Goal: Task Accomplishment & Management: Use online tool/utility

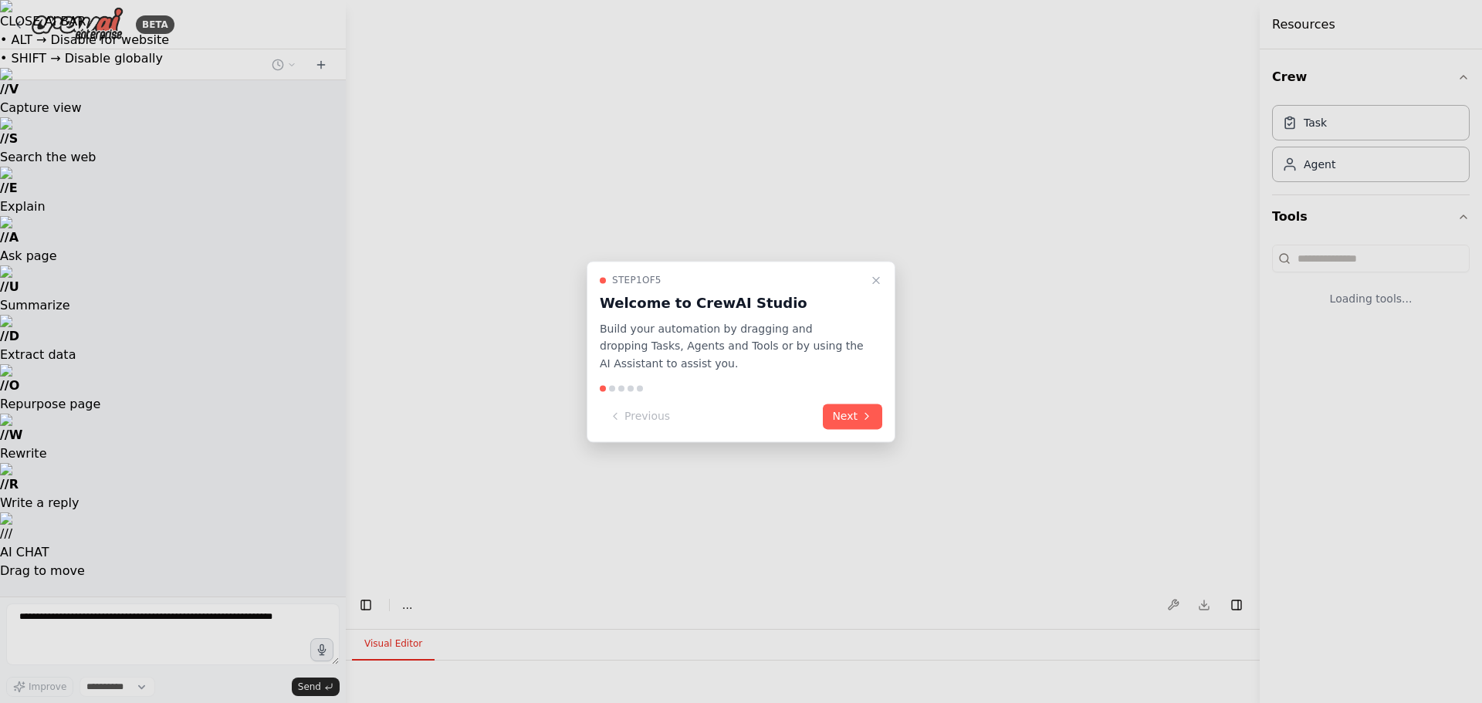
select select "****"
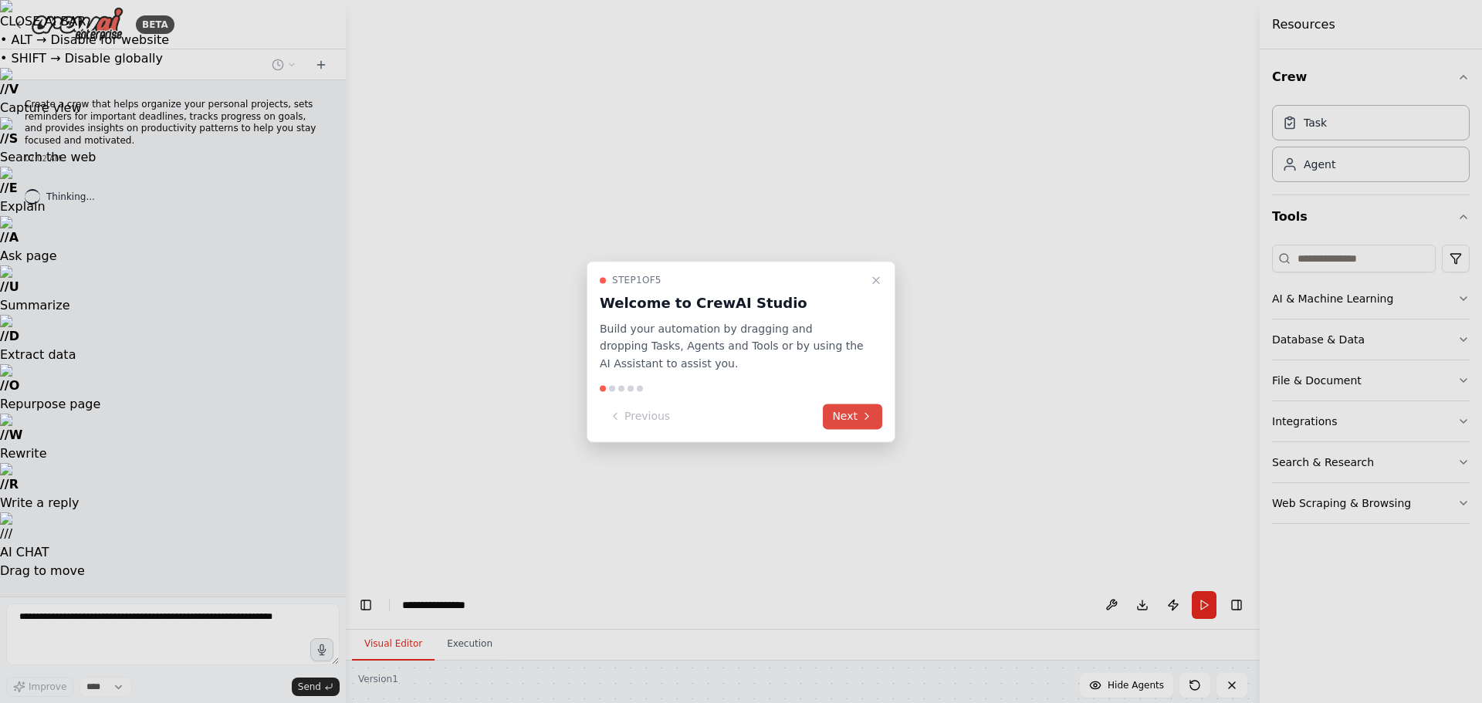
click at [855, 417] on button "Next" at bounding box center [852, 416] width 59 height 25
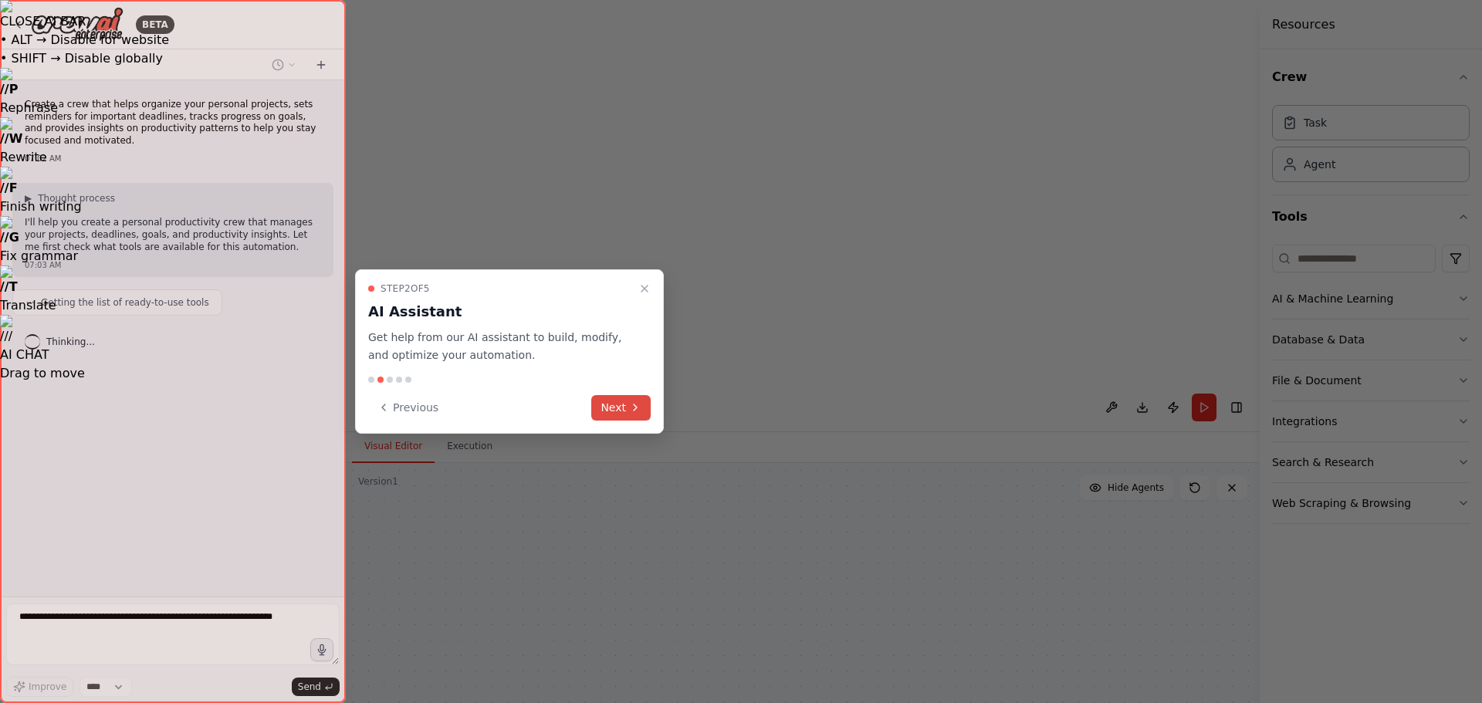
click at [625, 413] on button "Next" at bounding box center [620, 407] width 59 height 25
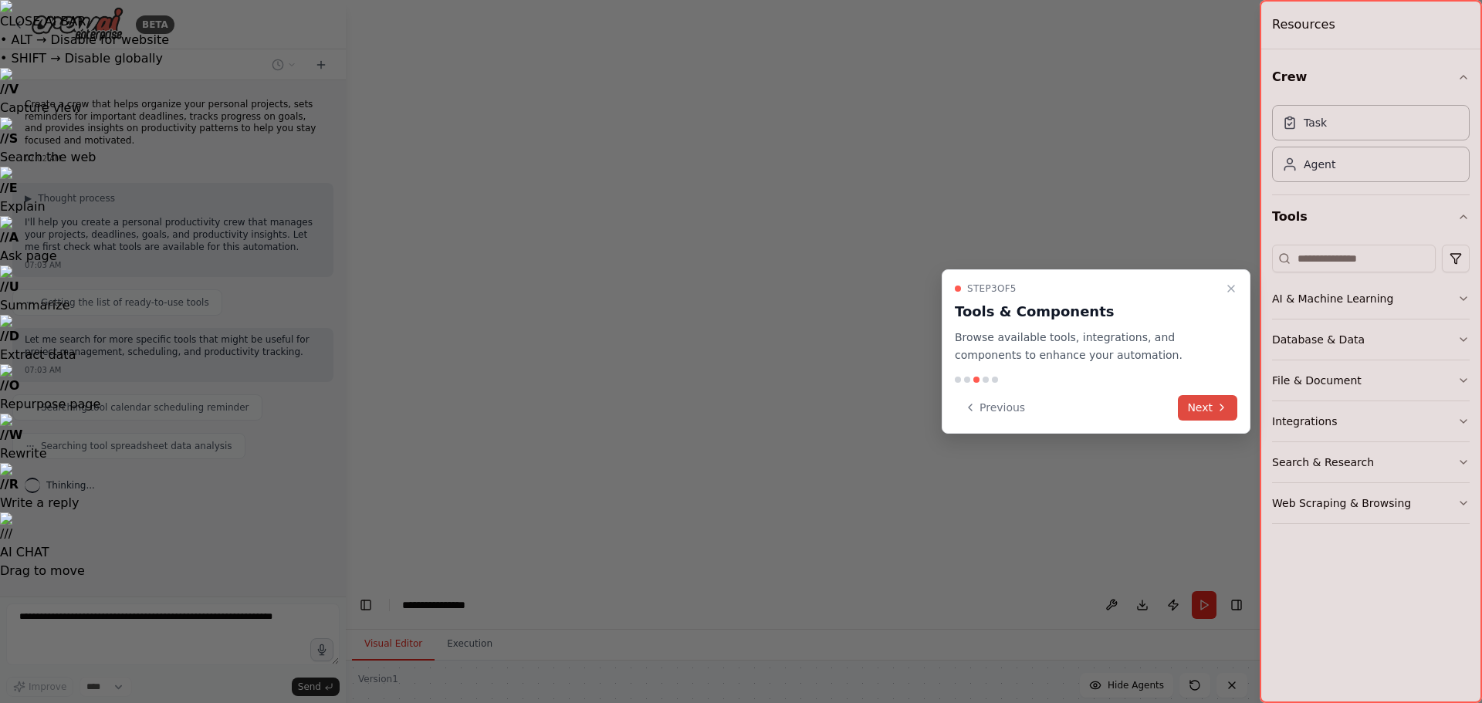
click at [1214, 411] on button "Next" at bounding box center [1207, 407] width 59 height 25
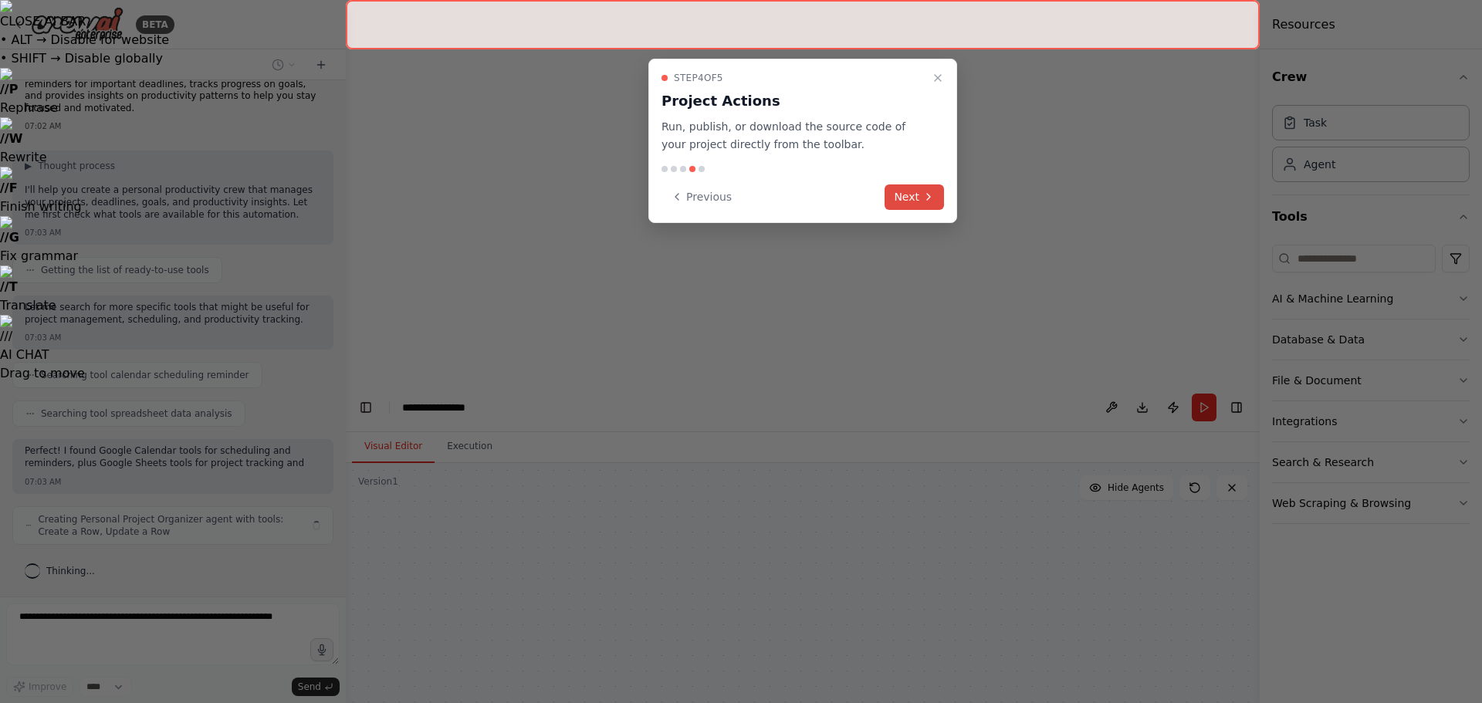
scroll to position [44, 0]
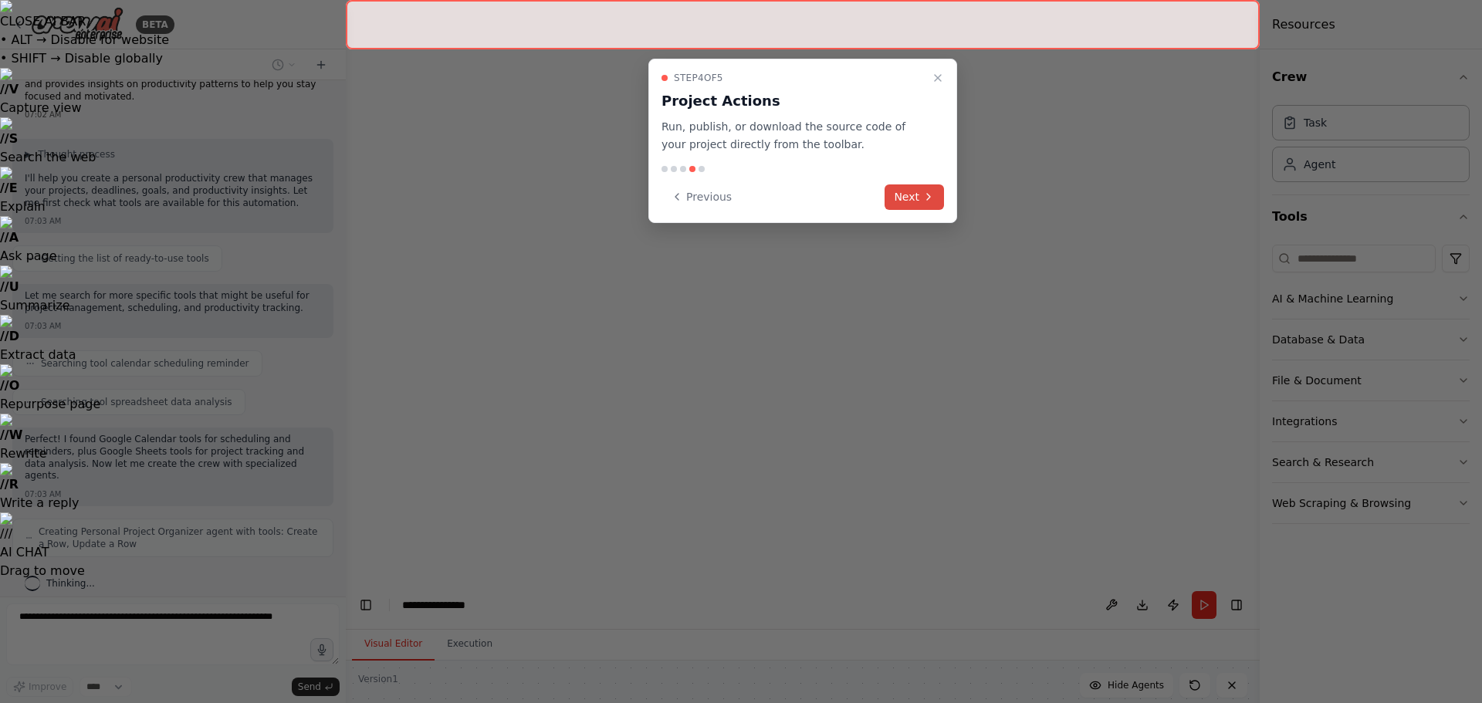
click at [914, 199] on button "Next" at bounding box center [914, 197] width 59 height 25
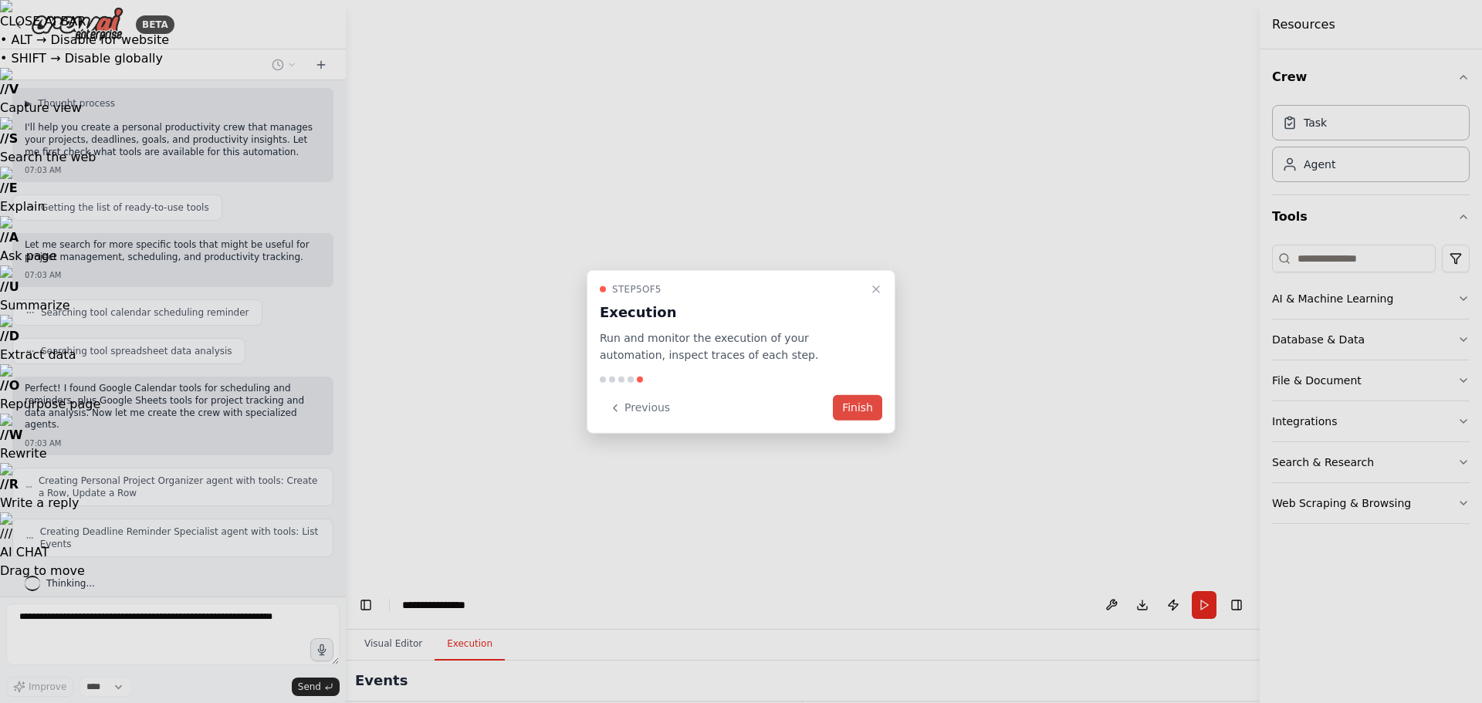
scroll to position [146, 0]
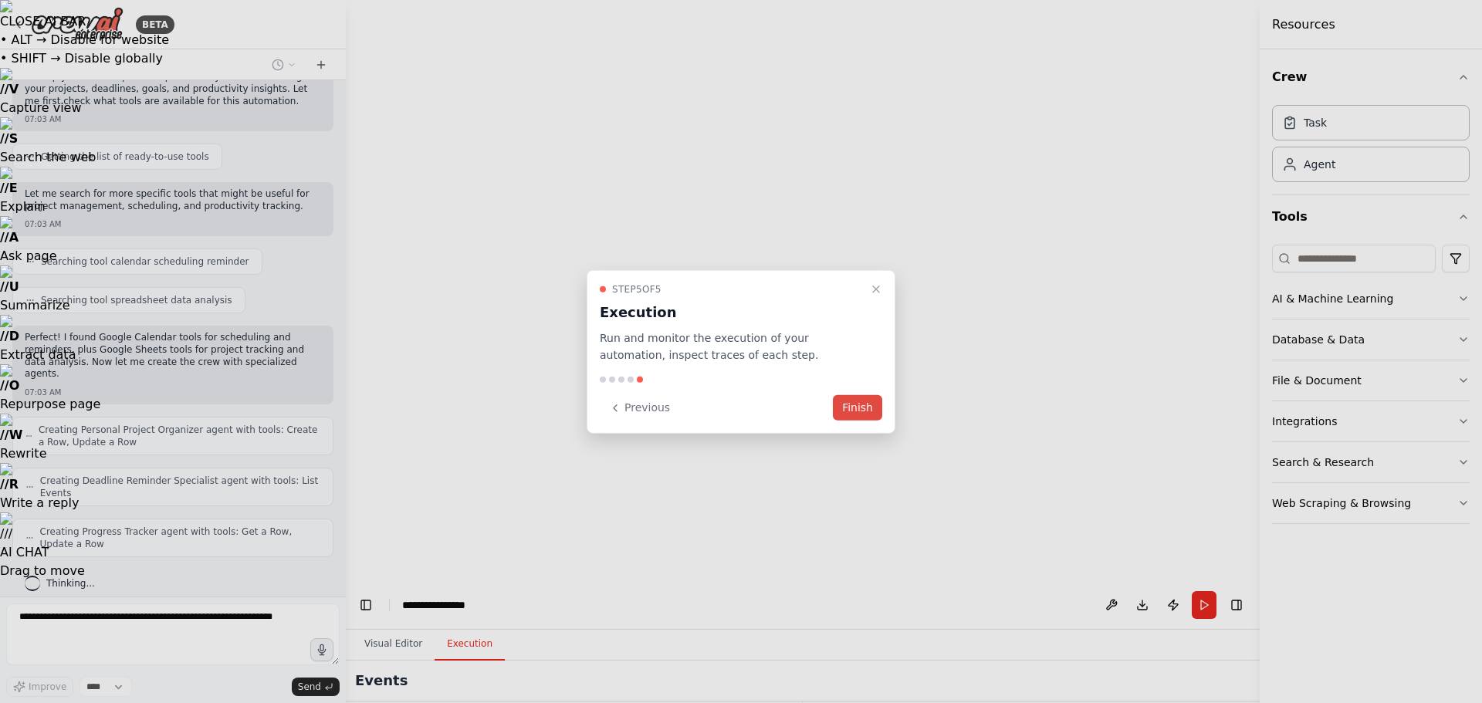
click at [862, 410] on button "Finish" at bounding box center [857, 407] width 49 height 25
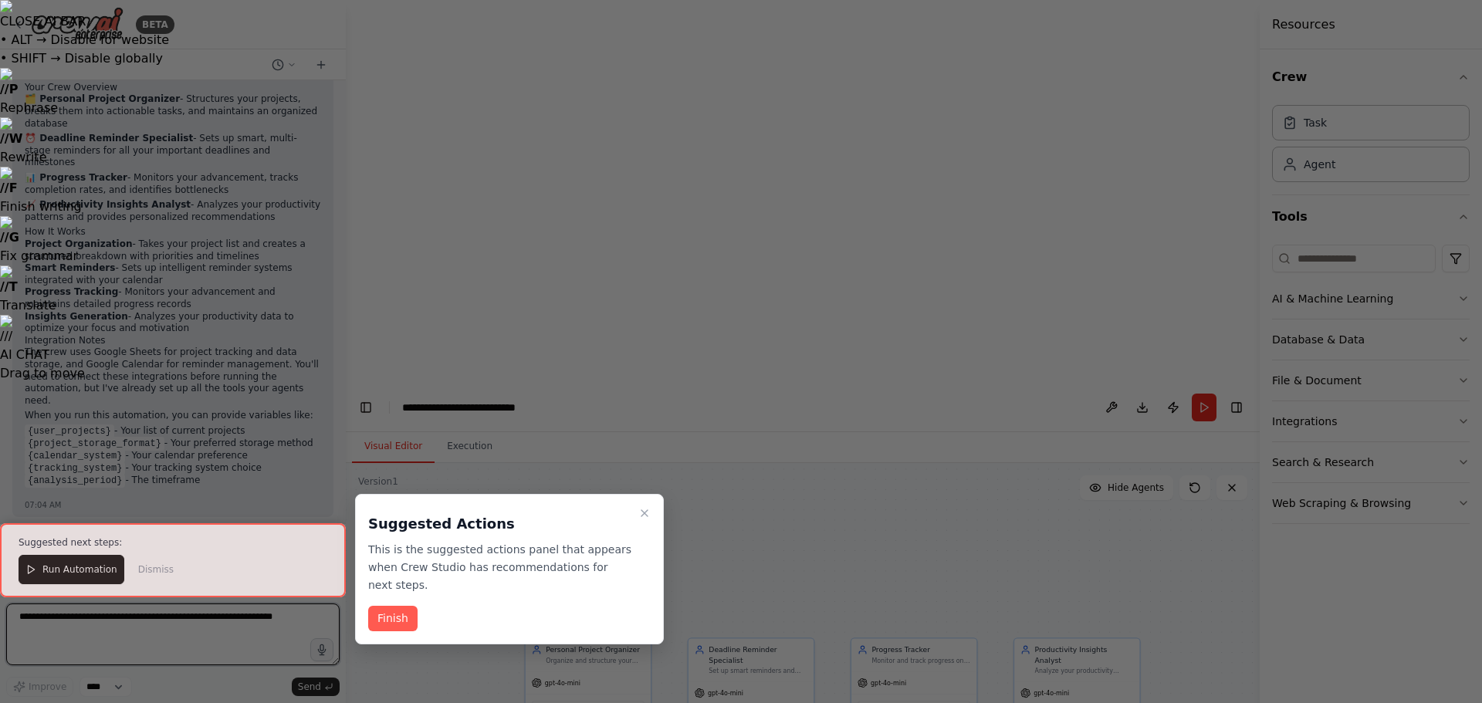
scroll to position [1149, 0]
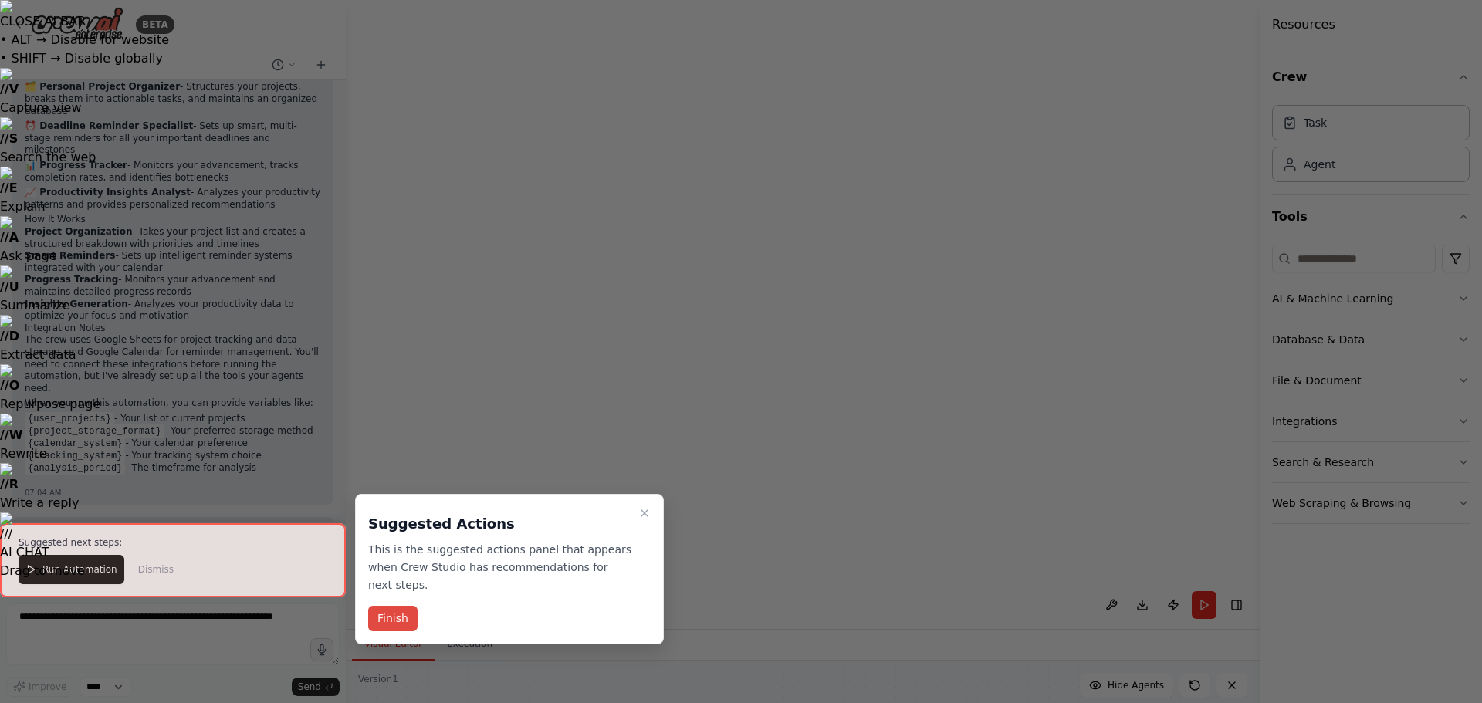
click at [393, 606] on button "Finish" at bounding box center [392, 618] width 49 height 25
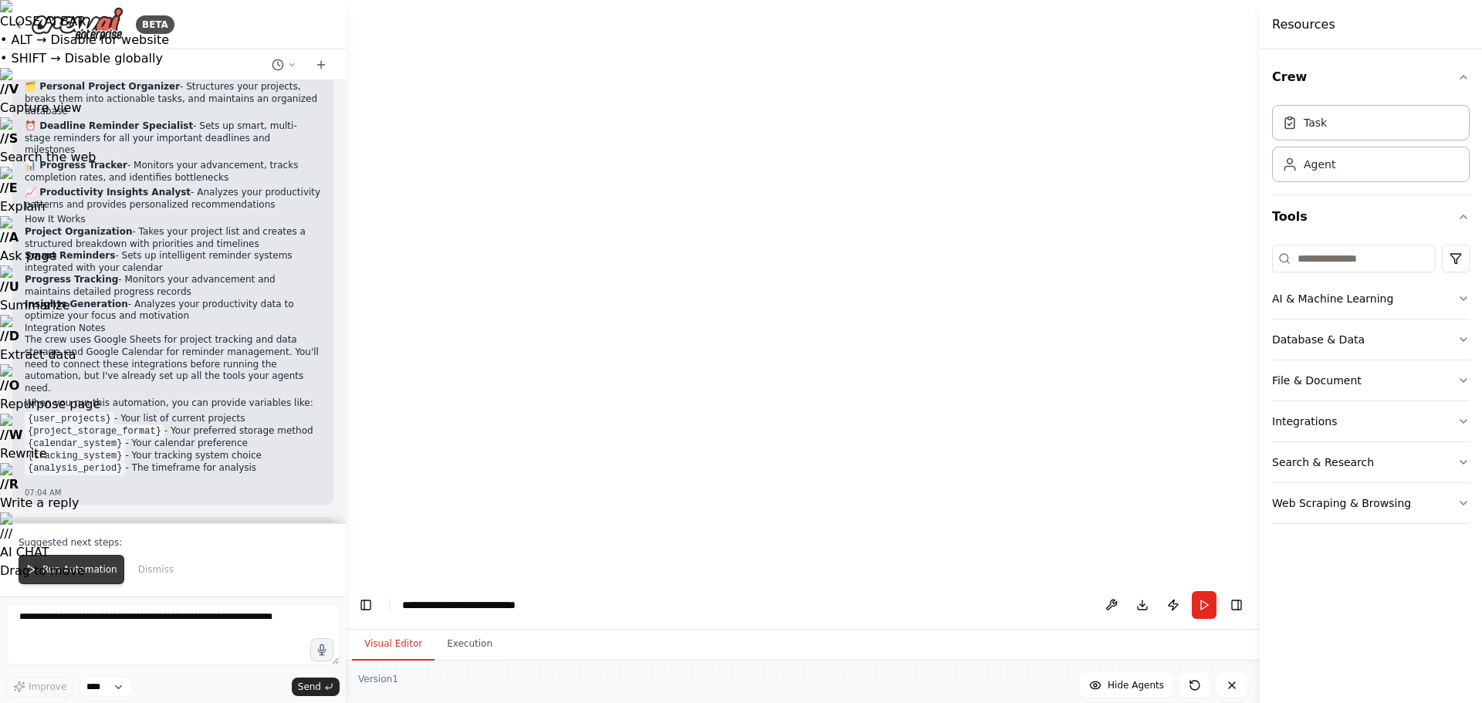
click at [86, 567] on span "Run Automation" at bounding box center [79, 570] width 75 height 12
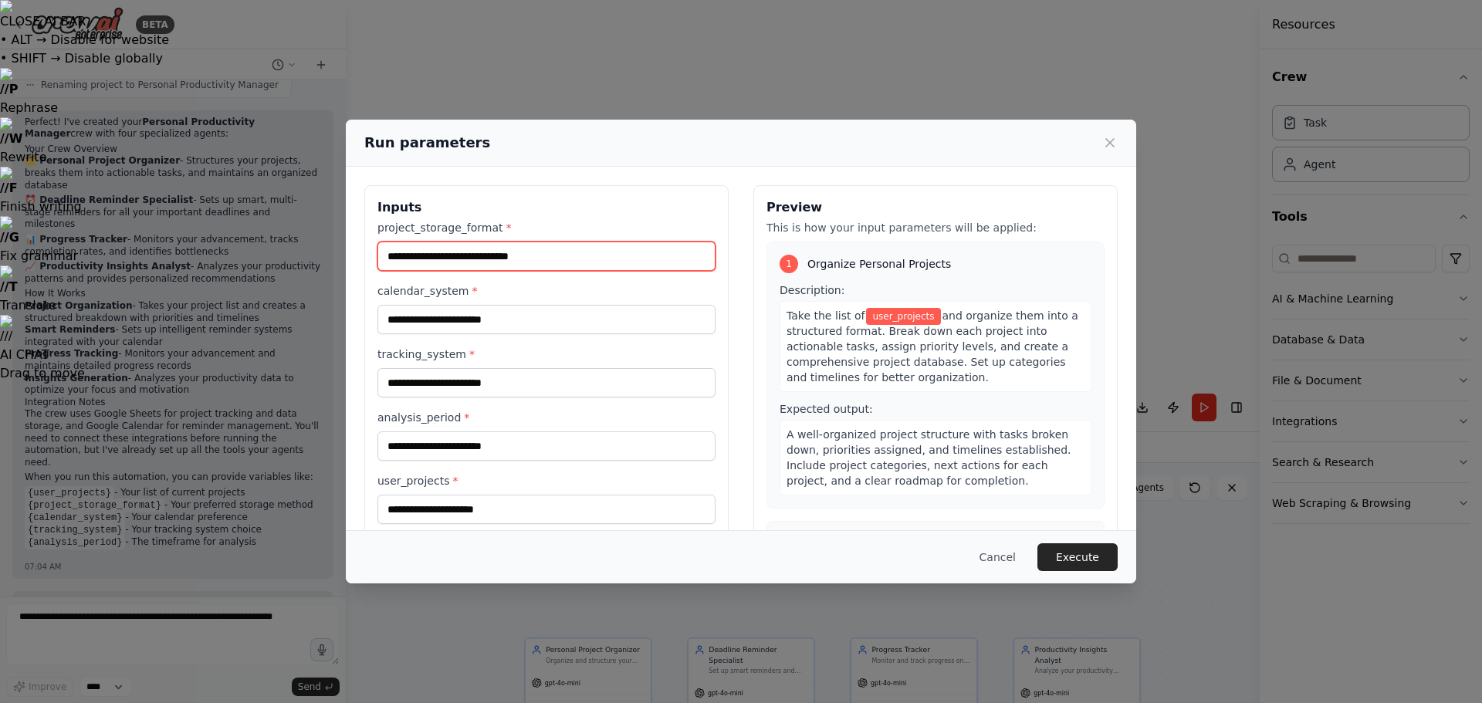
click at [504, 256] on input "project_storage_format *" at bounding box center [546, 256] width 338 height 29
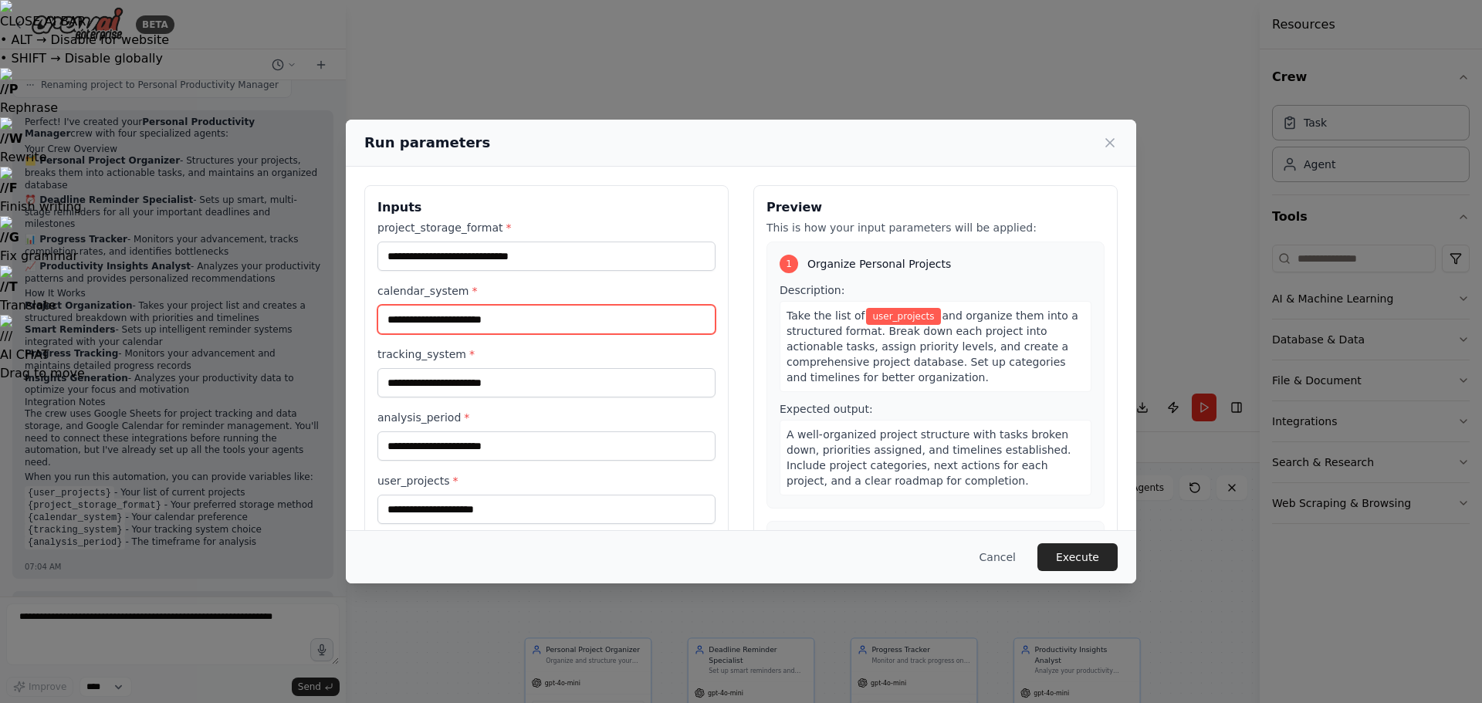
click at [425, 323] on input "calendar_system *" at bounding box center [546, 319] width 338 height 29
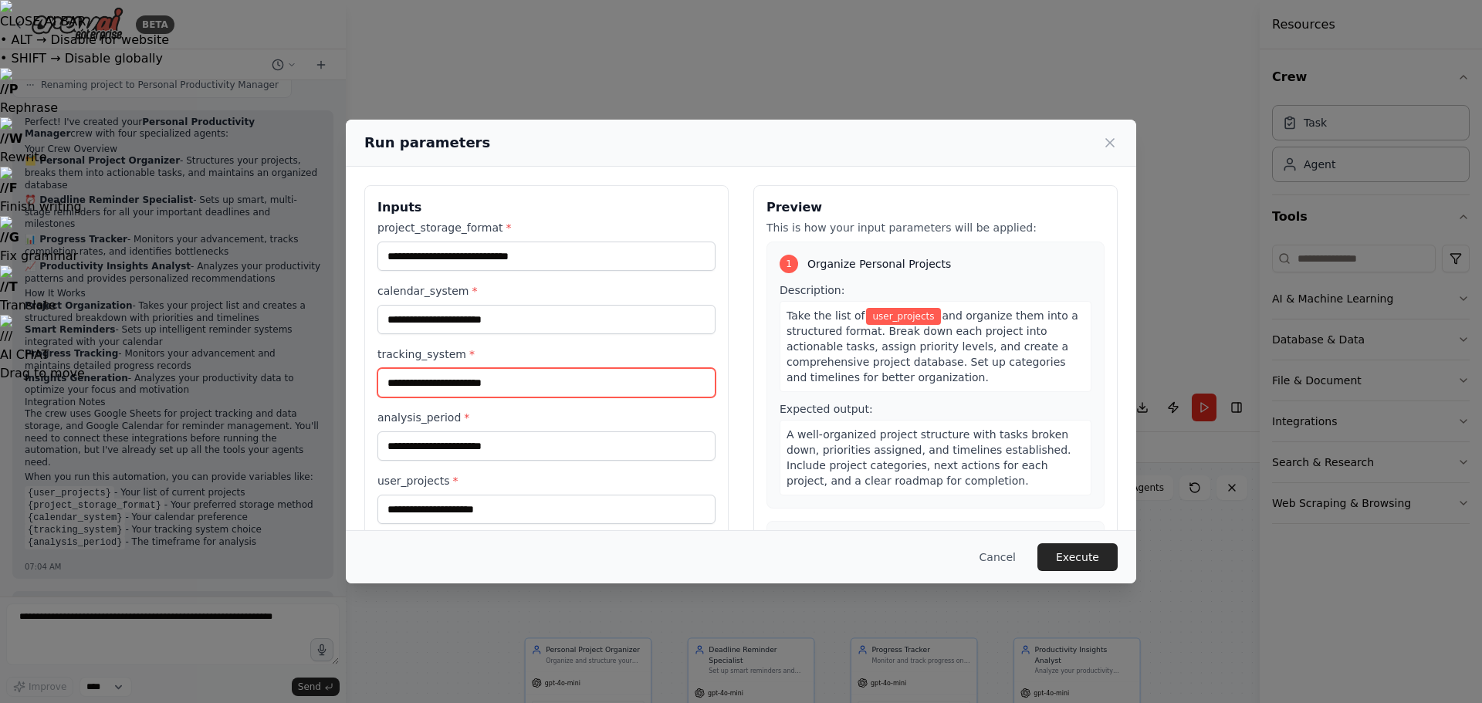
click at [409, 381] on input "tracking_system *" at bounding box center [546, 382] width 338 height 29
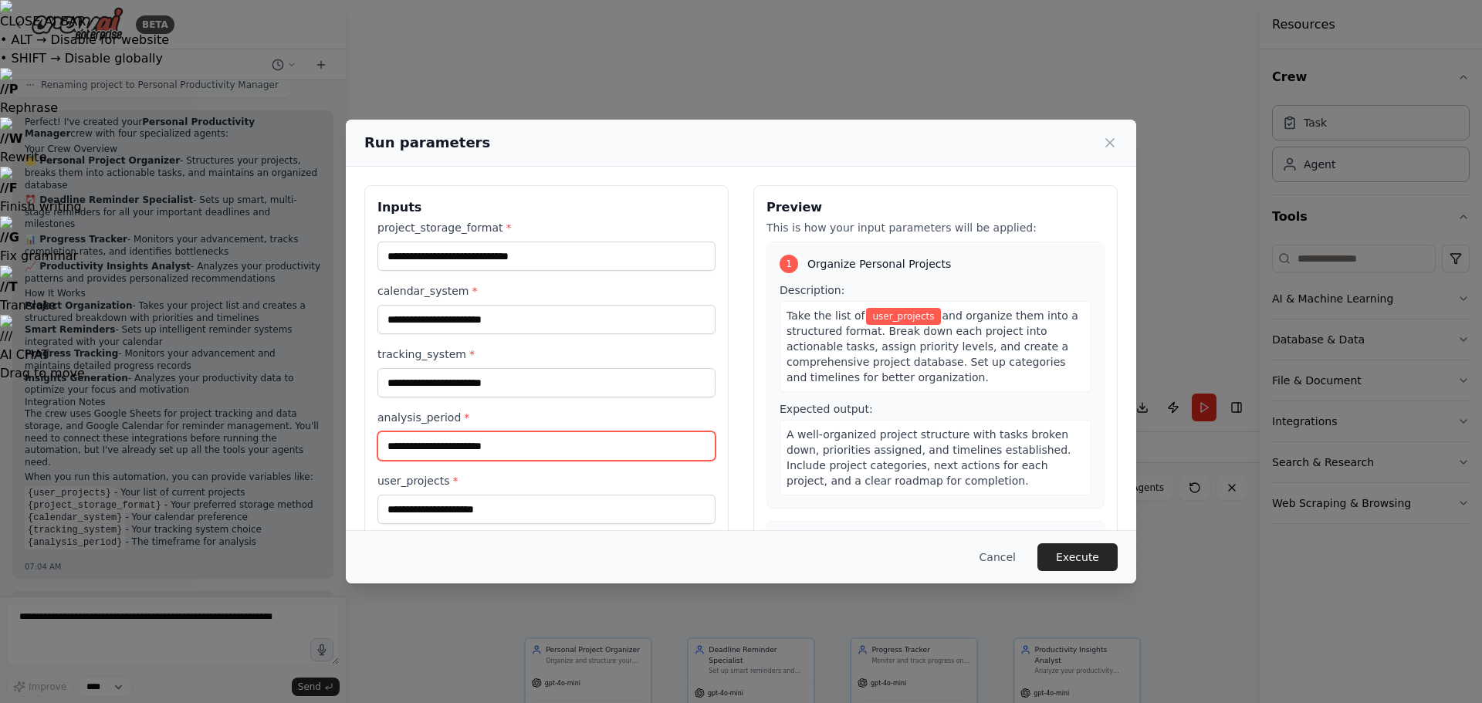
click at [413, 446] on input "analysis_period *" at bounding box center [546, 446] width 338 height 29
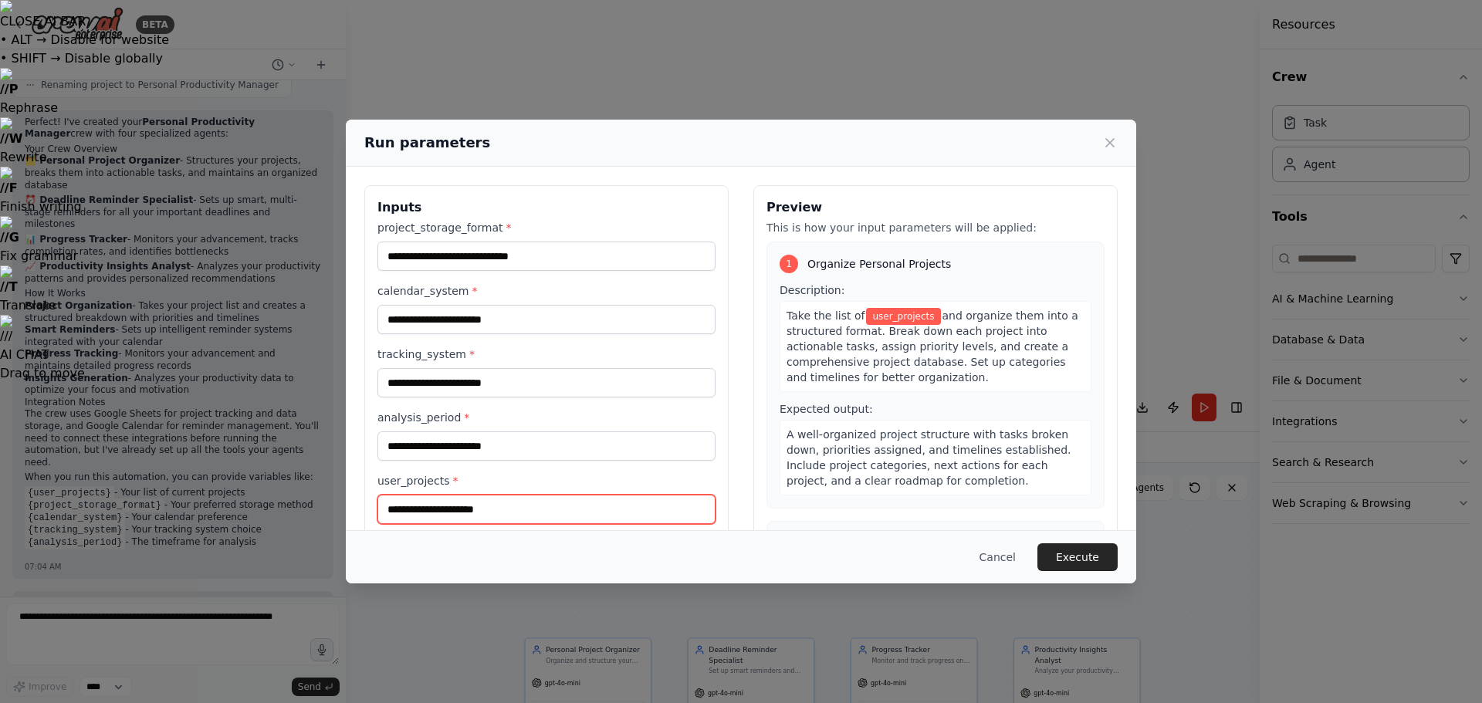
click at [418, 506] on input "user_projects *" at bounding box center [546, 509] width 338 height 29
click at [1072, 551] on button "Execute" at bounding box center [1078, 557] width 80 height 28
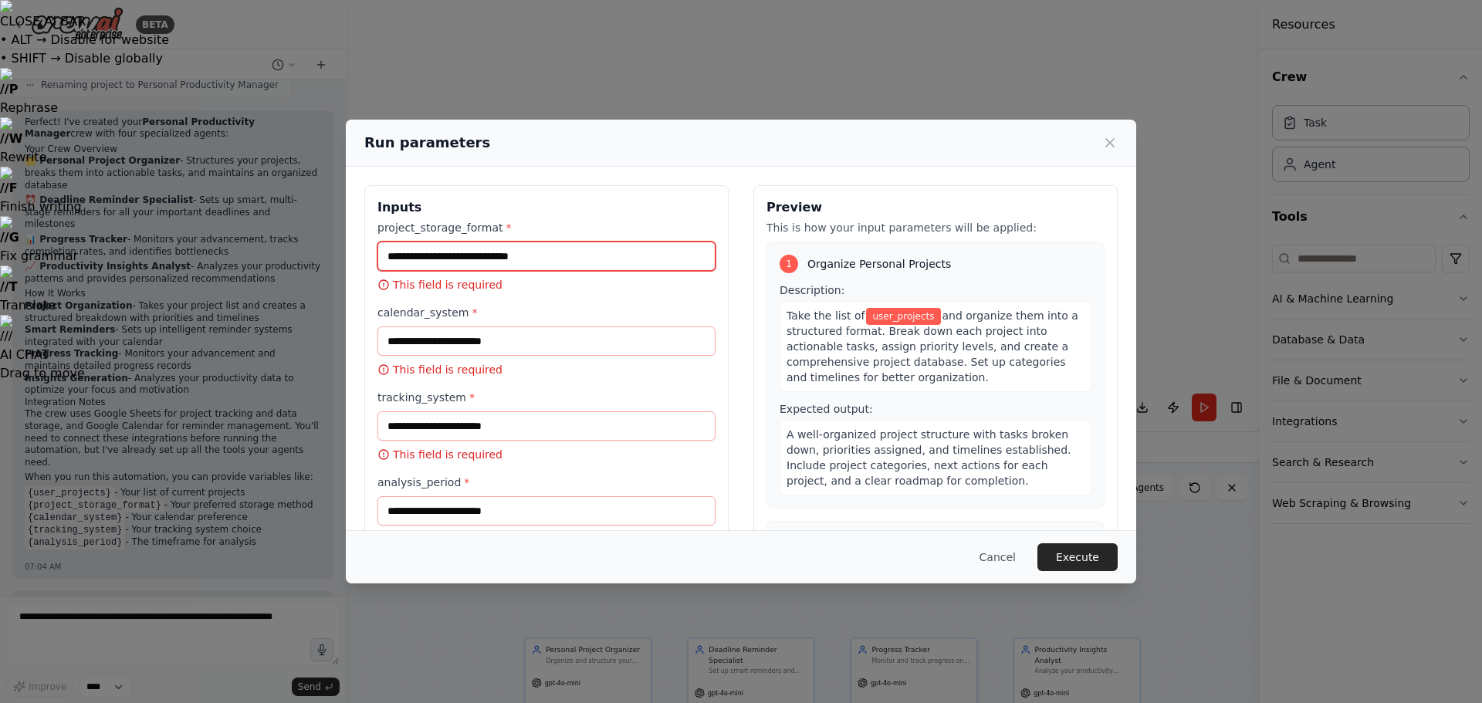
click at [475, 256] on input "project_storage_format *" at bounding box center [546, 256] width 338 height 29
click at [1105, 145] on icon at bounding box center [1109, 142] width 15 height 15
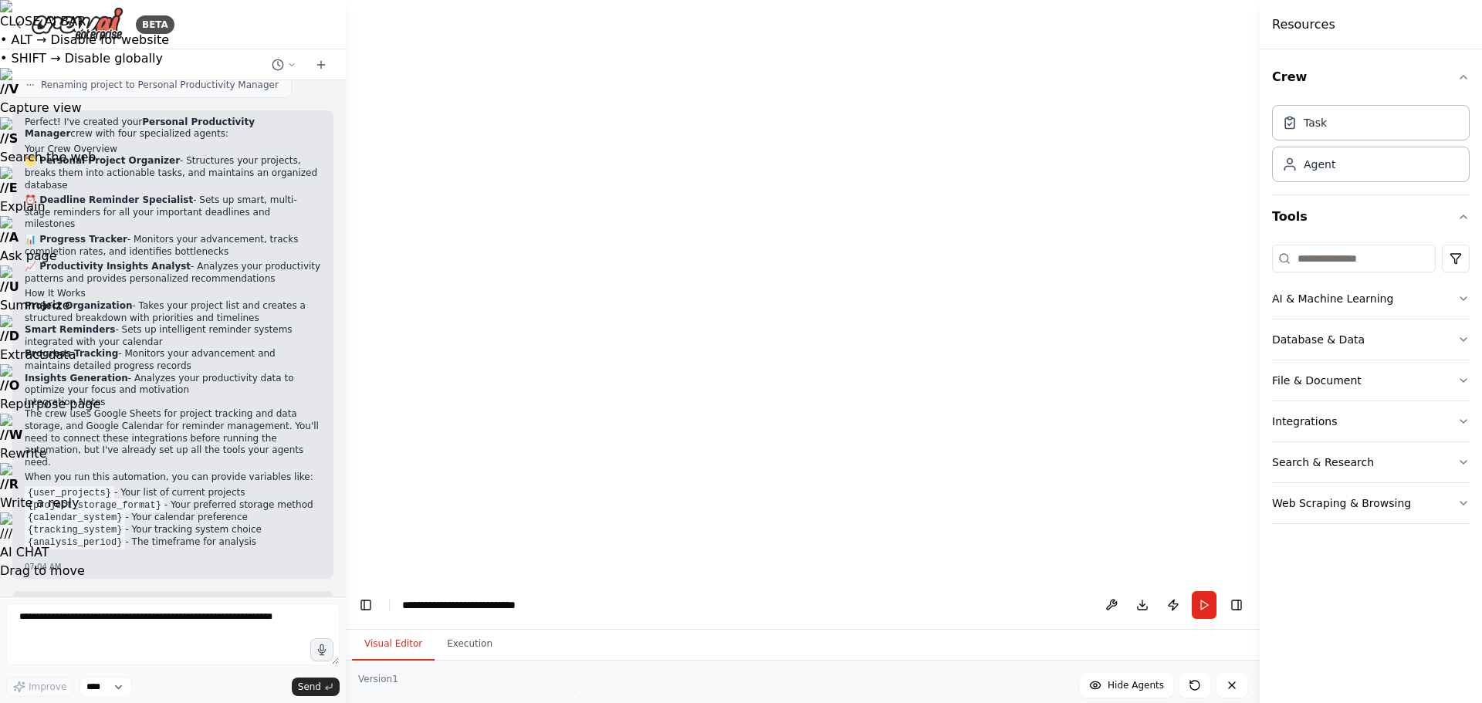
click at [1462, 297] on icon "button" at bounding box center [1463, 299] width 12 height 12
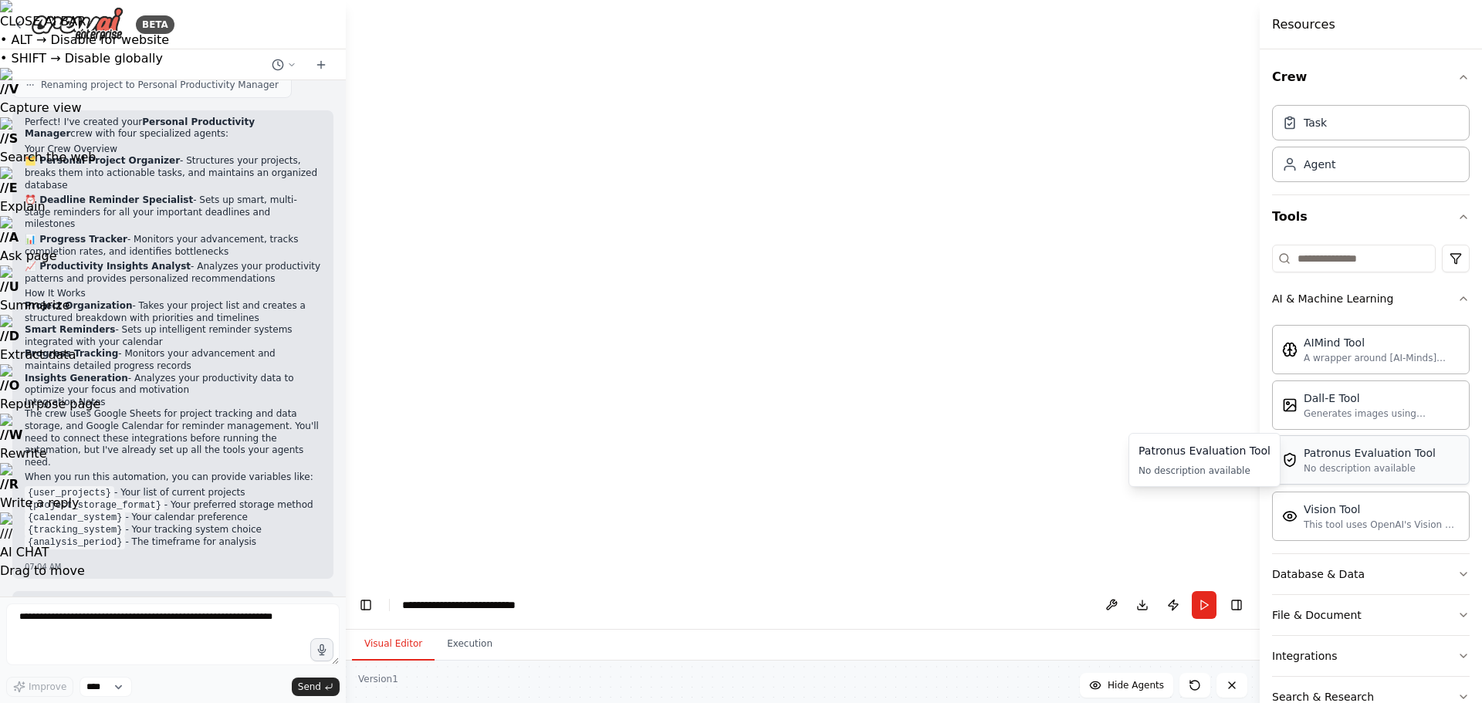
scroll to position [80, 0]
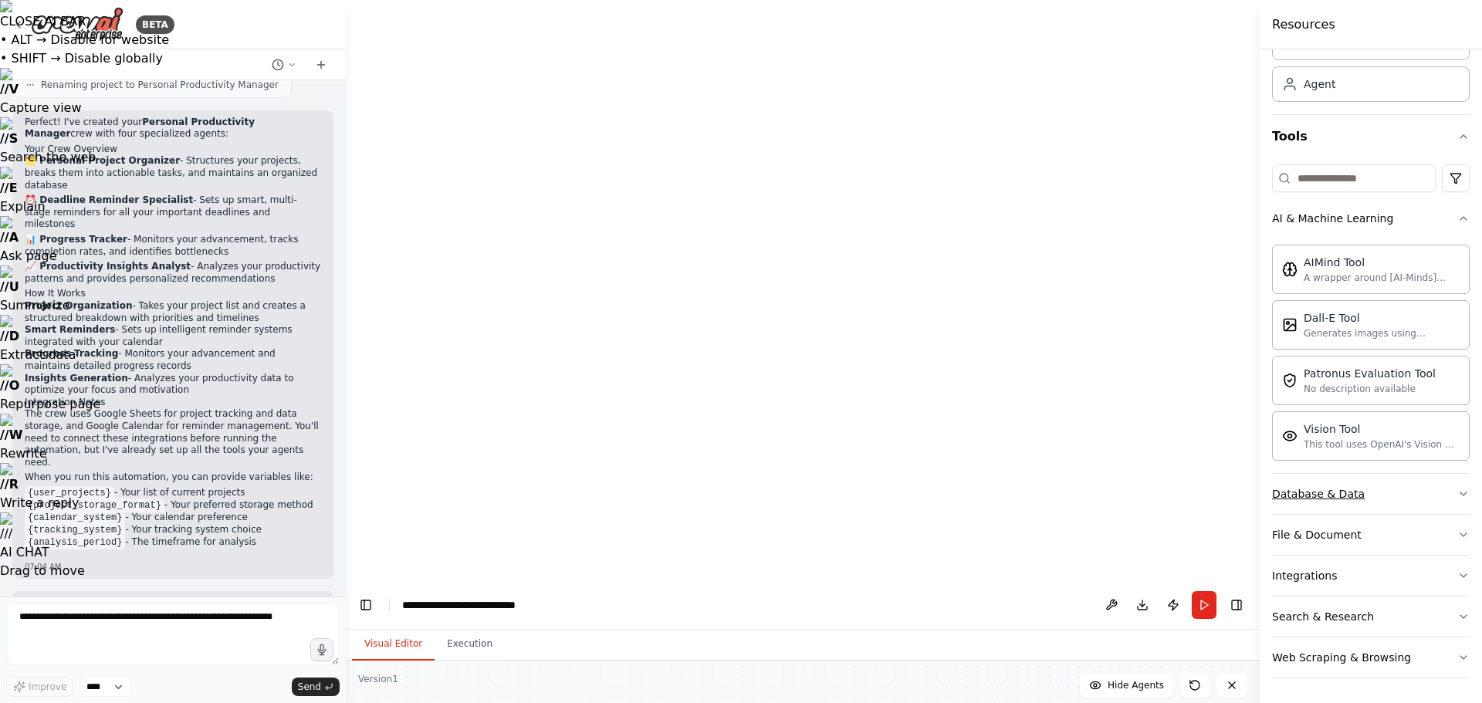
click at [1444, 495] on button "Database & Data" at bounding box center [1371, 494] width 198 height 40
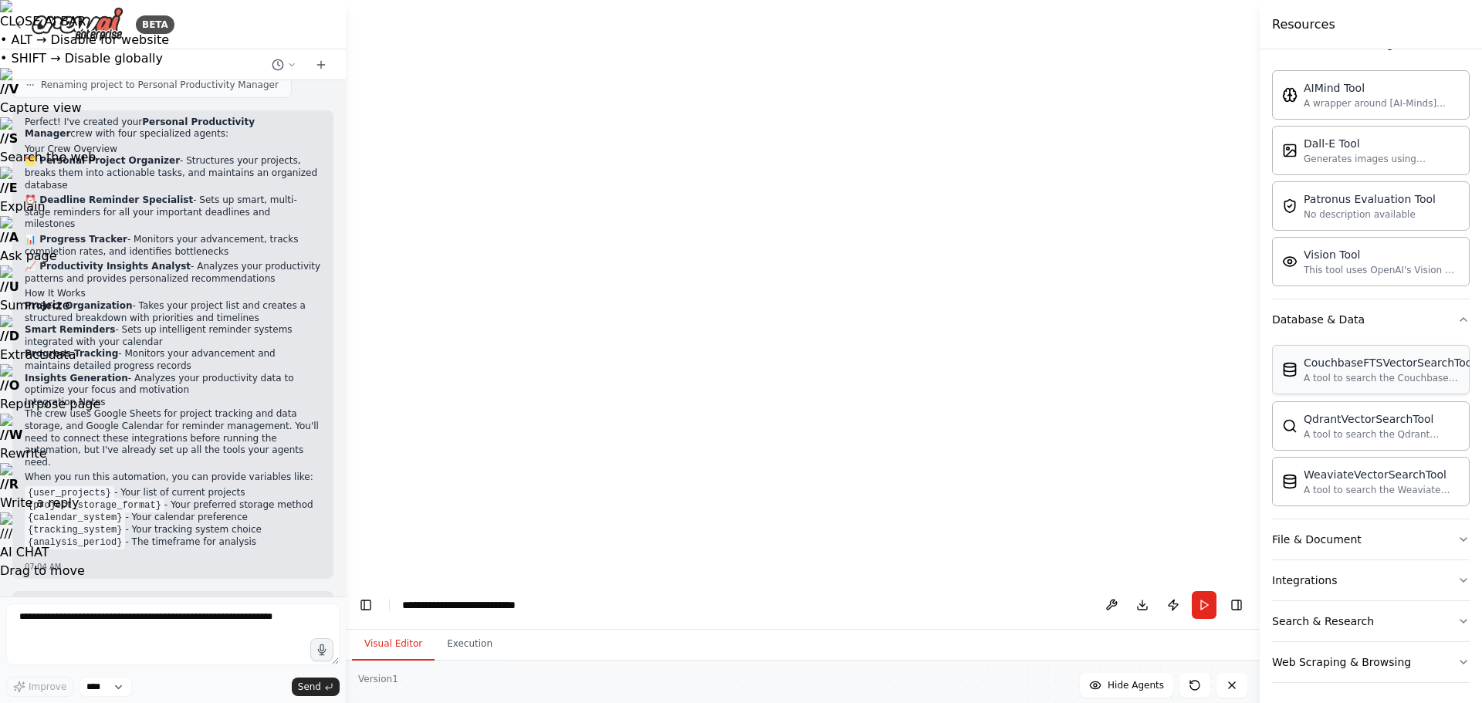
scroll to position [259, 0]
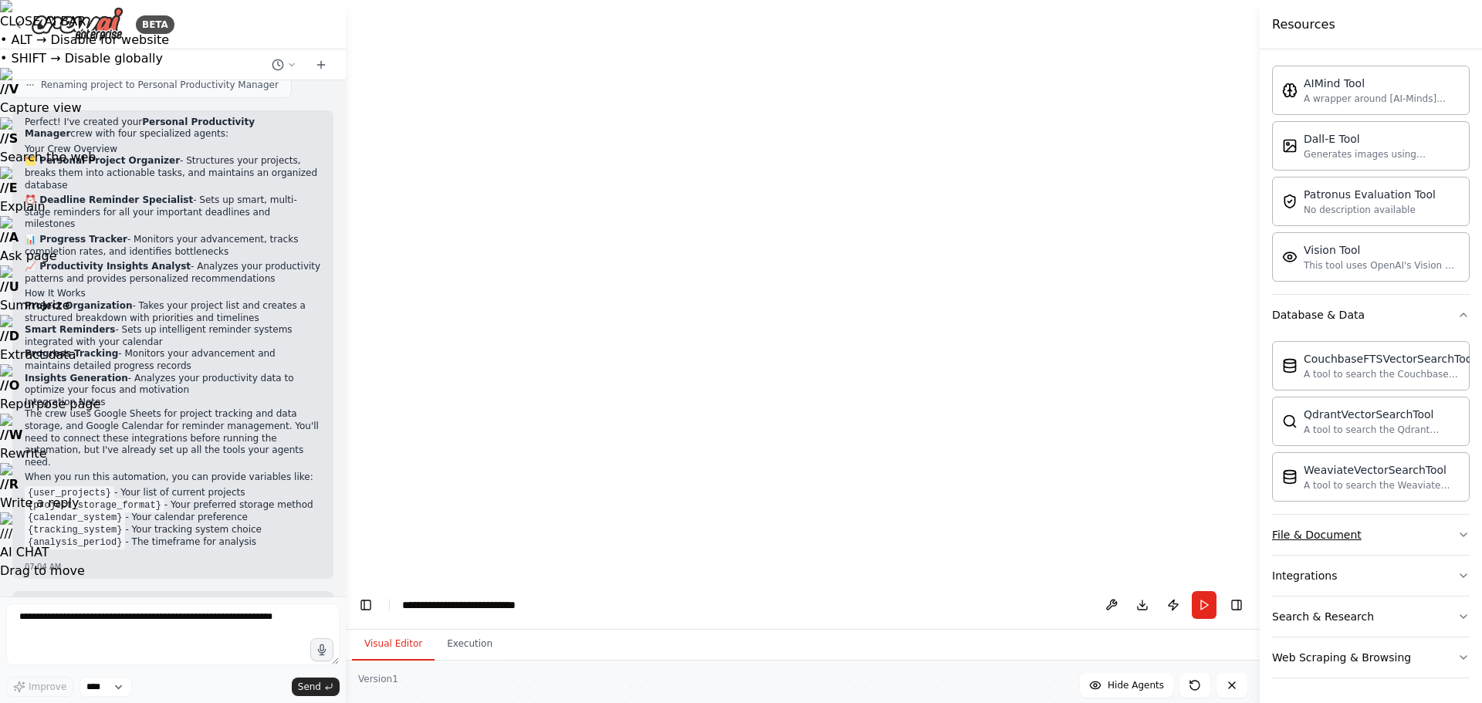
click at [1436, 527] on button "File & Document" at bounding box center [1371, 535] width 198 height 40
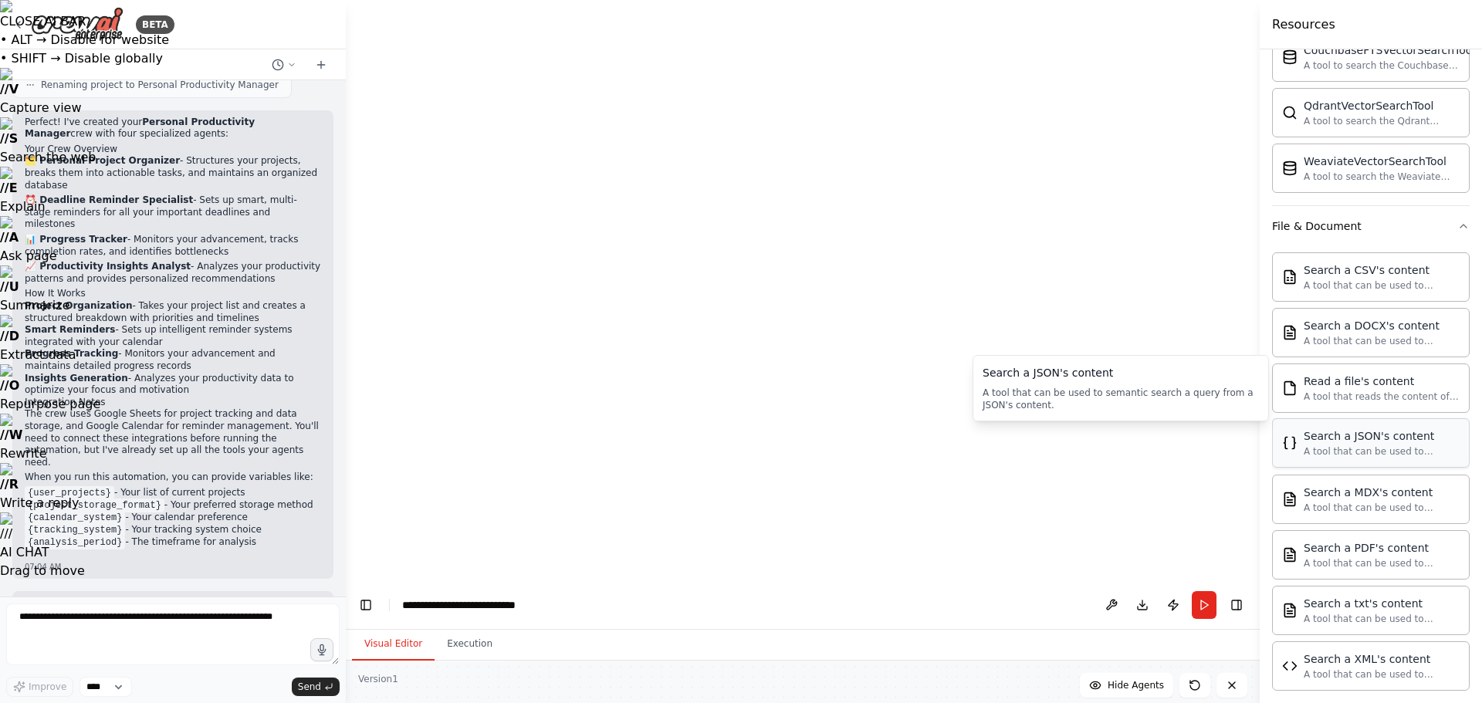
scroll to position [716, 0]
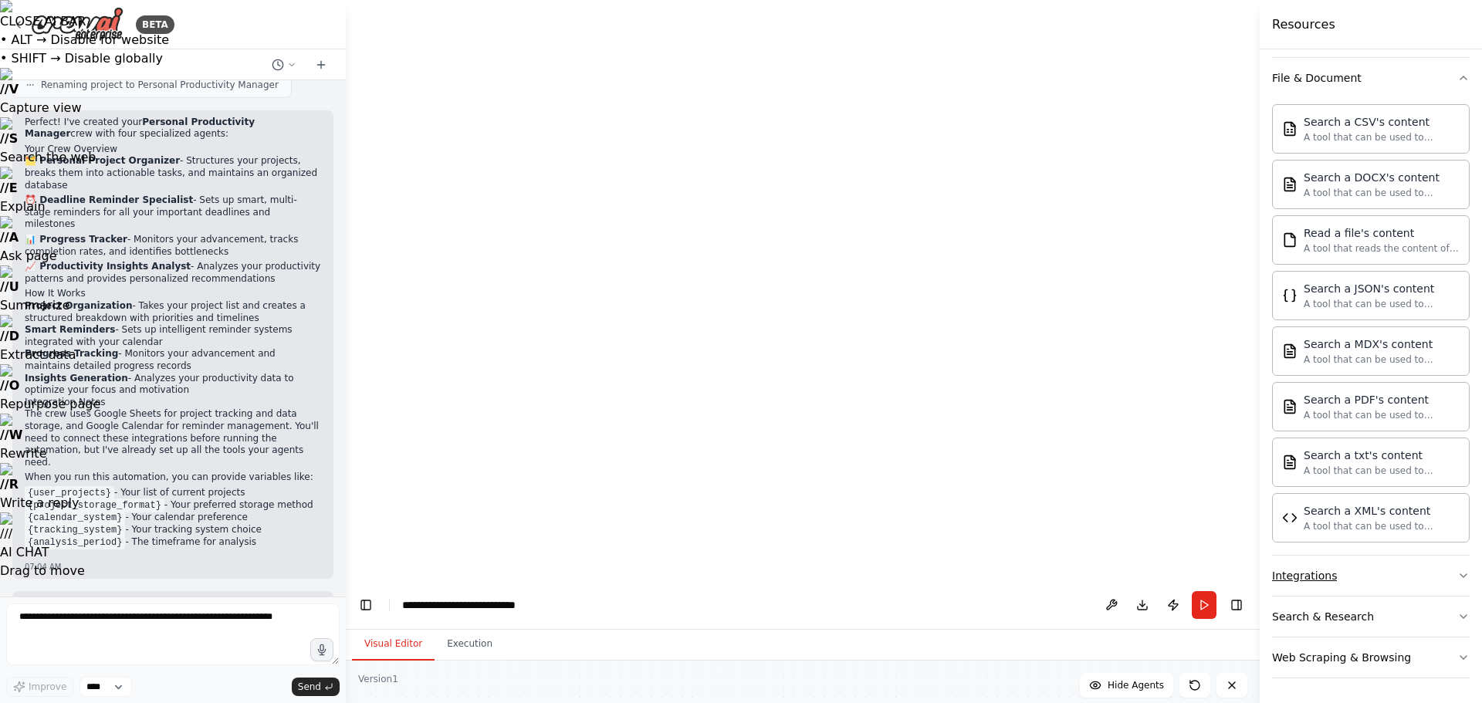
click at [1405, 570] on button "Integrations" at bounding box center [1371, 576] width 198 height 40
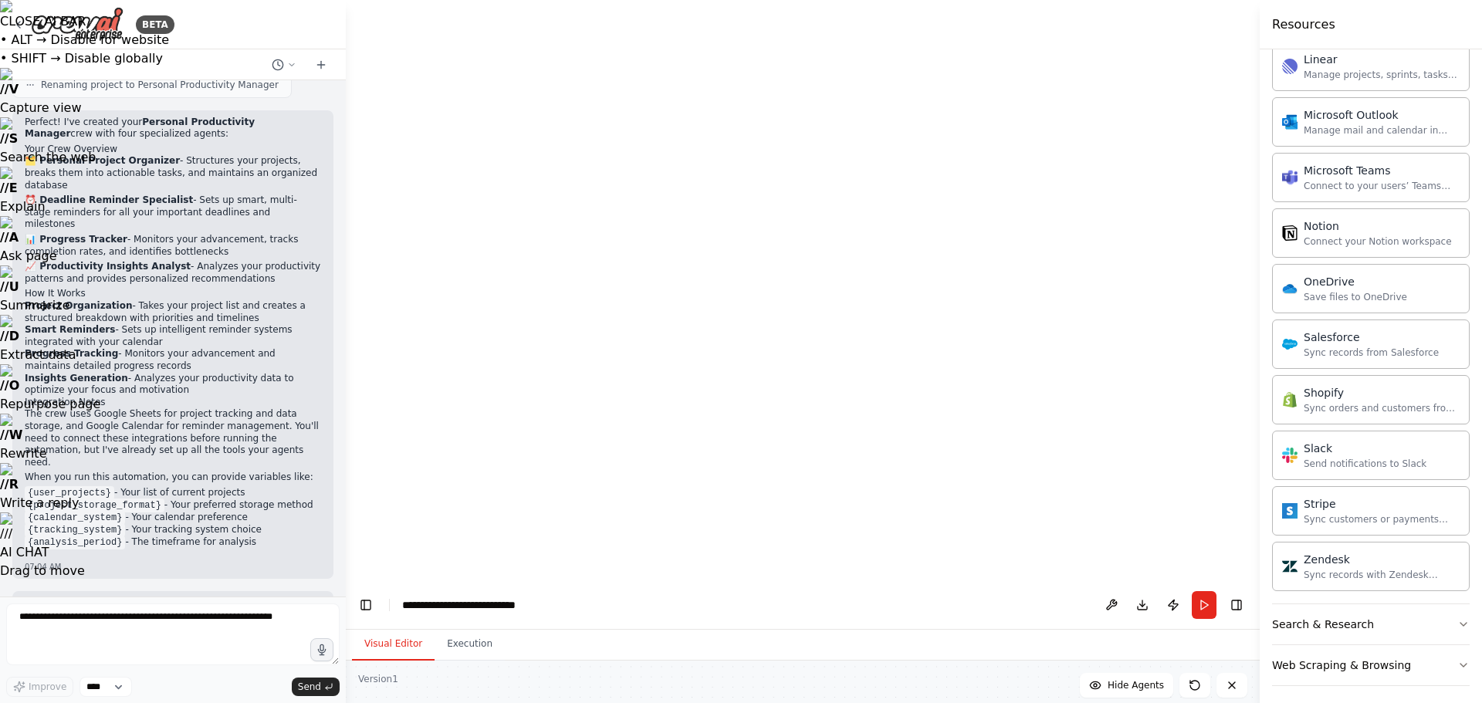
scroll to position [1896, 0]
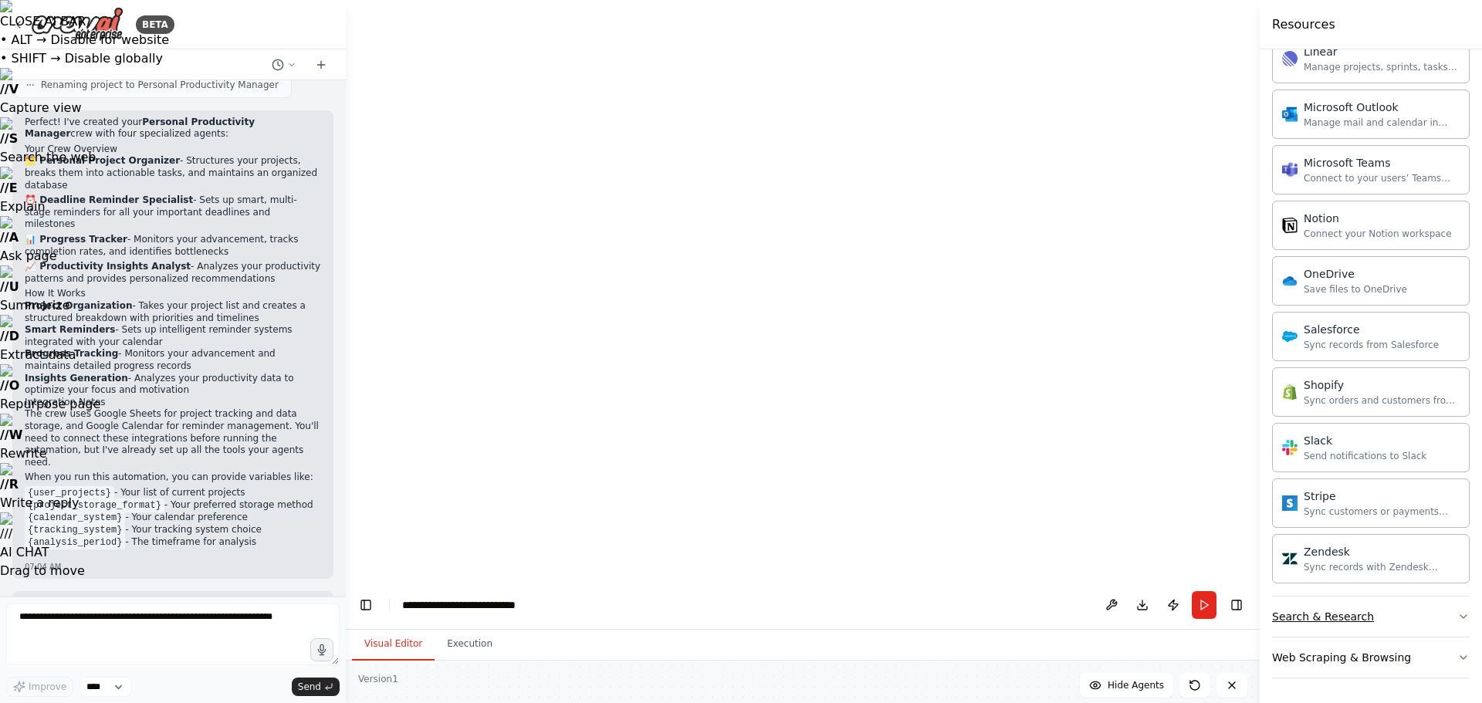
click at [1346, 617] on div "Search & Research" at bounding box center [1323, 616] width 102 height 15
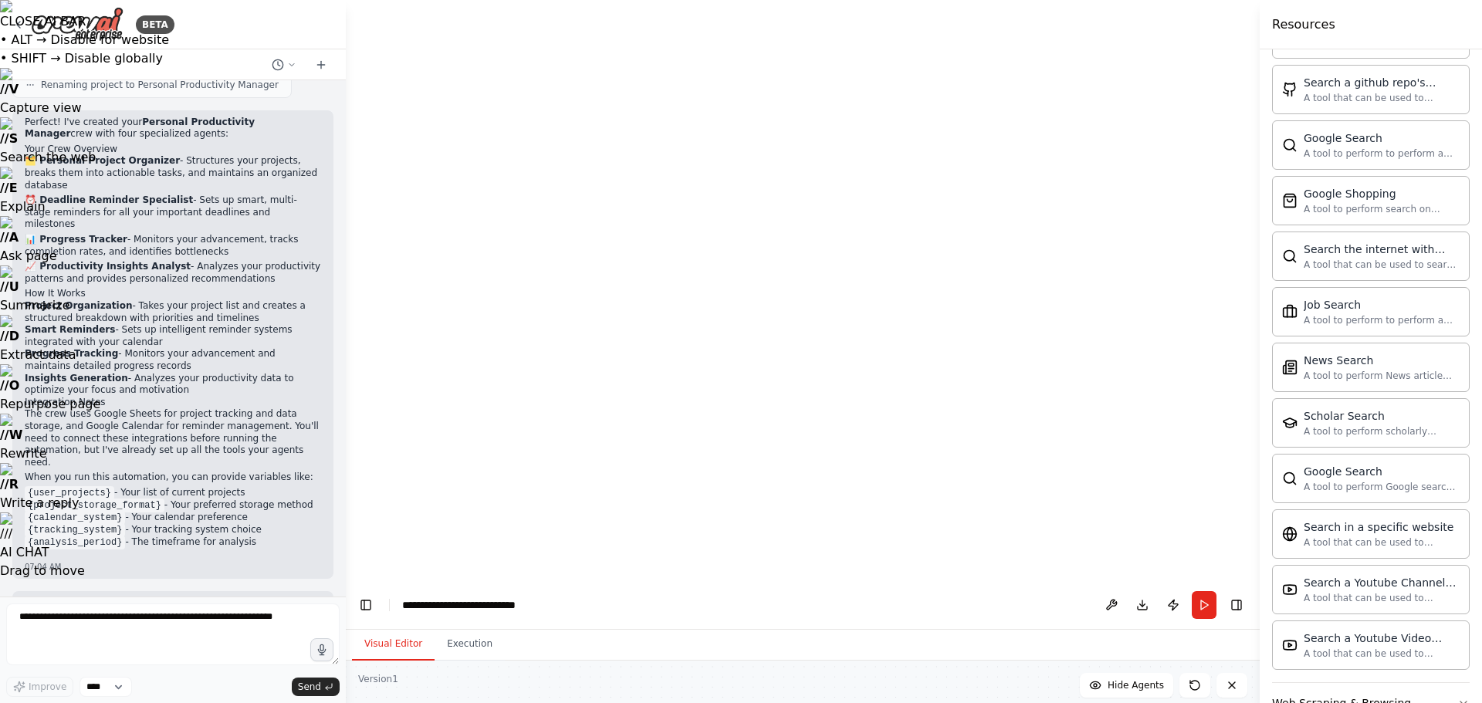
scroll to position [2686, 0]
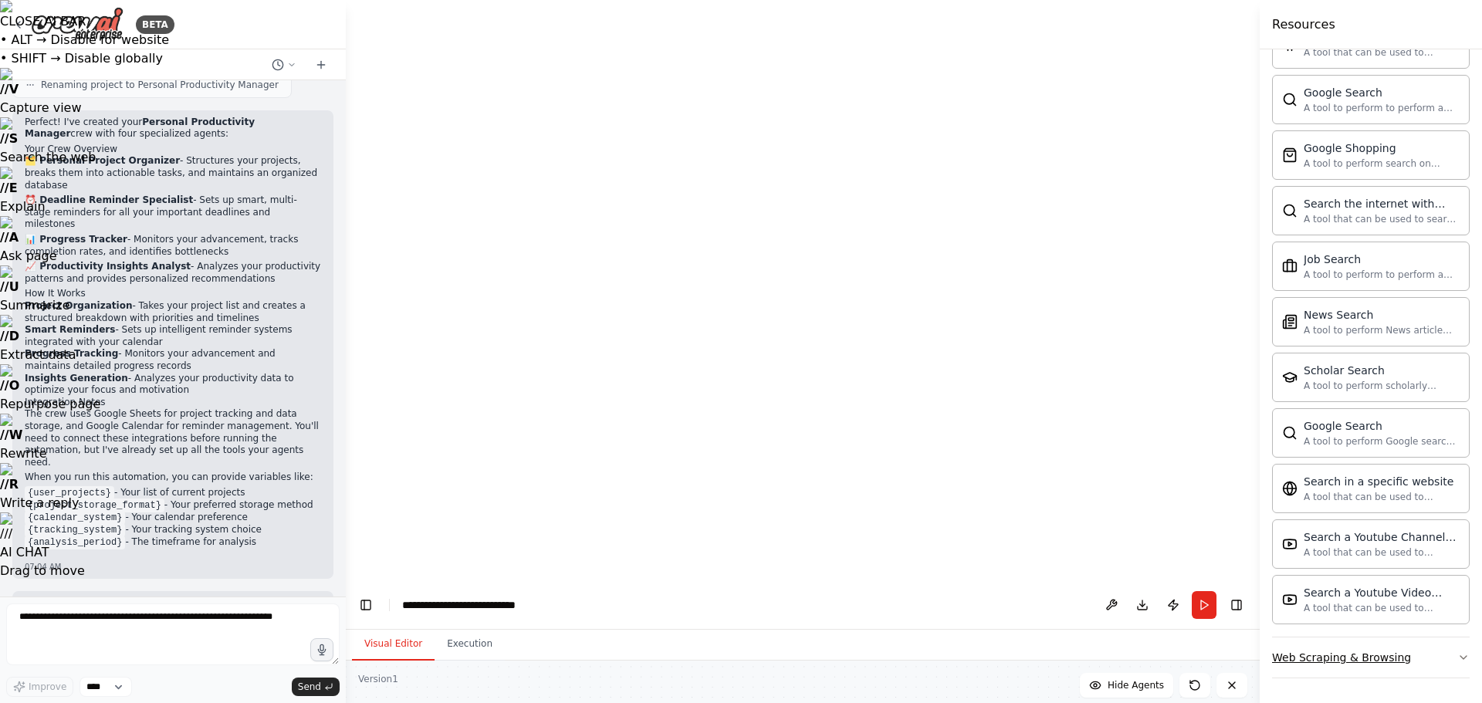
drag, startPoint x: 1402, startPoint y: 654, endPoint x: 1395, endPoint y: 647, distance: 9.8
click at [1400, 654] on button "Web Scraping & Browsing" at bounding box center [1371, 658] width 198 height 40
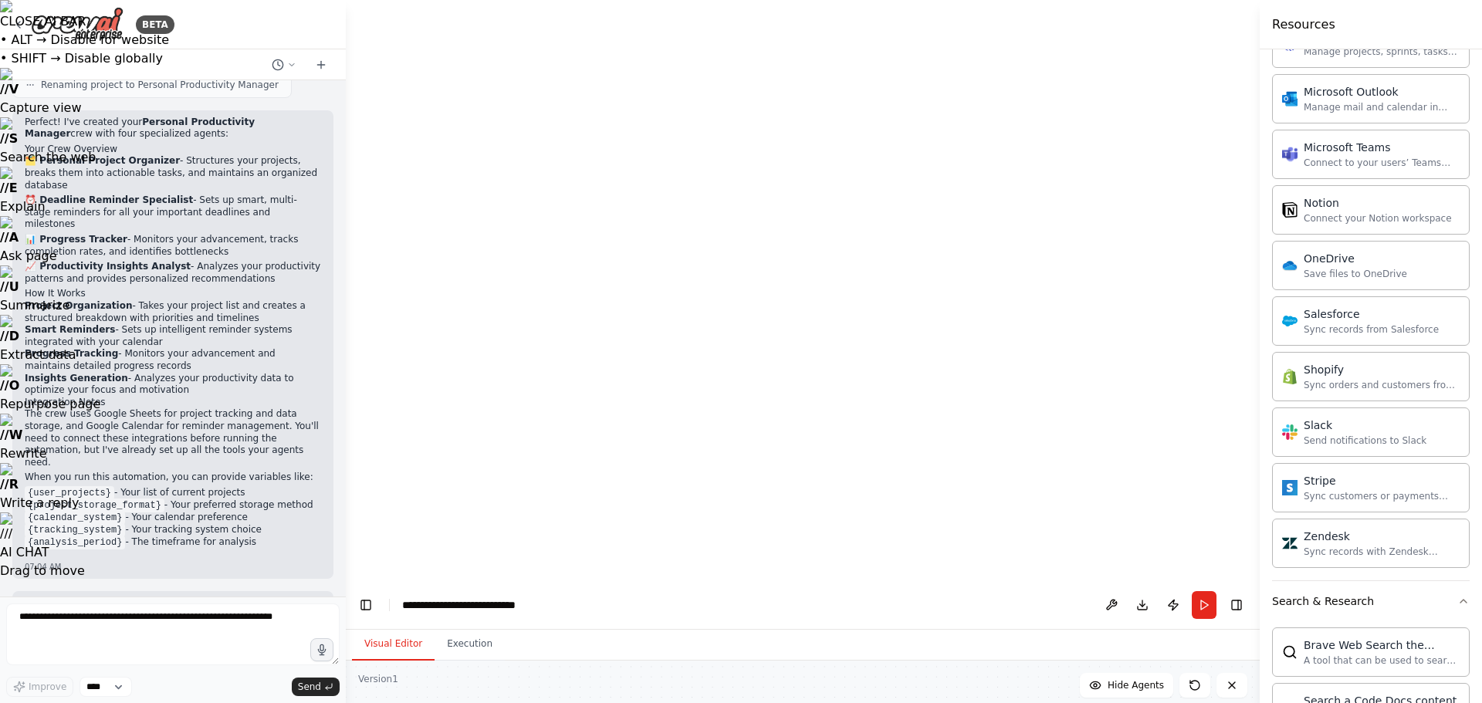
scroll to position [1603, 0]
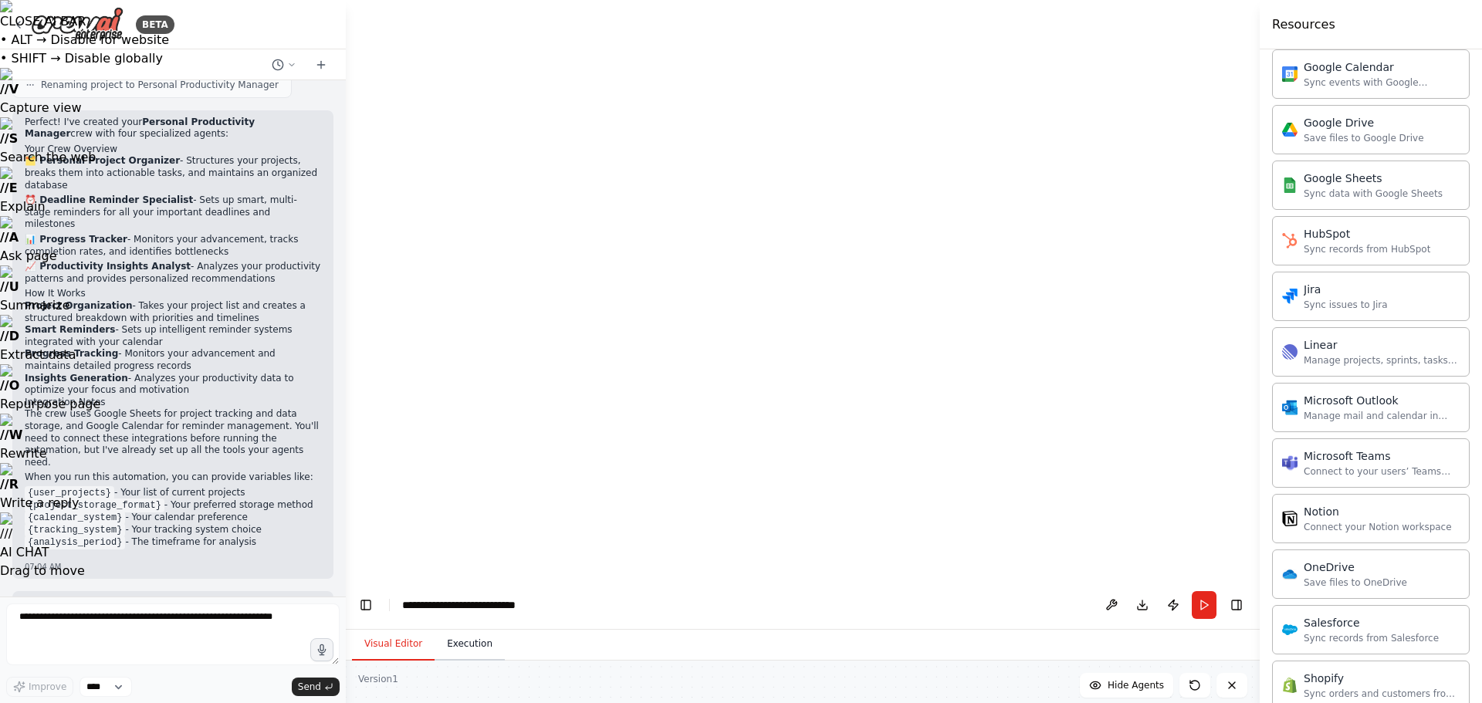
click at [465, 628] on button "Execution" at bounding box center [470, 644] width 70 height 32
click at [389, 628] on button "Visual Editor" at bounding box center [393, 644] width 83 height 32
click at [117, 686] on select "****" at bounding box center [106, 687] width 52 height 20
click at [1105, 591] on button at bounding box center [1111, 605] width 25 height 28
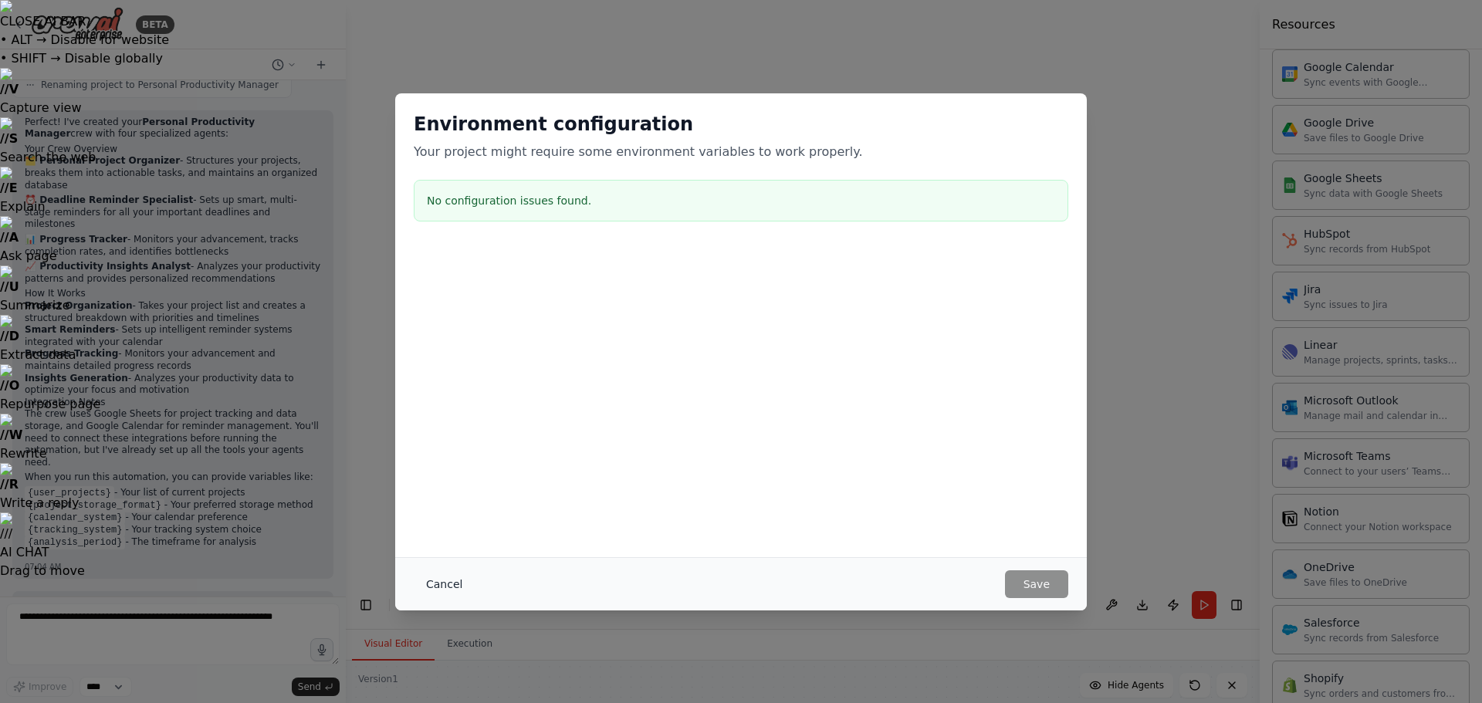
click at [446, 581] on button "Cancel" at bounding box center [444, 584] width 61 height 28
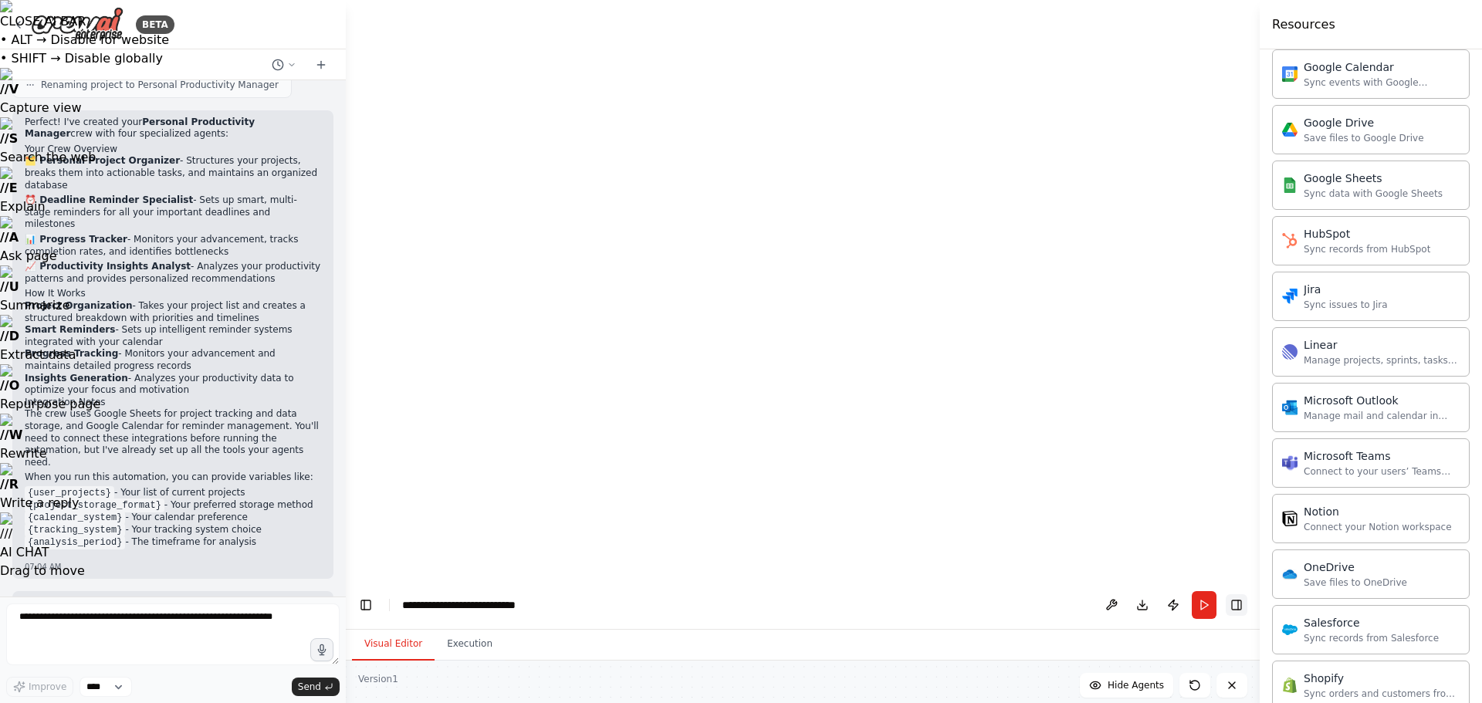
click at [1238, 594] on button "Toggle Right Sidebar" at bounding box center [1237, 605] width 22 height 22
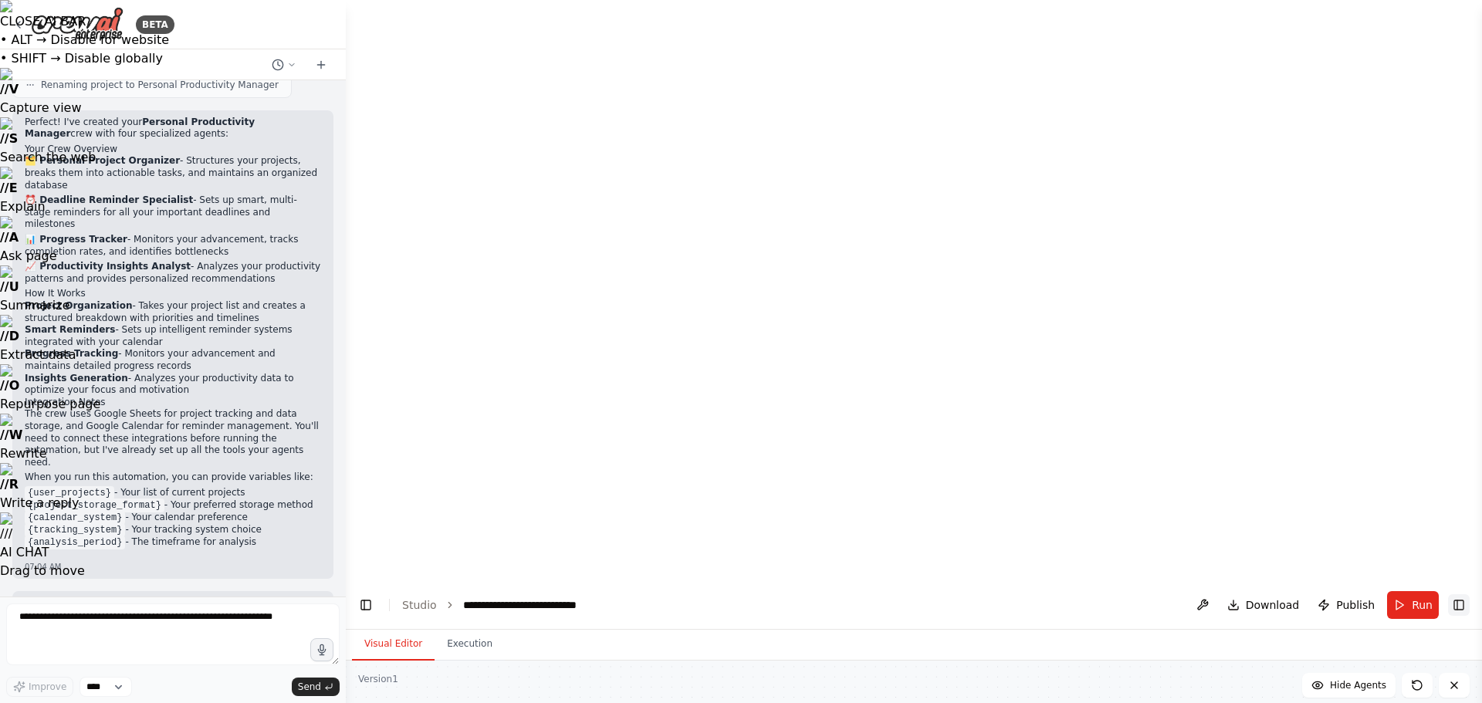
click at [1463, 594] on button "Toggle Right Sidebar" at bounding box center [1459, 605] width 22 height 22
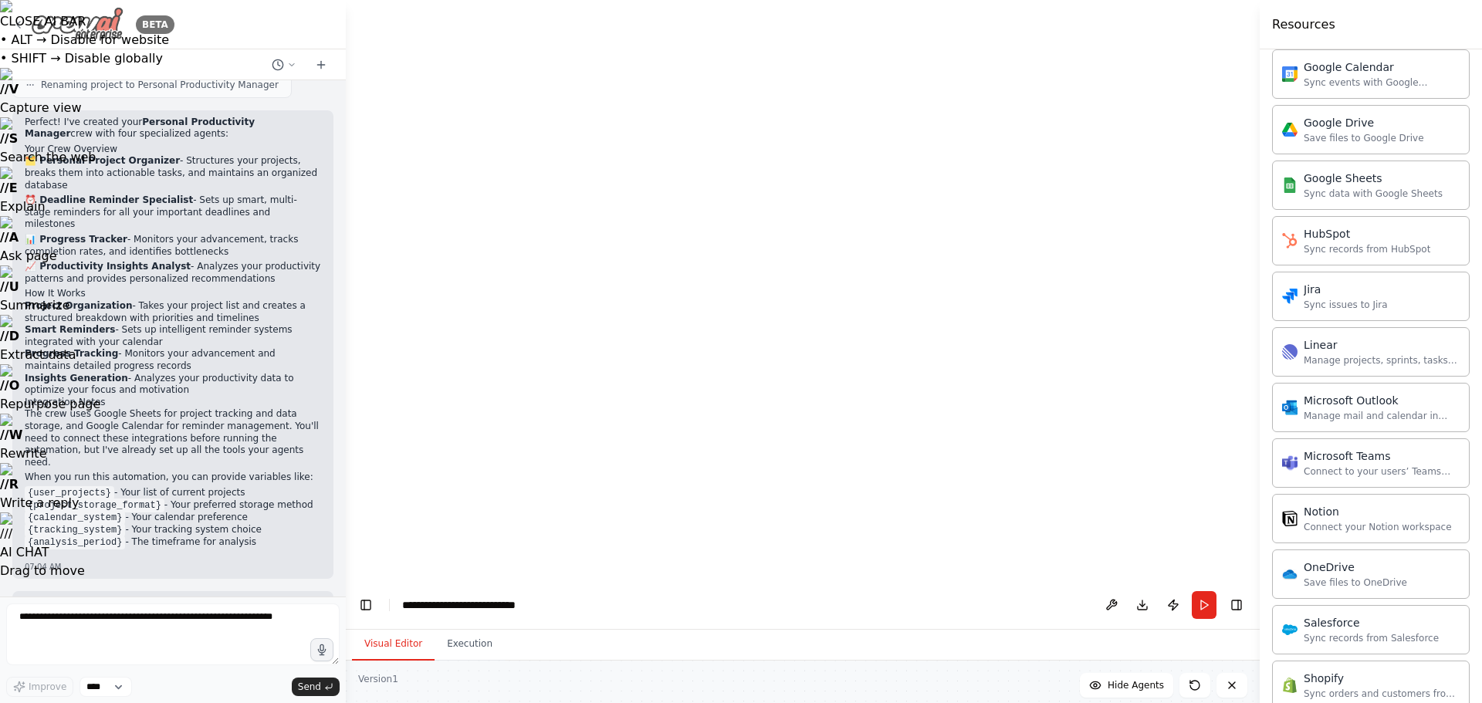
click at [16, 26] on icon at bounding box center [18, 25] width 12 height 12
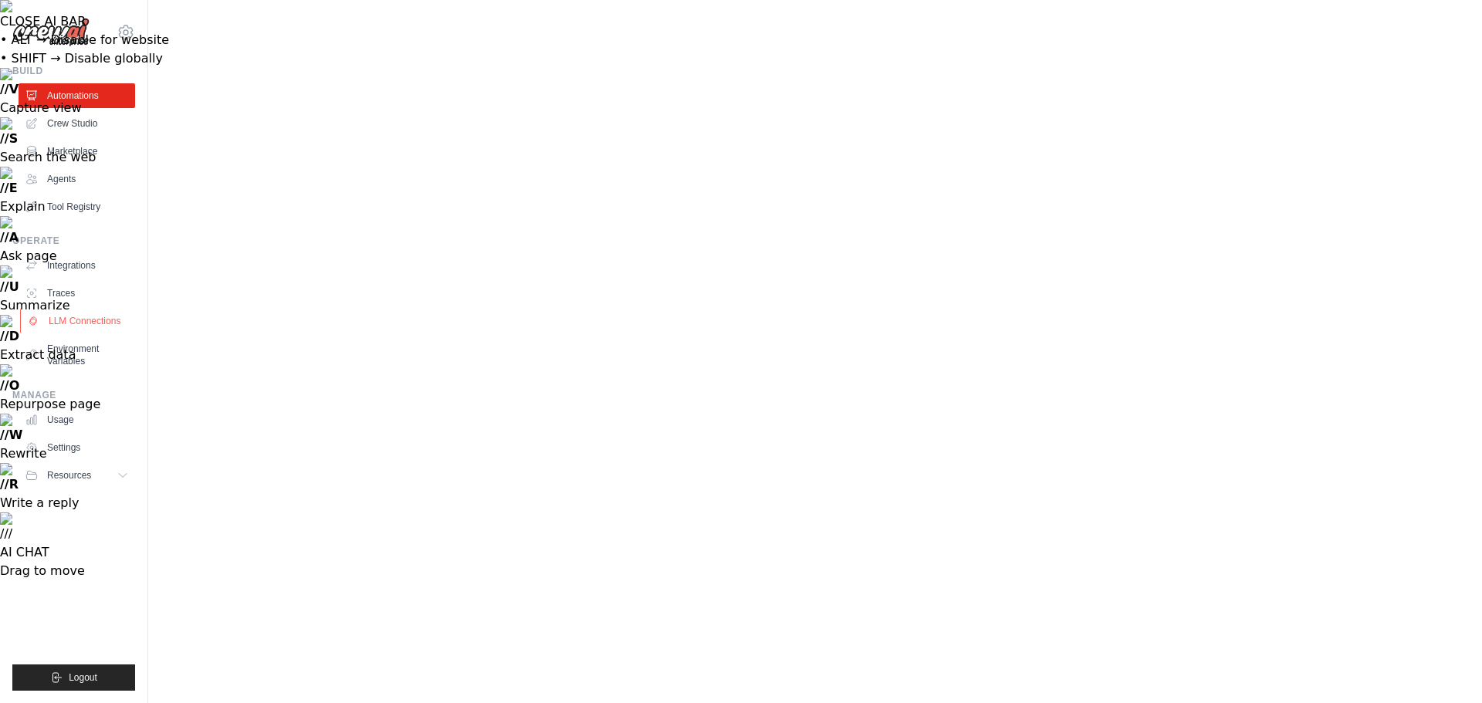
click at [77, 326] on link "LLM Connections" at bounding box center [78, 321] width 117 height 25
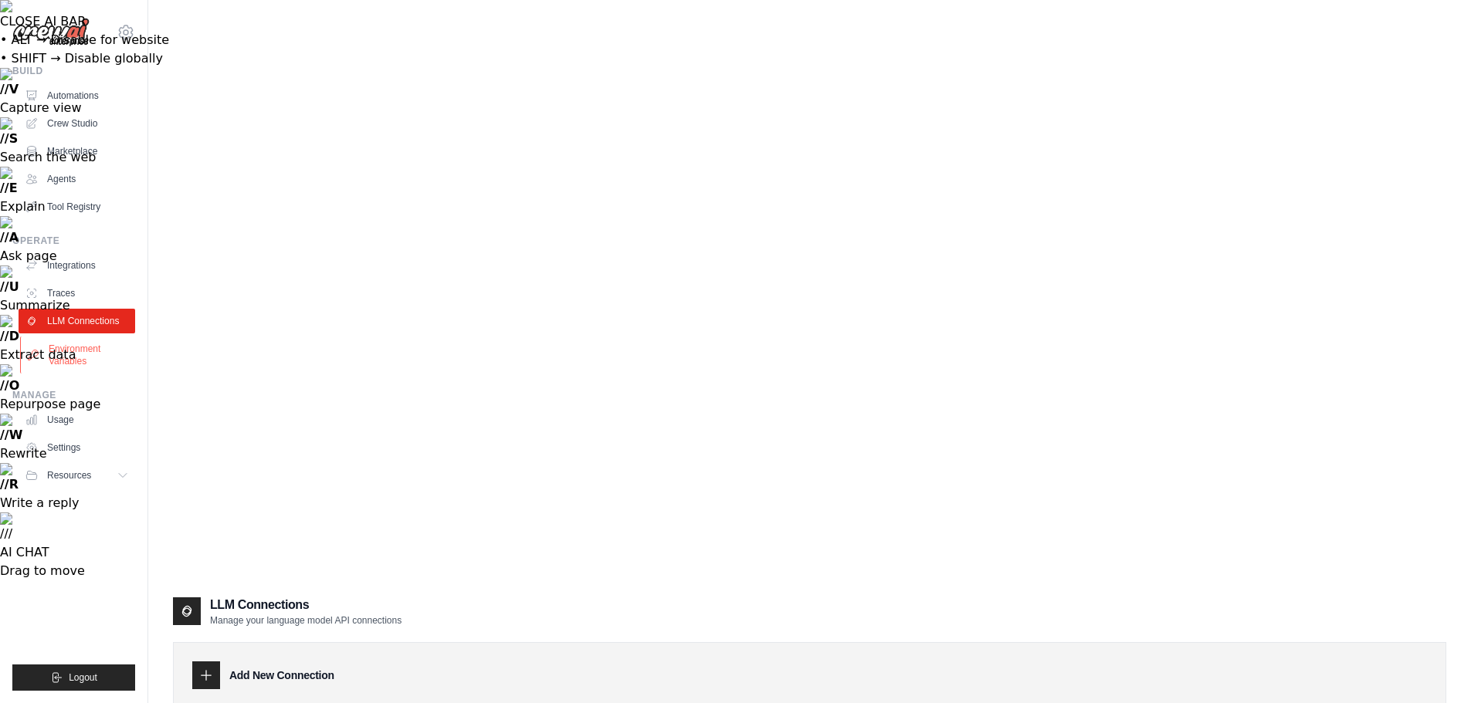
click at [76, 354] on link "Environment Variables" at bounding box center [78, 355] width 117 height 37
click at [69, 287] on link "Traces" at bounding box center [78, 293] width 117 height 25
click at [75, 262] on link "Integrations" at bounding box center [78, 265] width 117 height 25
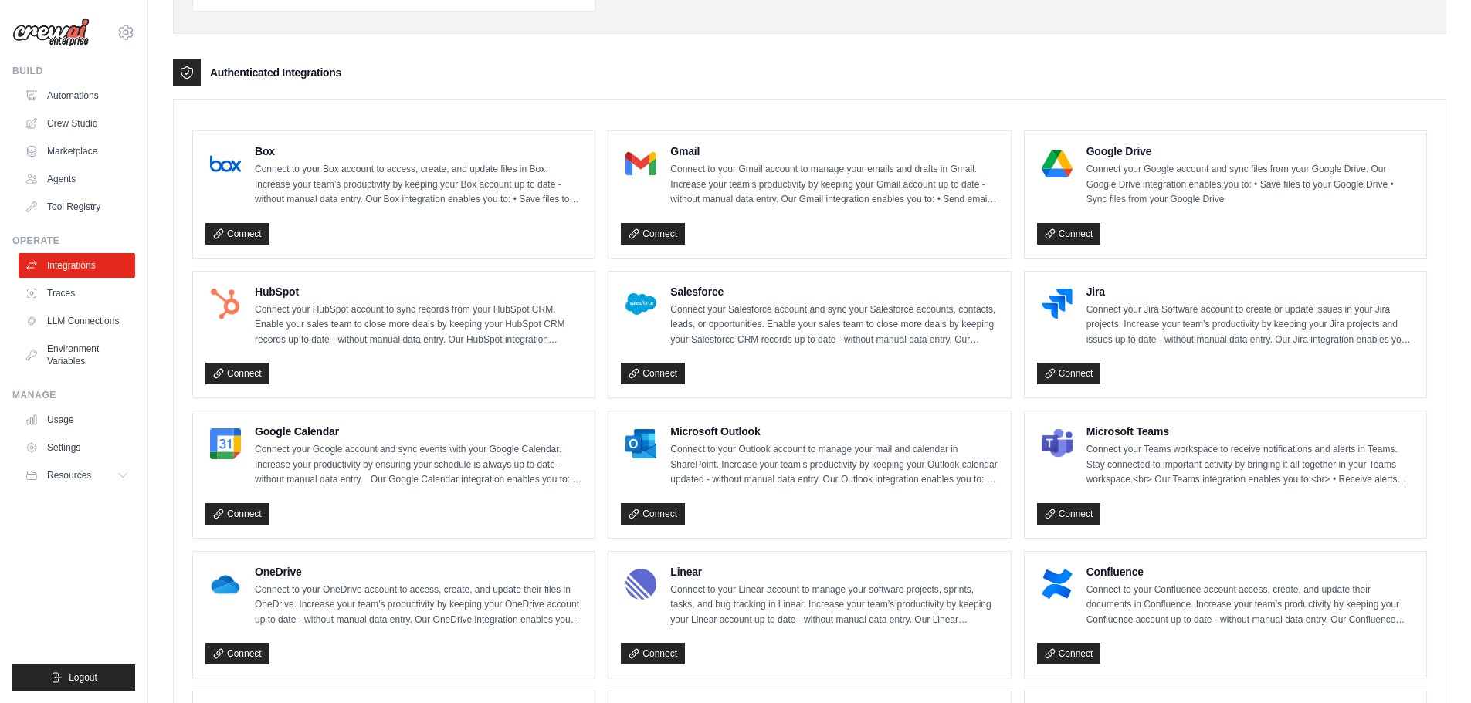
scroll to position [926, 0]
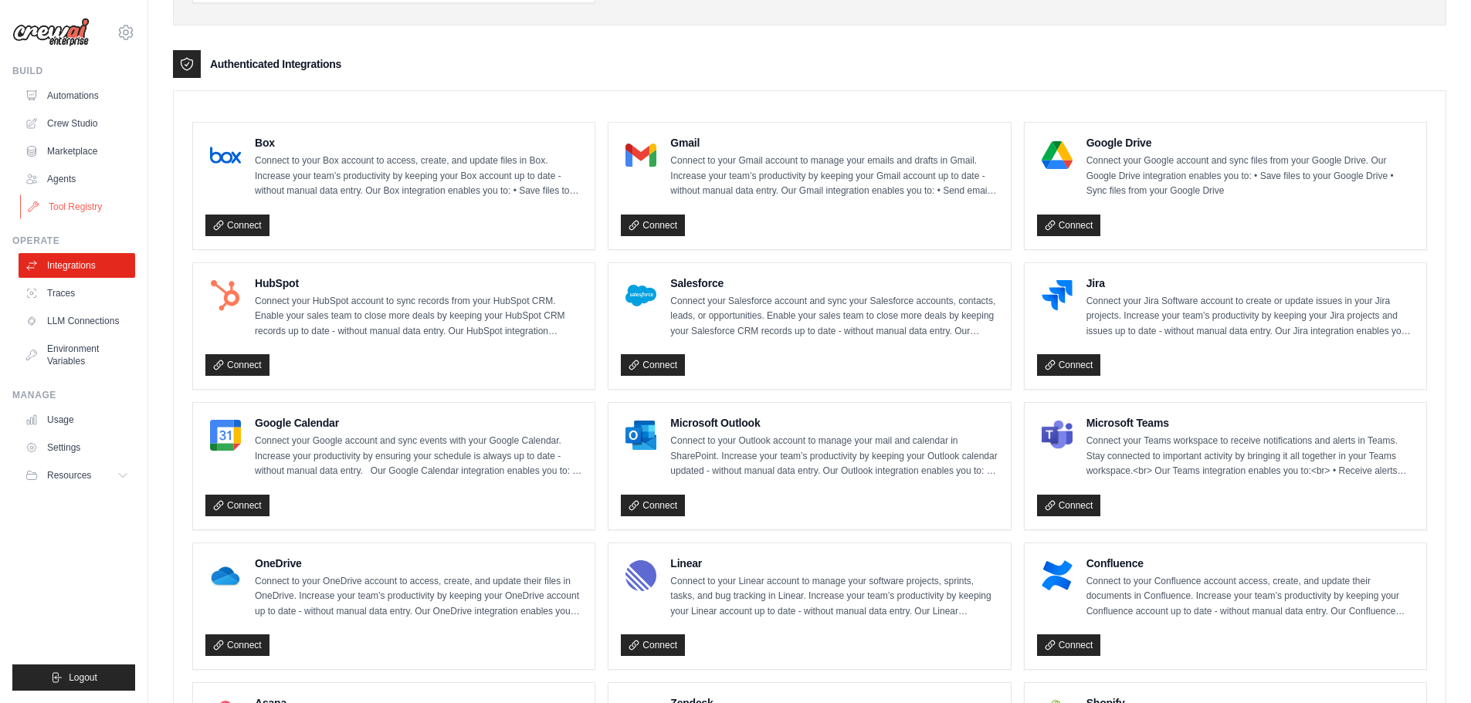
click at [86, 208] on link "Tool Registry" at bounding box center [78, 207] width 117 height 25
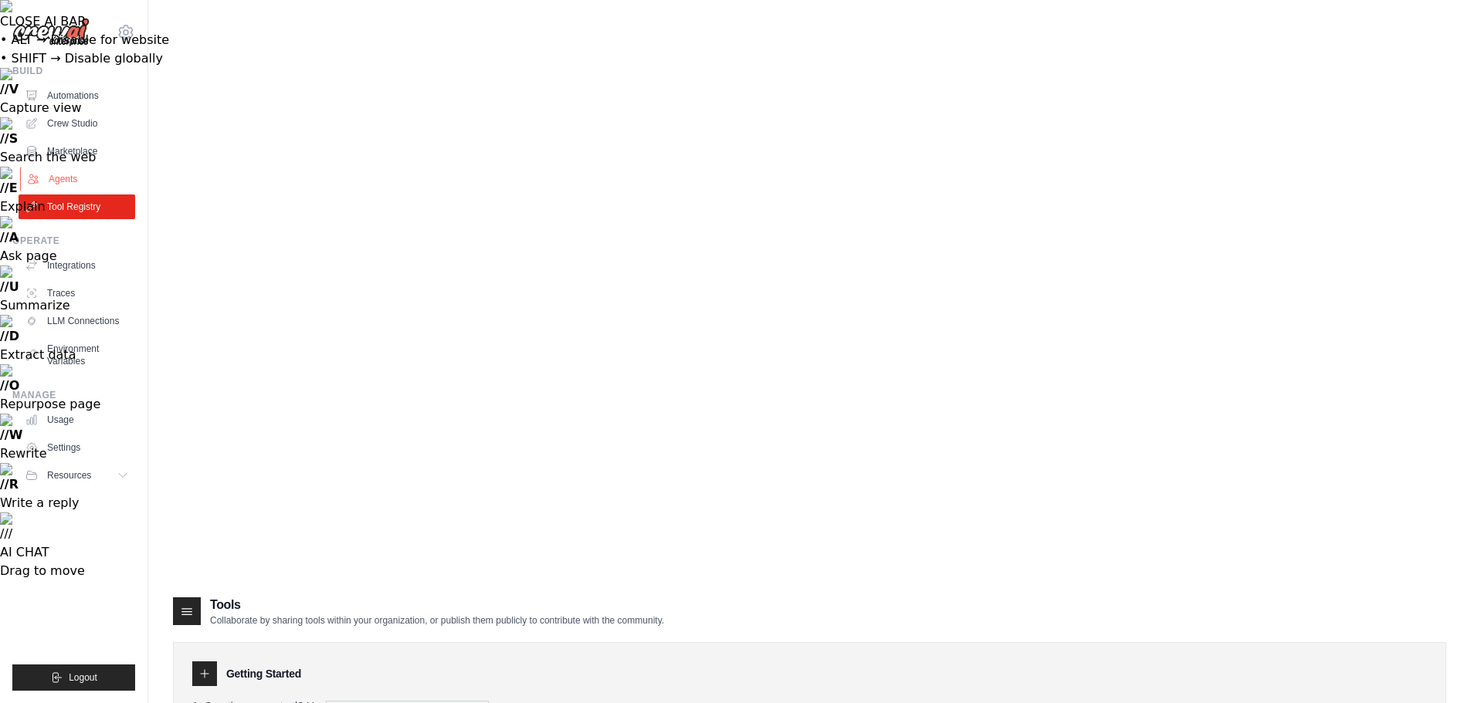
click at [71, 177] on link "Agents" at bounding box center [78, 179] width 117 height 25
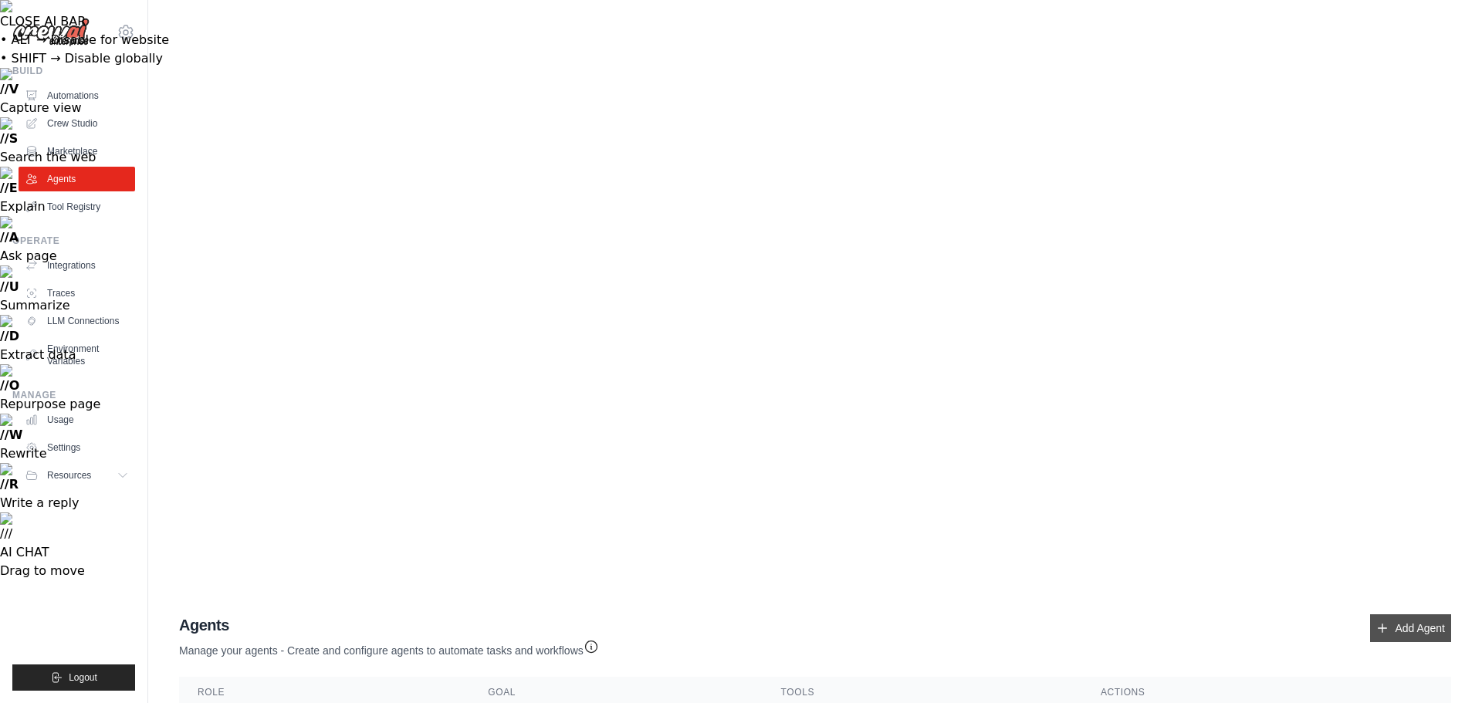
click at [1399, 614] on link "Add Agent" at bounding box center [1410, 628] width 81 height 28
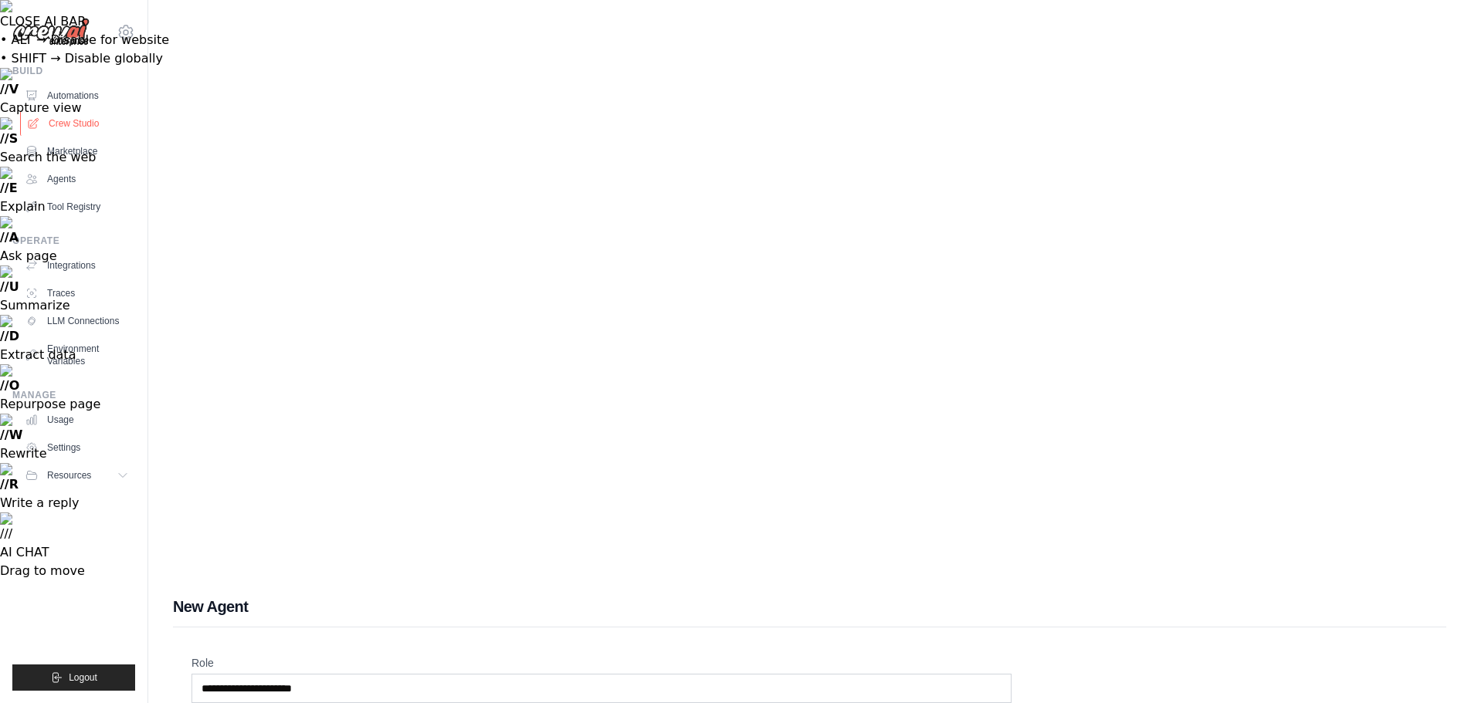
click at [64, 125] on link "Crew Studio" at bounding box center [78, 123] width 117 height 25
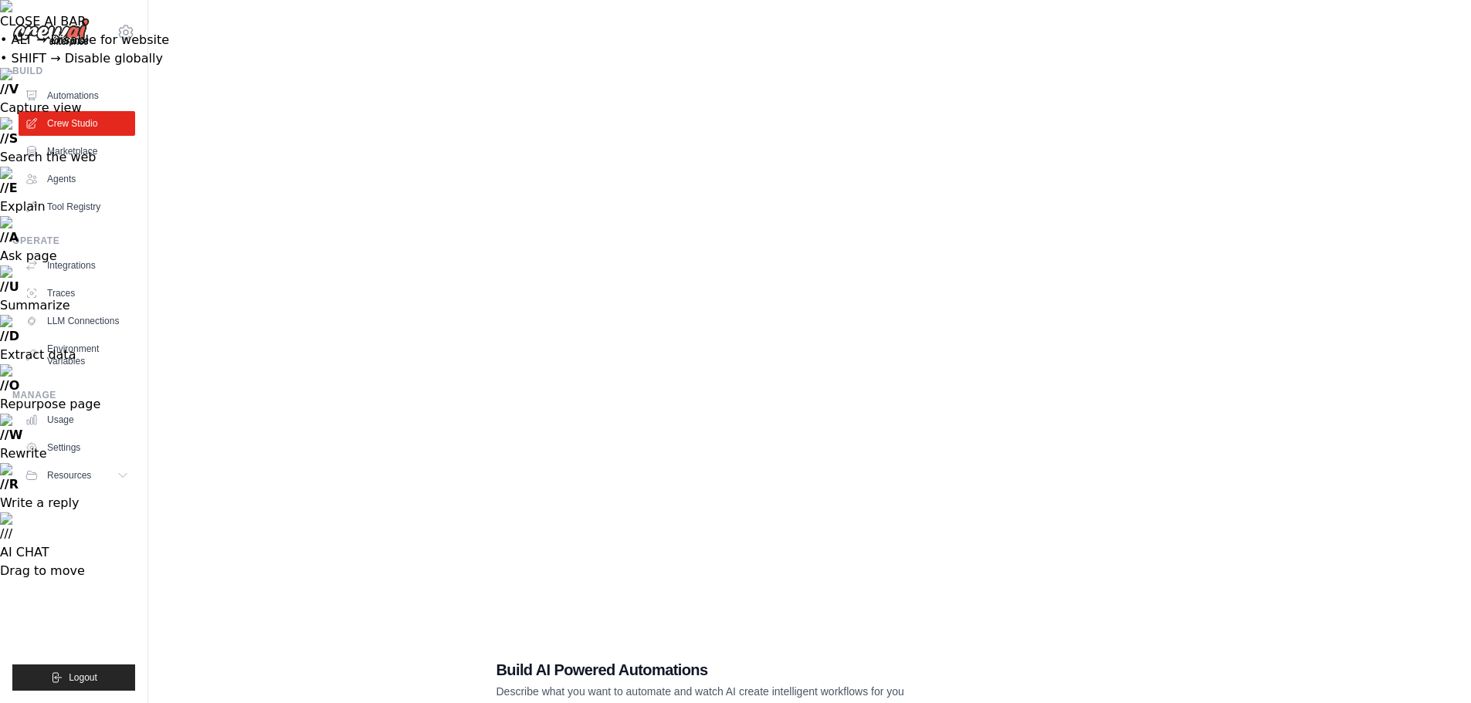
click at [74, 95] on link "Automations" at bounding box center [77, 95] width 117 height 25
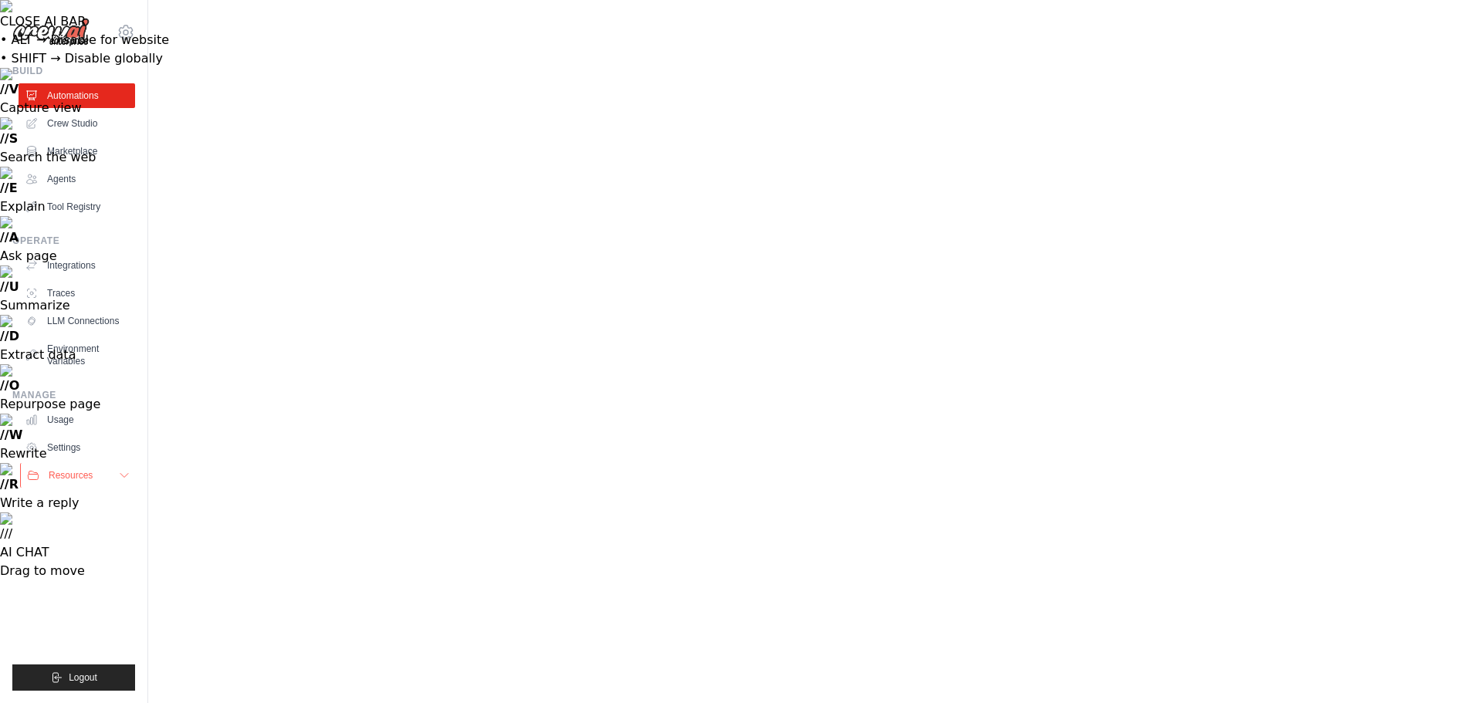
click at [80, 474] on span "Resources" at bounding box center [71, 475] width 44 height 12
click at [60, 415] on link "Usage" at bounding box center [78, 420] width 117 height 25
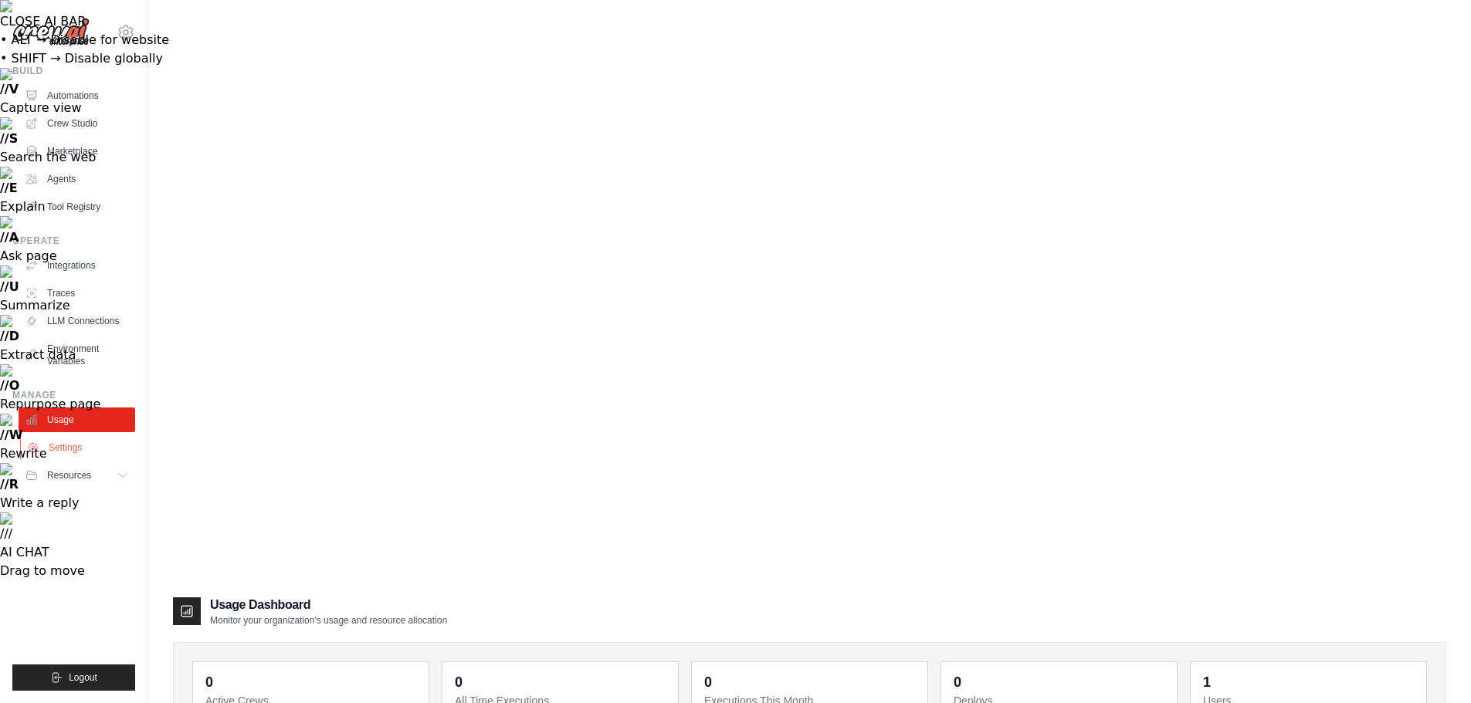
click at [76, 449] on link "Settings" at bounding box center [78, 447] width 117 height 25
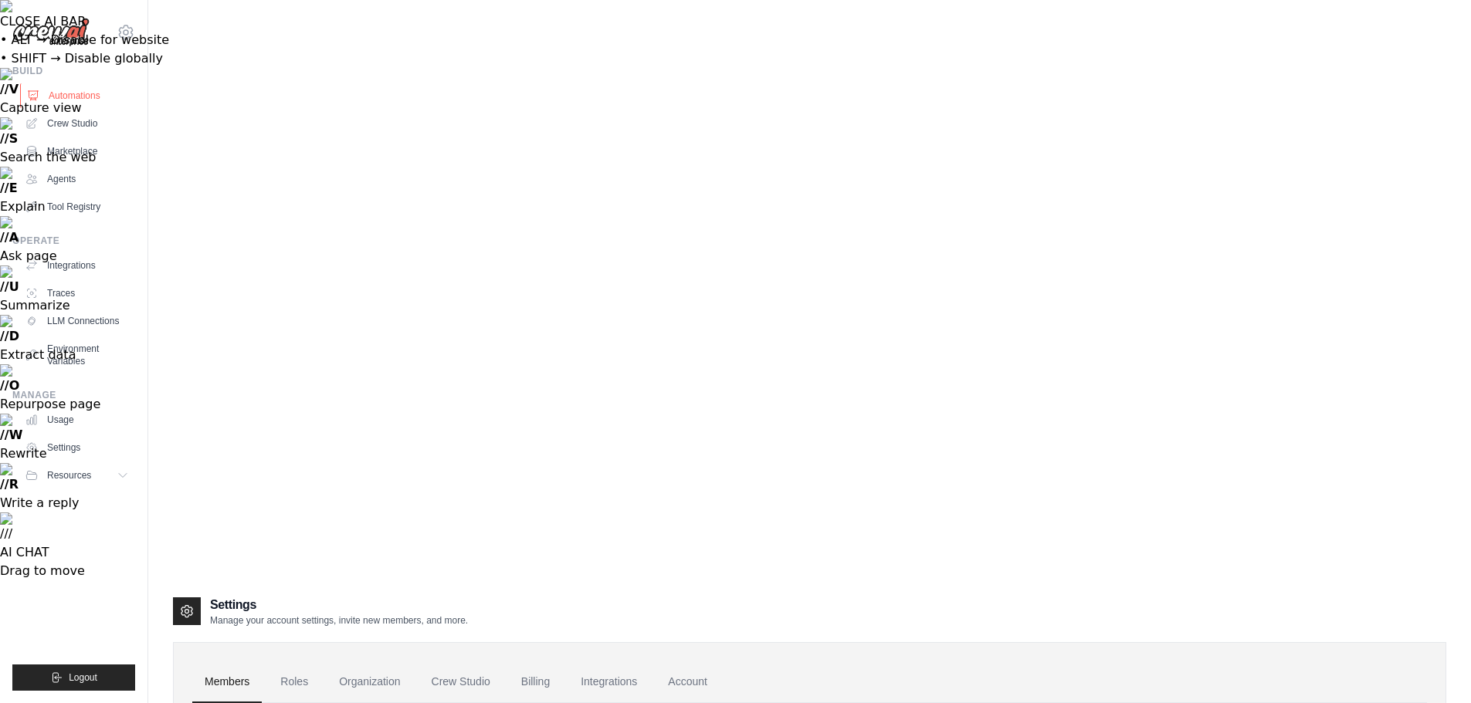
click at [72, 98] on link "Automations" at bounding box center [78, 95] width 117 height 25
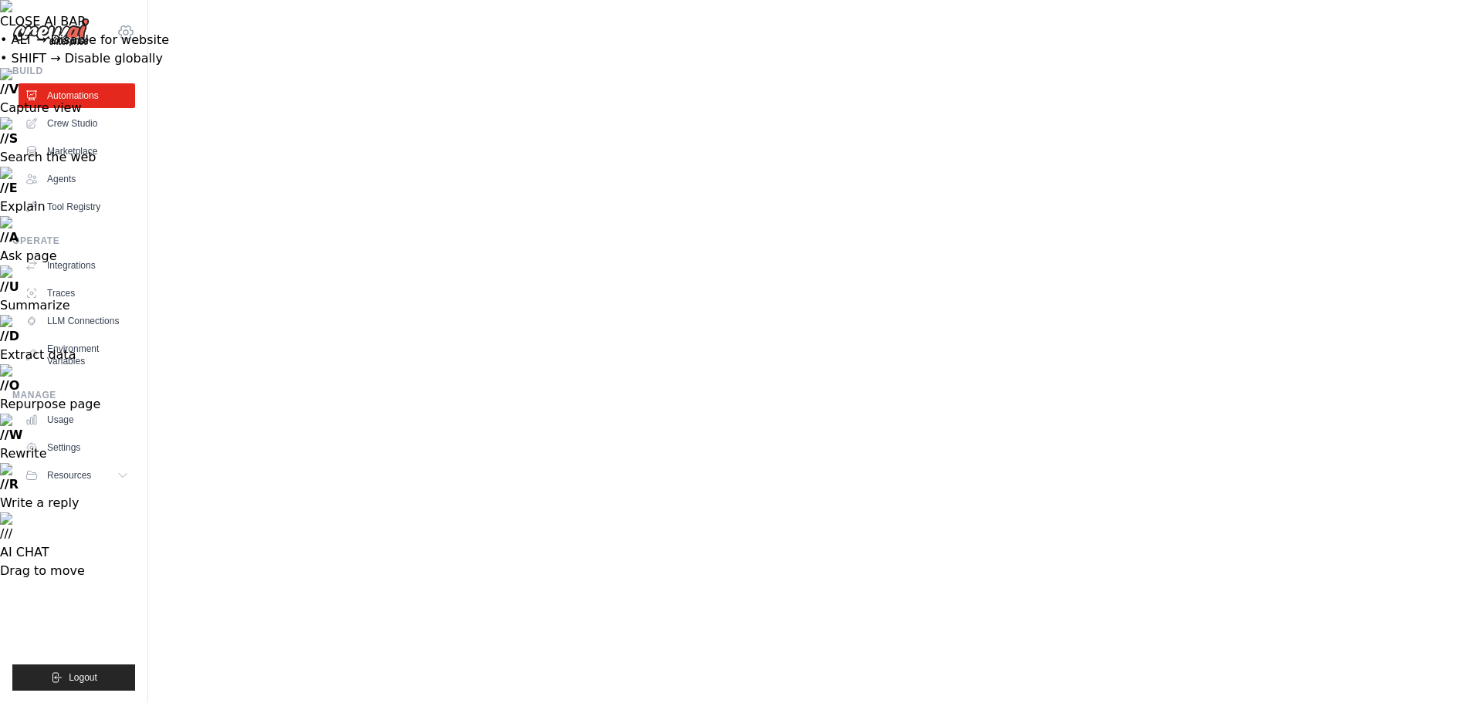
click at [125, 31] on icon at bounding box center [126, 32] width 19 height 19
click at [102, 101] on link "Settings" at bounding box center [126, 104] width 136 height 28
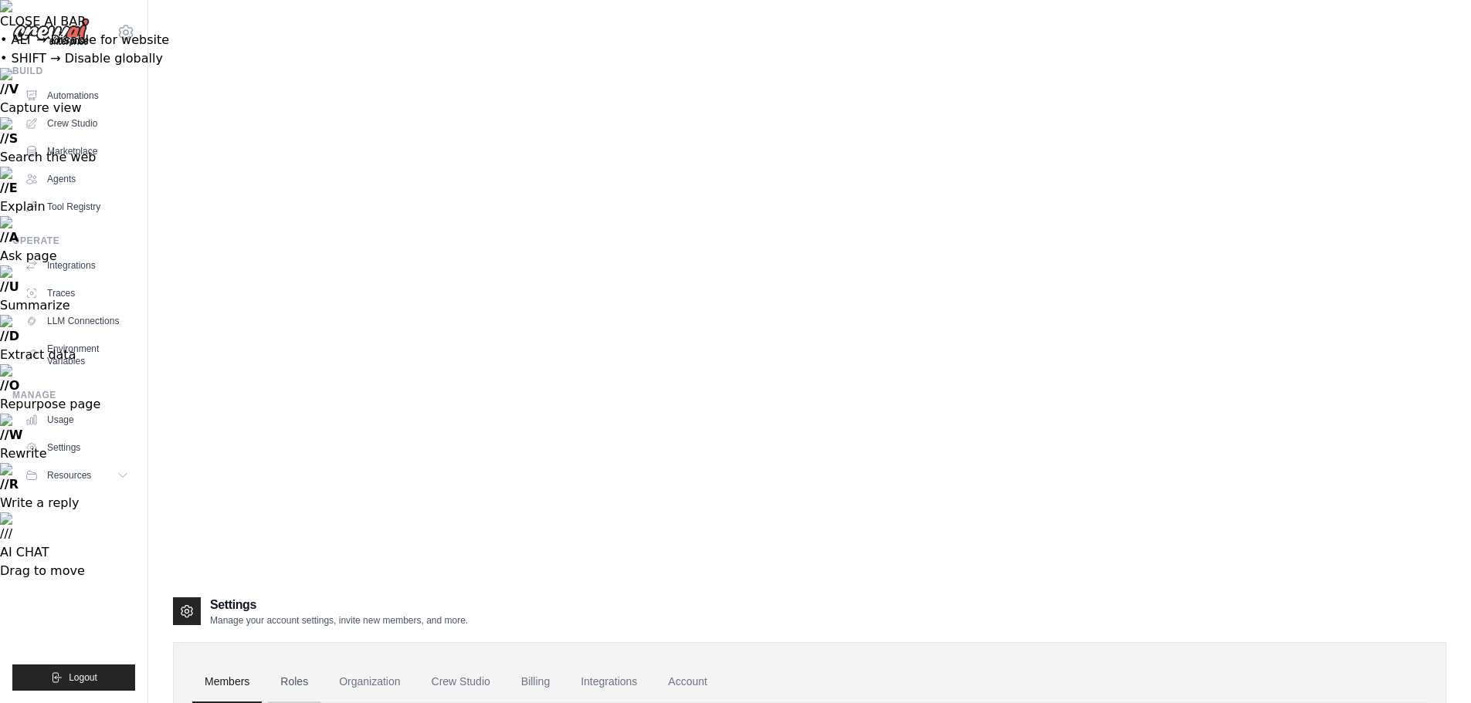
click at [302, 662] on link "Roles" at bounding box center [294, 683] width 52 height 42
click at [368, 662] on link "Organization" at bounding box center [370, 683] width 86 height 42
click at [466, 662] on link "Crew Studio" at bounding box center [460, 683] width 83 height 42
click at [535, 662] on link "Billing" at bounding box center [535, 683] width 53 height 42
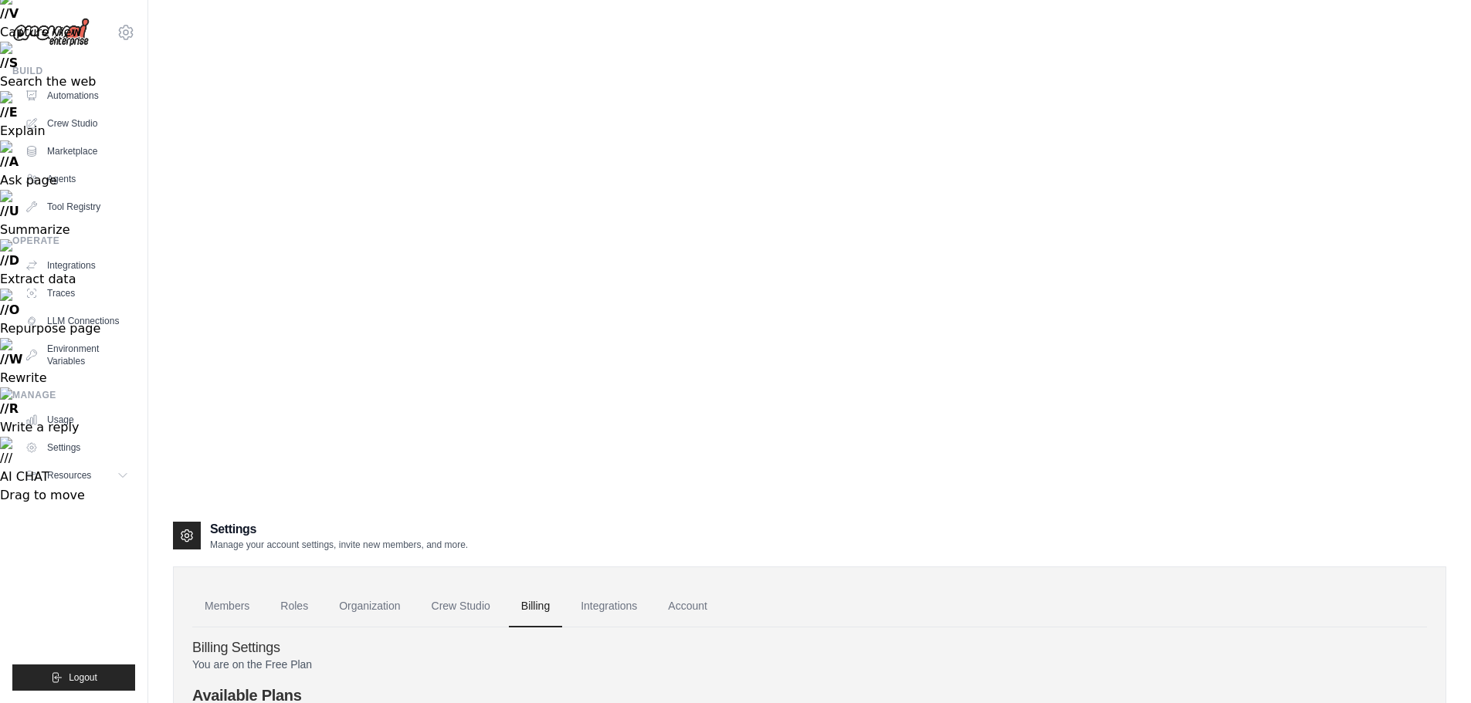
scroll to position [52, 0]
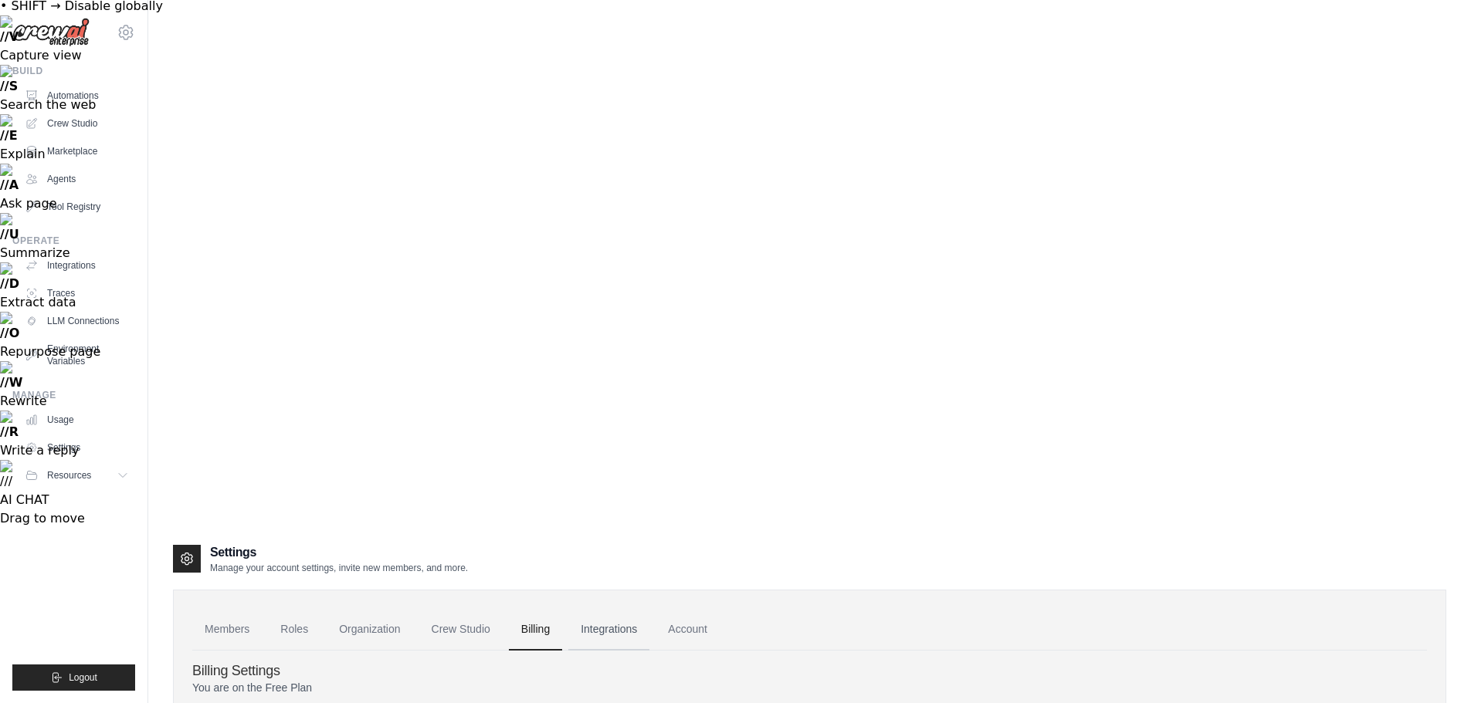
click at [620, 609] on link "Integrations" at bounding box center [608, 630] width 81 height 42
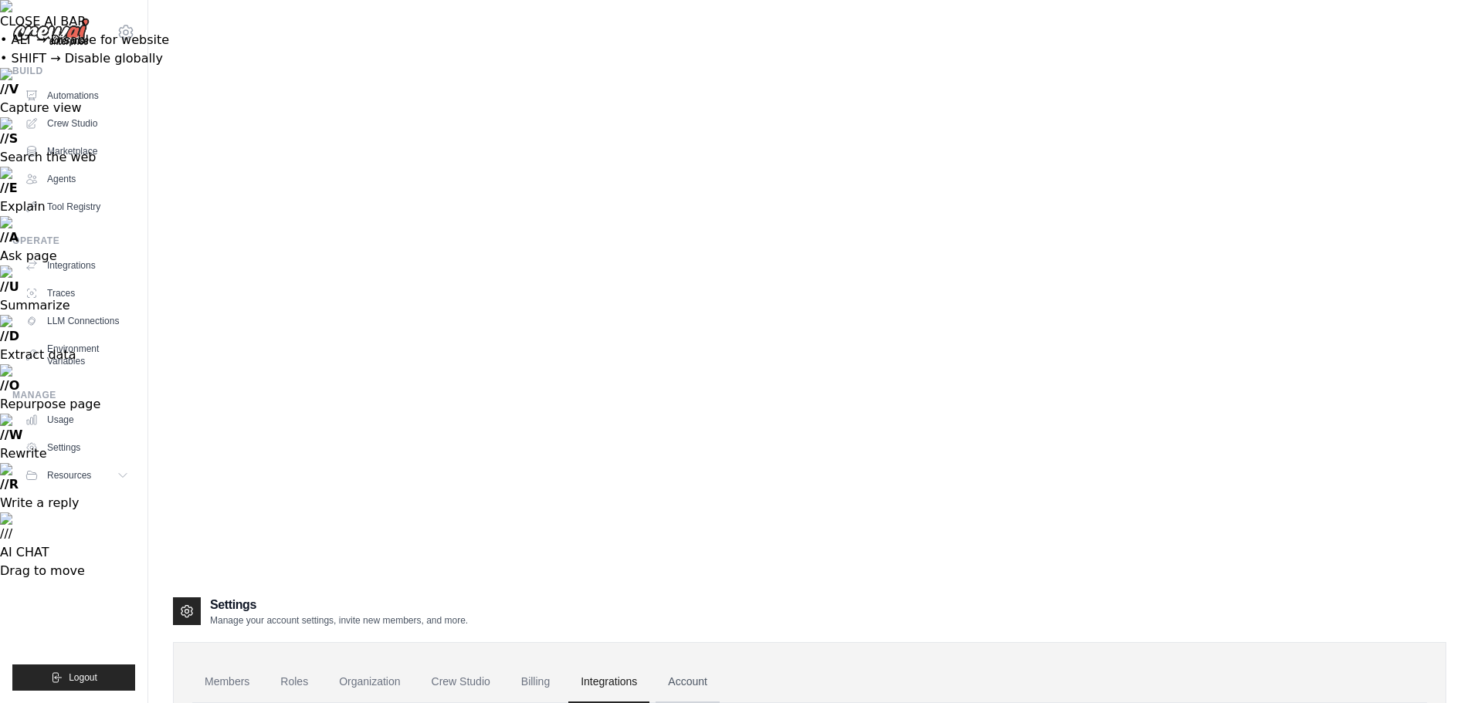
click at [690, 662] on link "Account" at bounding box center [687, 683] width 64 height 42
click at [618, 662] on link "Integrations" at bounding box center [608, 683] width 81 height 42
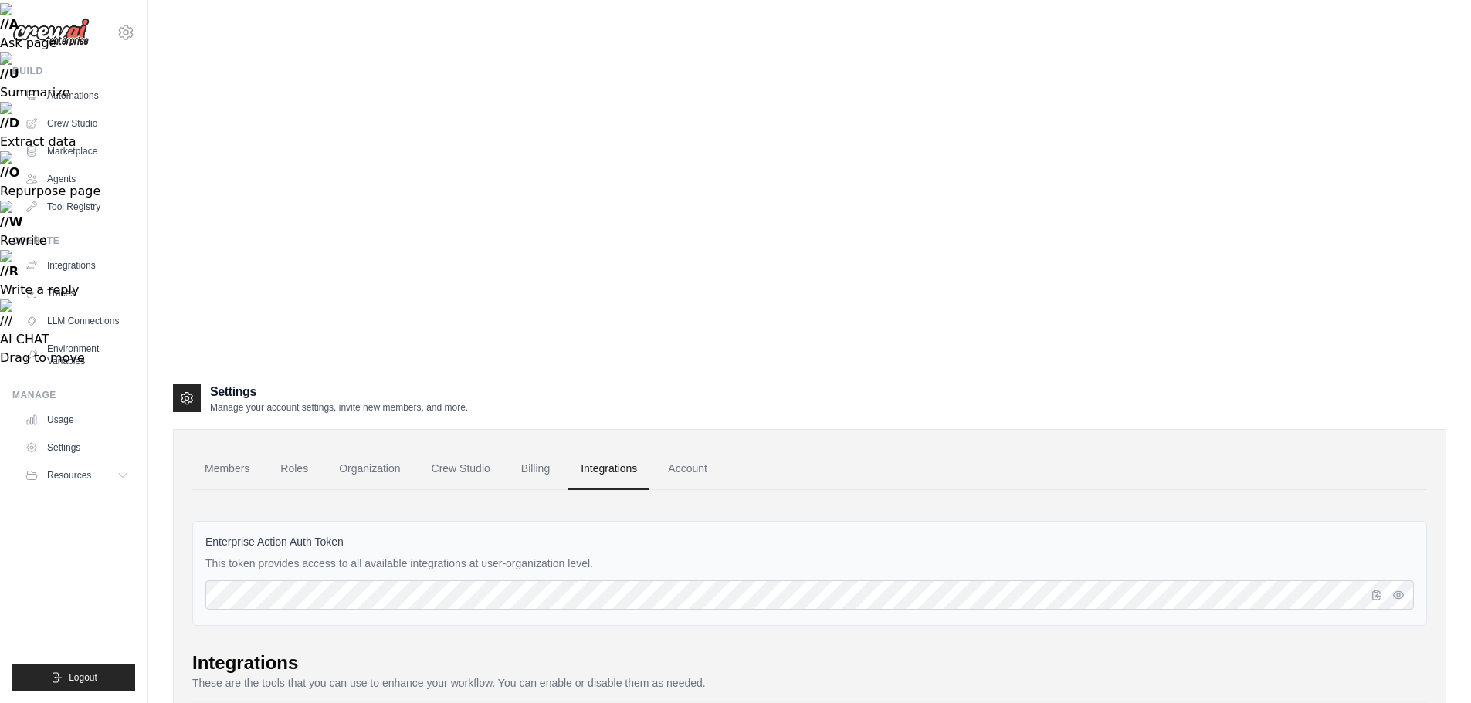
scroll to position [232, 0]
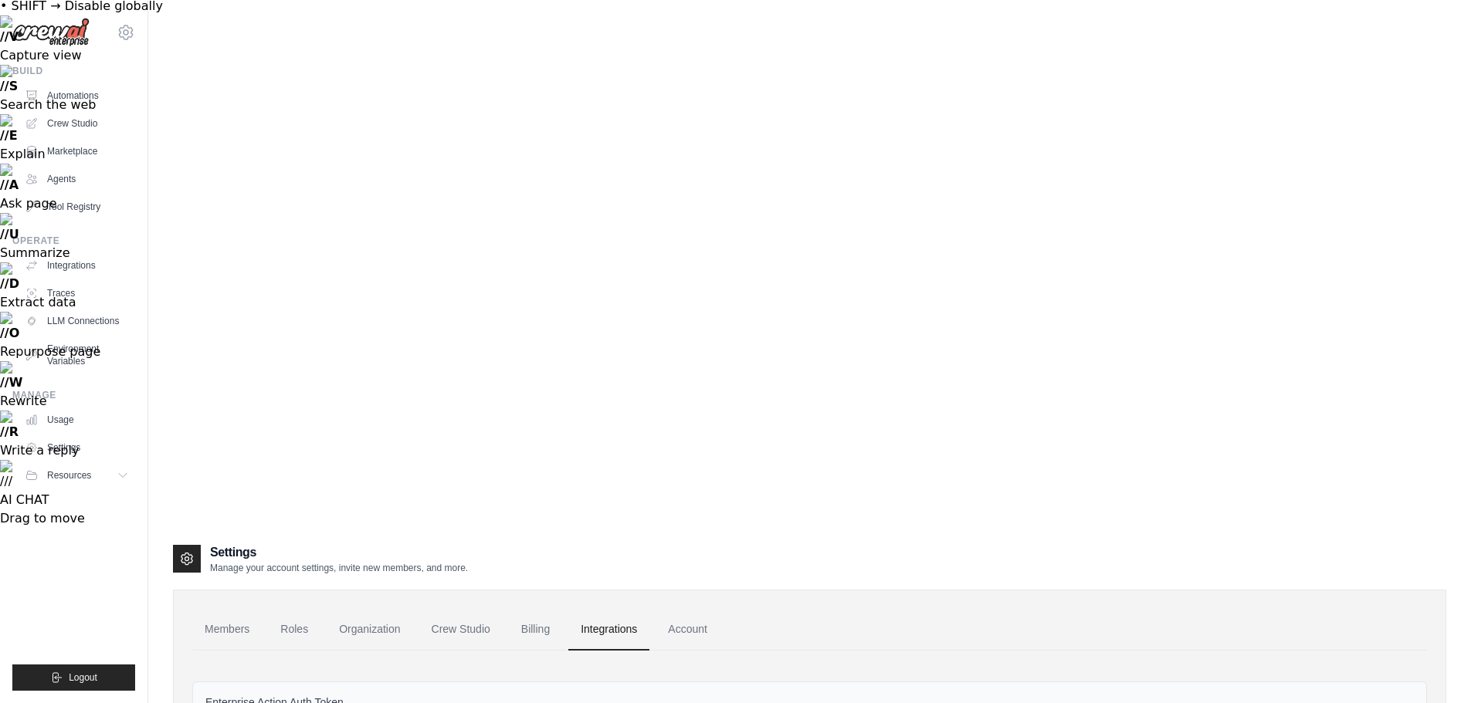
scroll to position [0, 0]
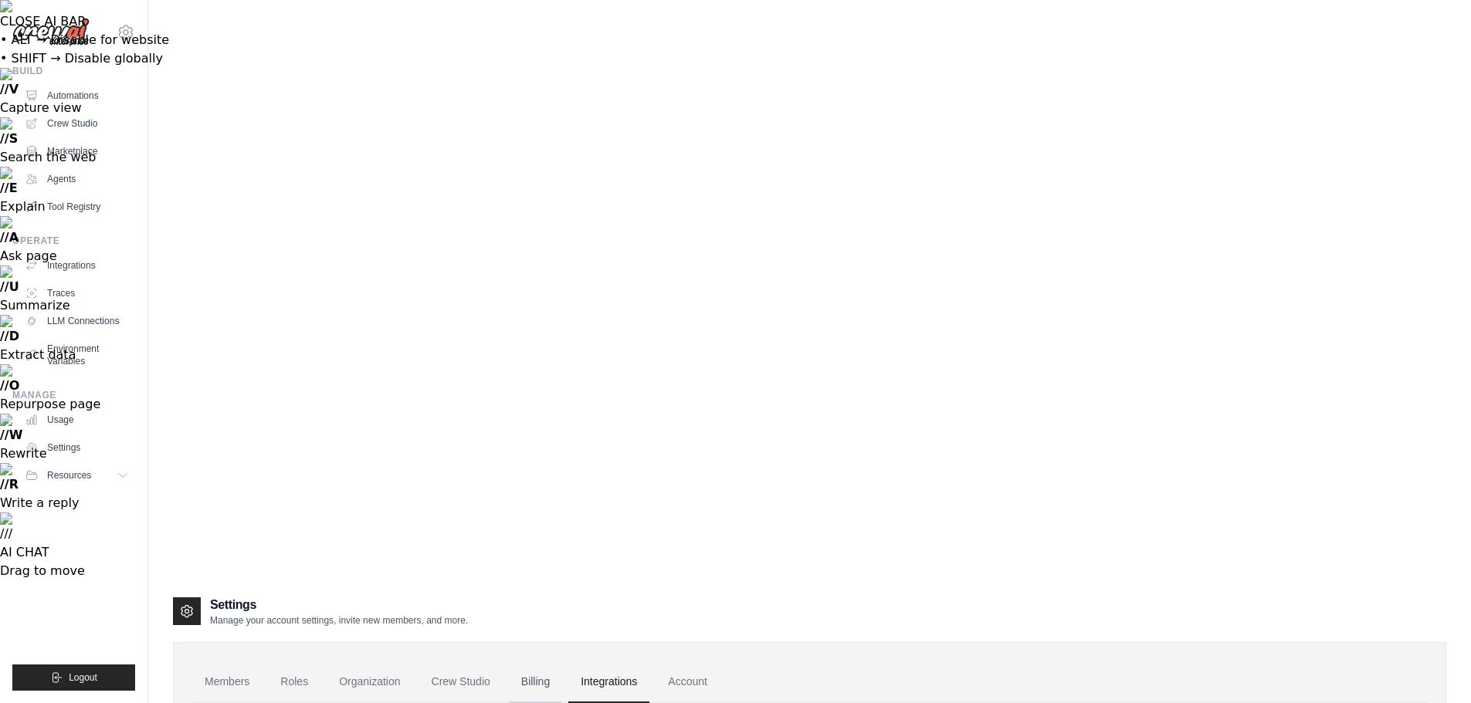
click at [537, 662] on link "Billing" at bounding box center [535, 683] width 53 height 42
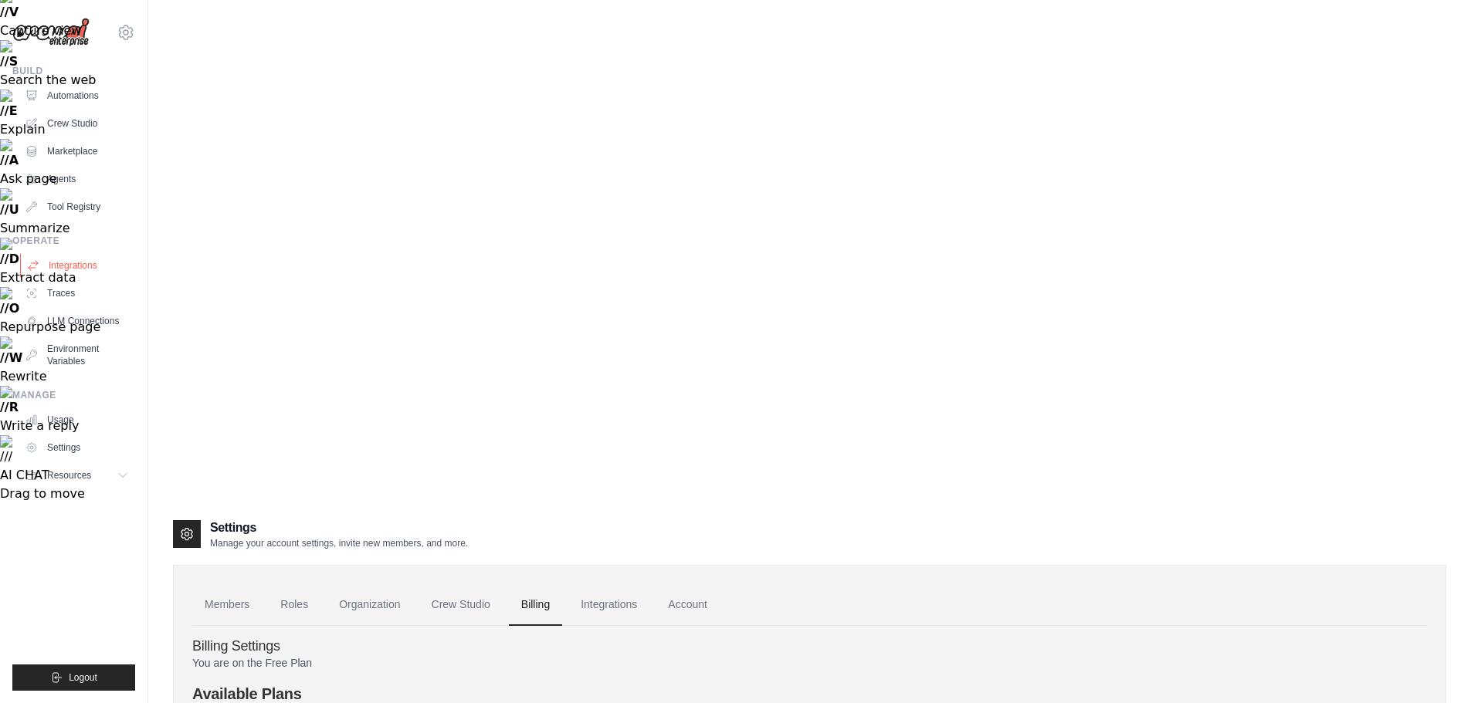
click at [66, 271] on link "Integrations" at bounding box center [78, 265] width 117 height 25
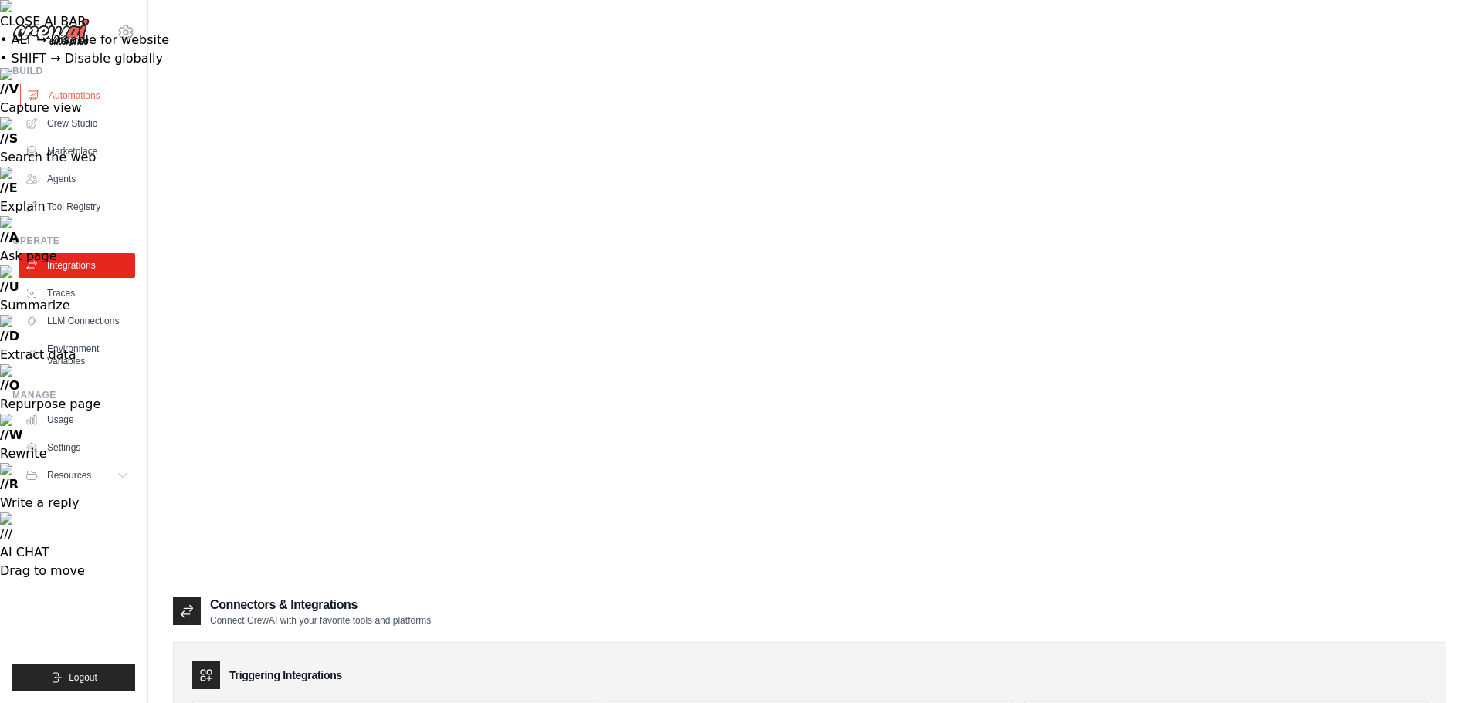
click at [69, 93] on link "Automations" at bounding box center [78, 95] width 117 height 25
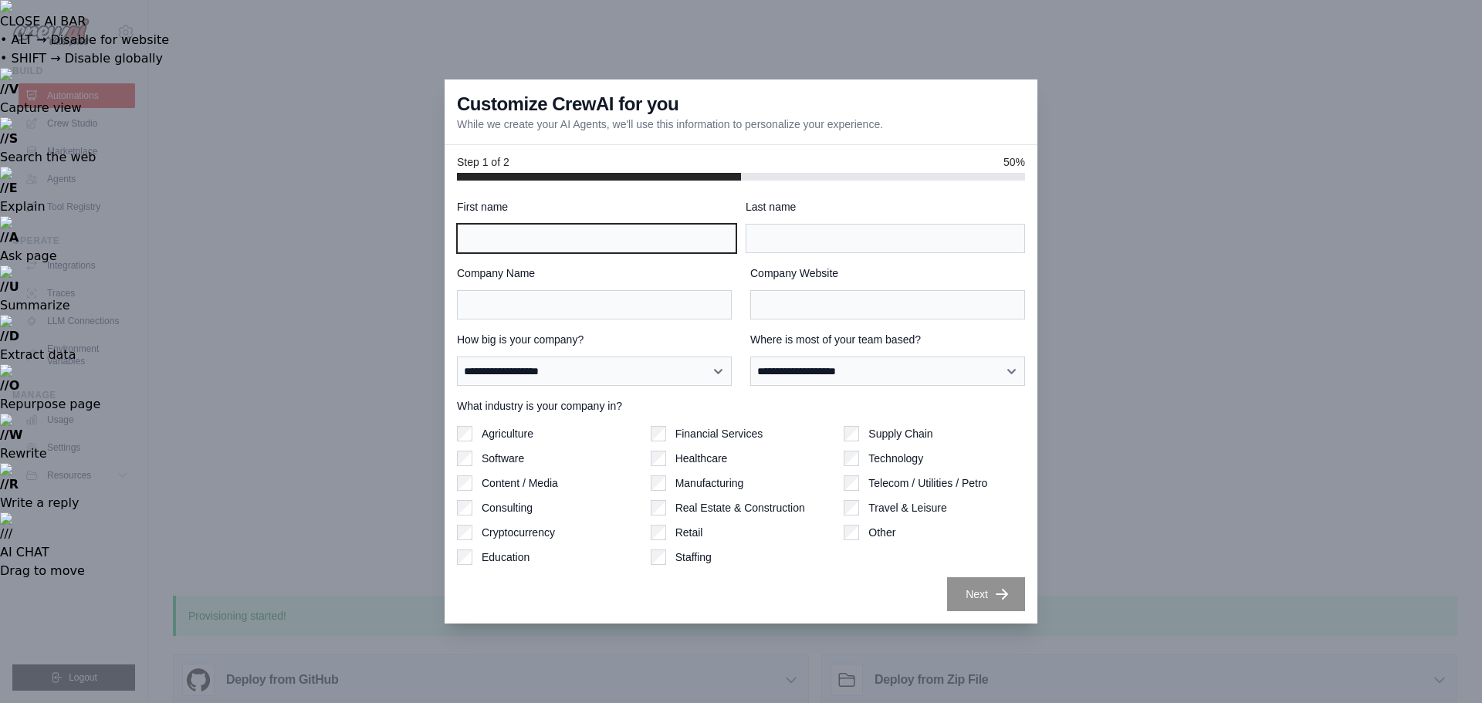
click at [547, 239] on input "First name" at bounding box center [596, 238] width 279 height 29
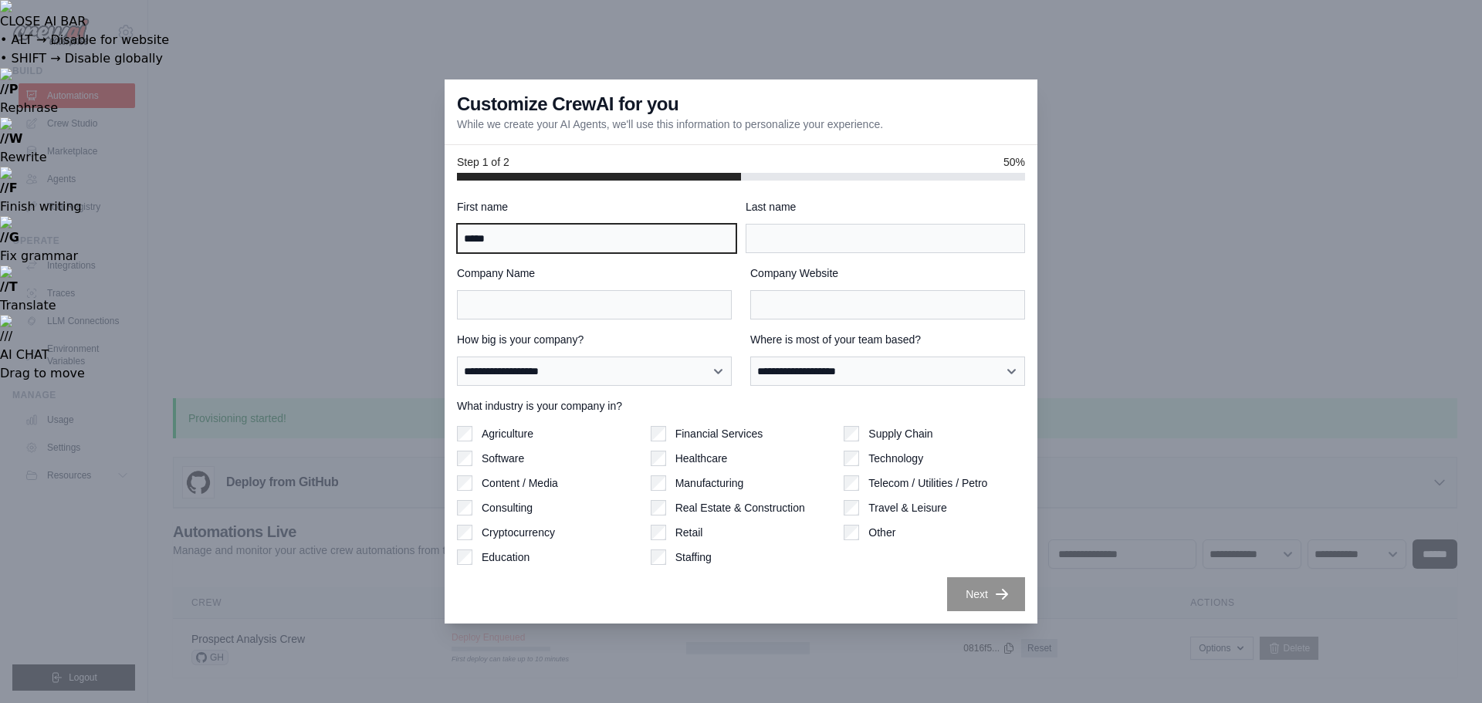
type input "*****"
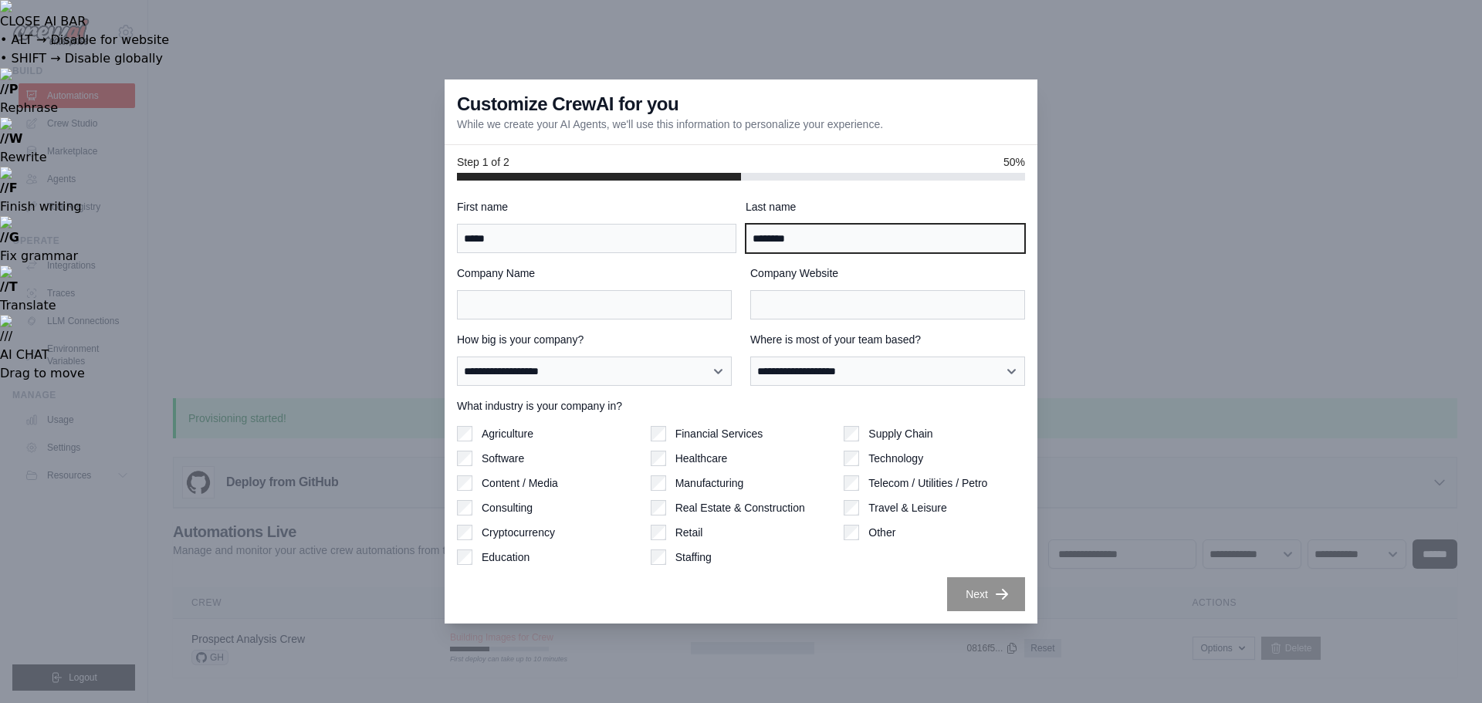
type input "********"
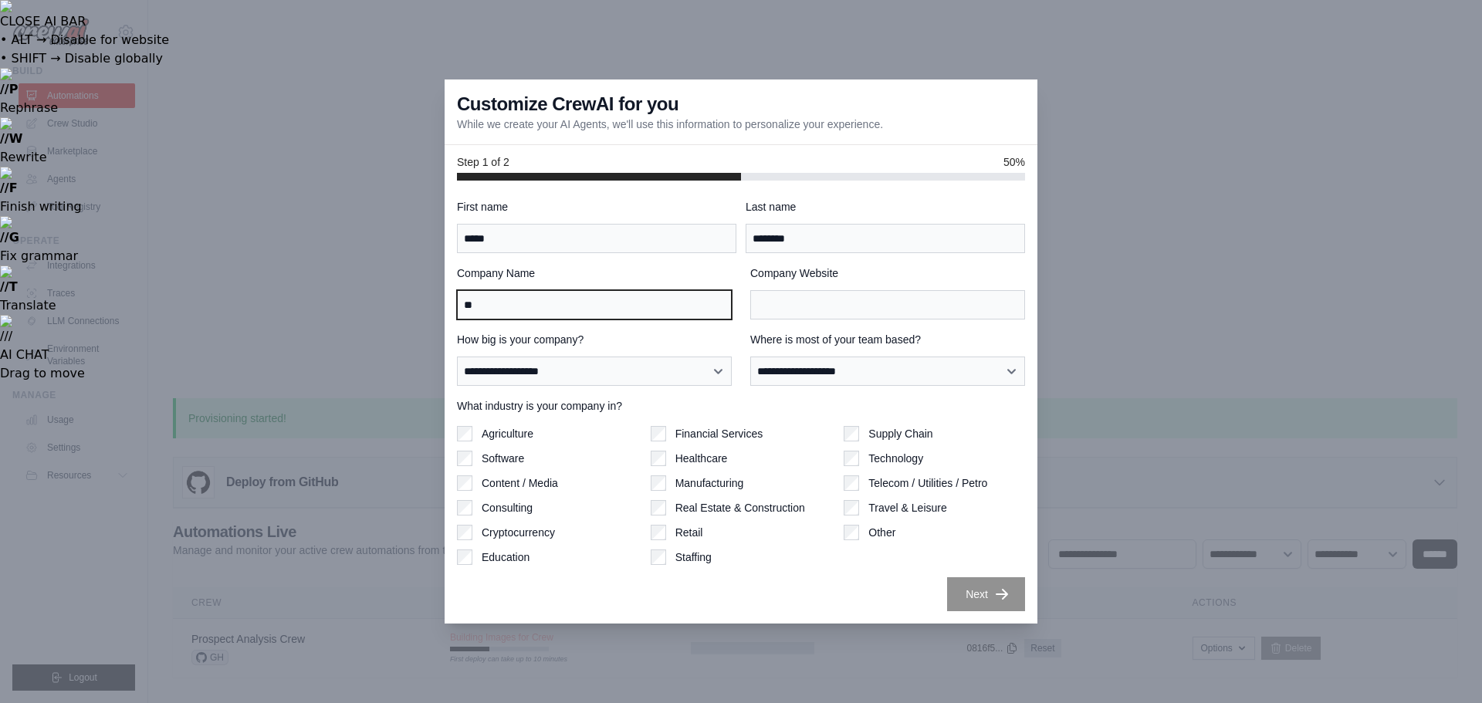
type input "*"
type input "**********"
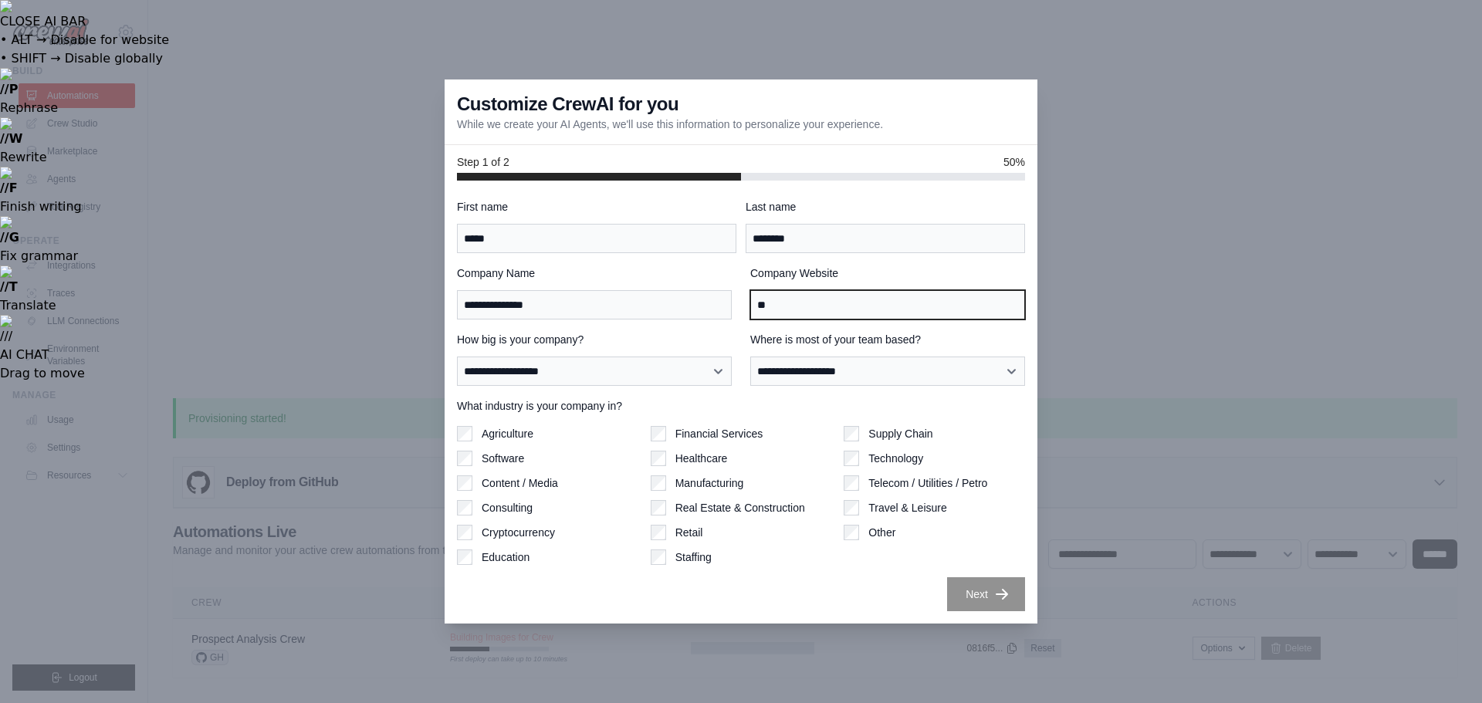
type input "*"
type input "**********"
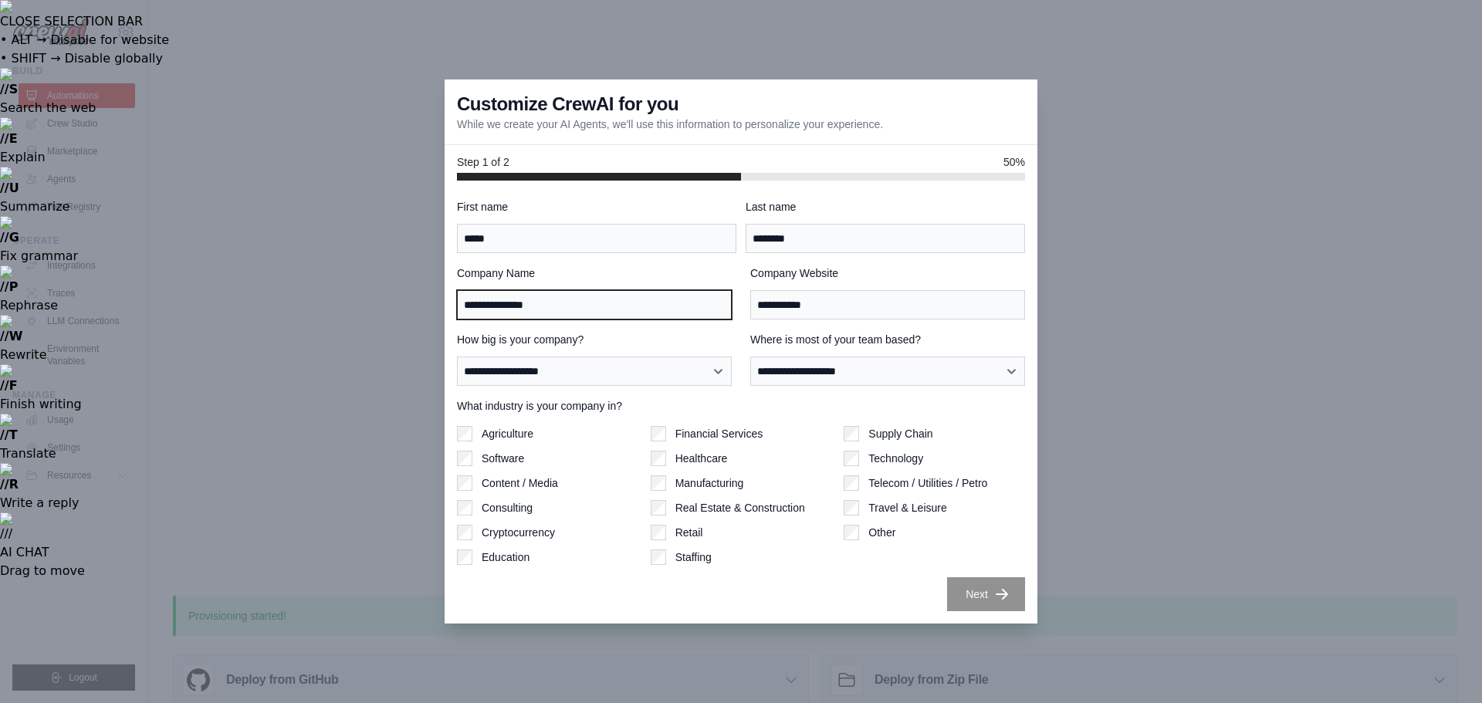
drag, startPoint x: 570, startPoint y: 309, endPoint x: 452, endPoint y: 316, distance: 118.3
click at [452, 316] on div "**********" at bounding box center [741, 402] width 593 height 443
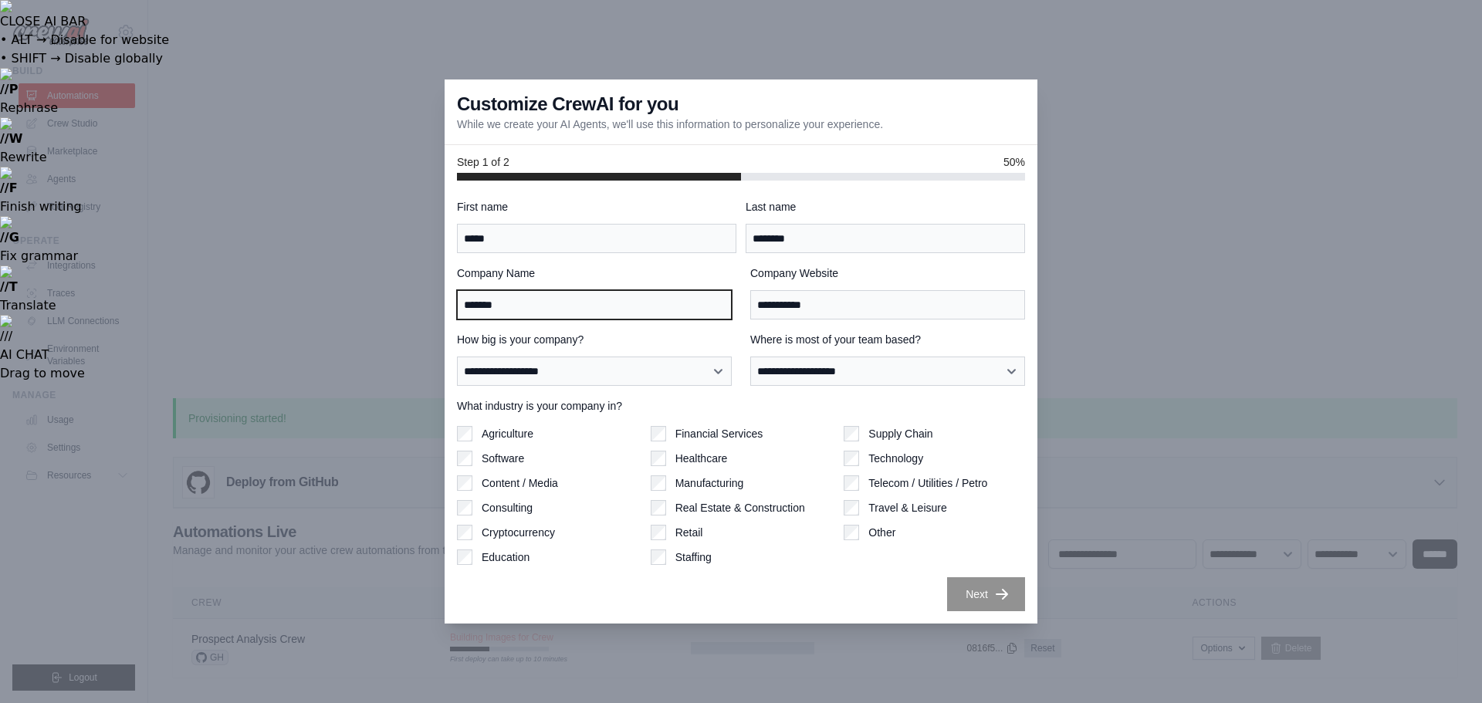
type input "*******"
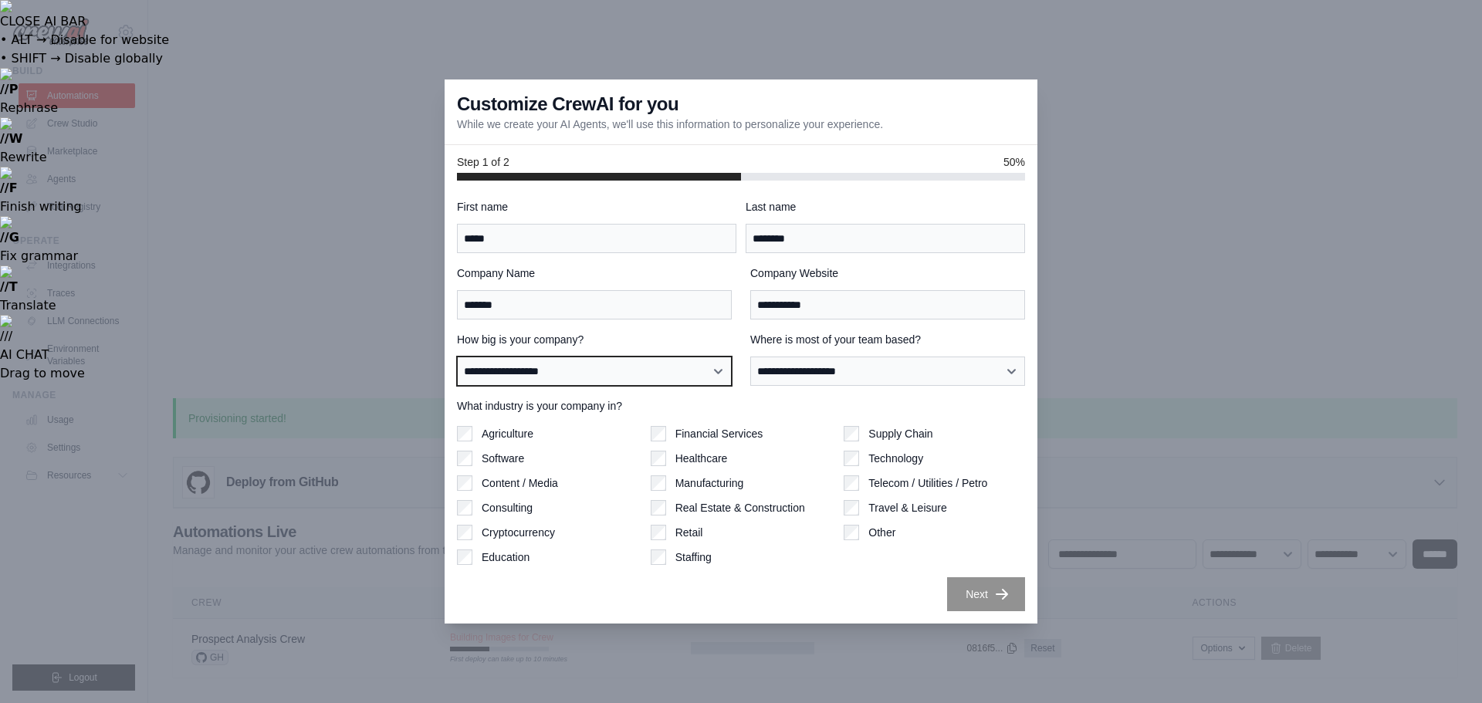
click at [722, 375] on select "**********" at bounding box center [594, 371] width 275 height 29
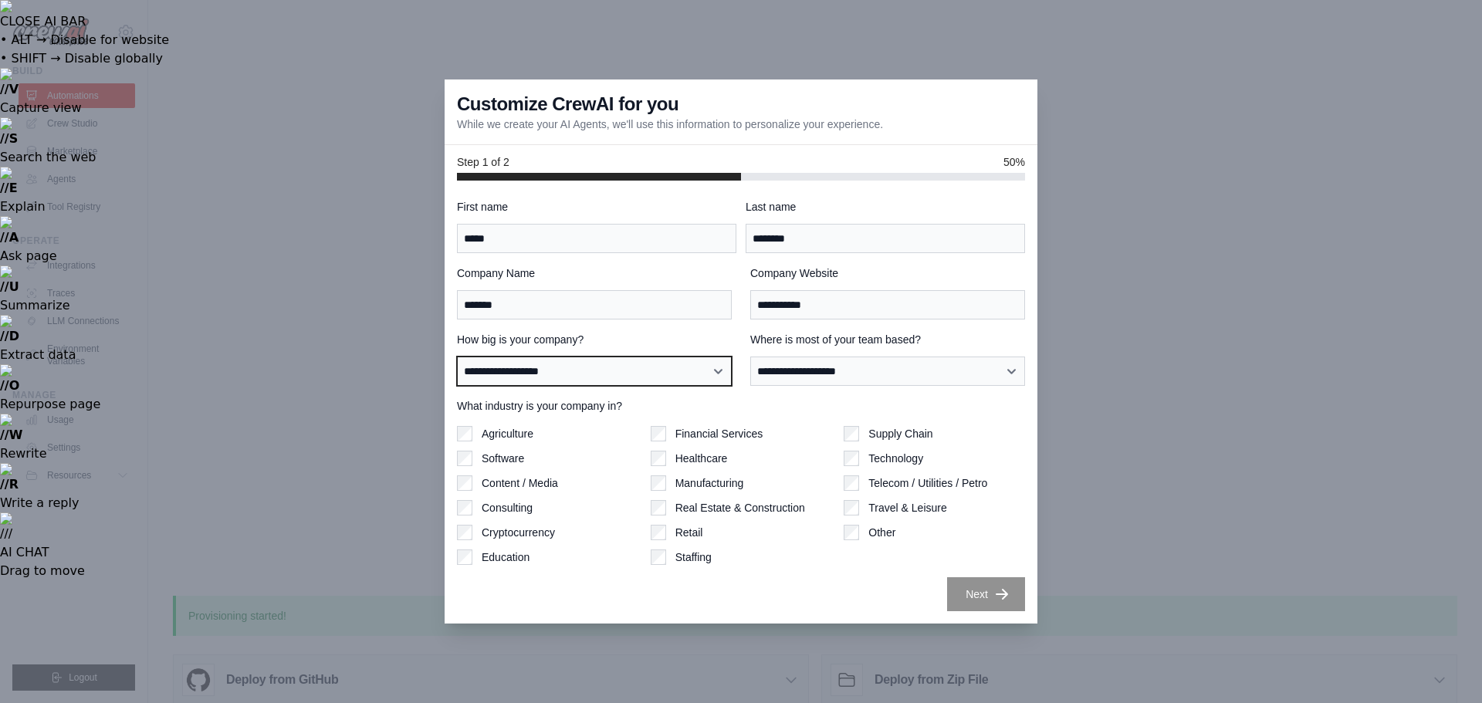
select select "**********"
click at [457, 357] on select "**********" at bounding box center [594, 371] width 275 height 29
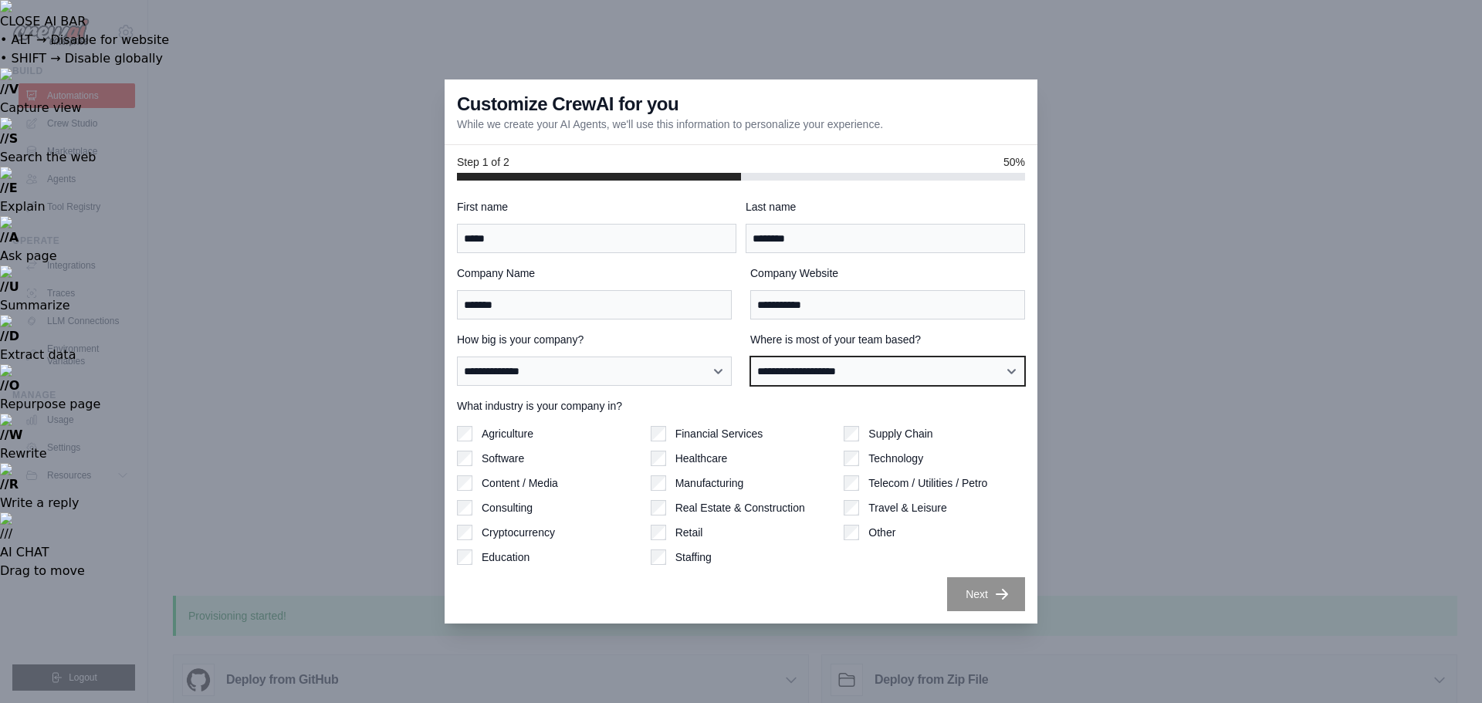
click at [948, 373] on select "**********" at bounding box center [887, 371] width 275 height 29
select select "**********"
click at [750, 357] on select "**********" at bounding box center [887, 371] width 275 height 29
click at [659, 398] on label "What industry is your company in?" at bounding box center [741, 405] width 568 height 15
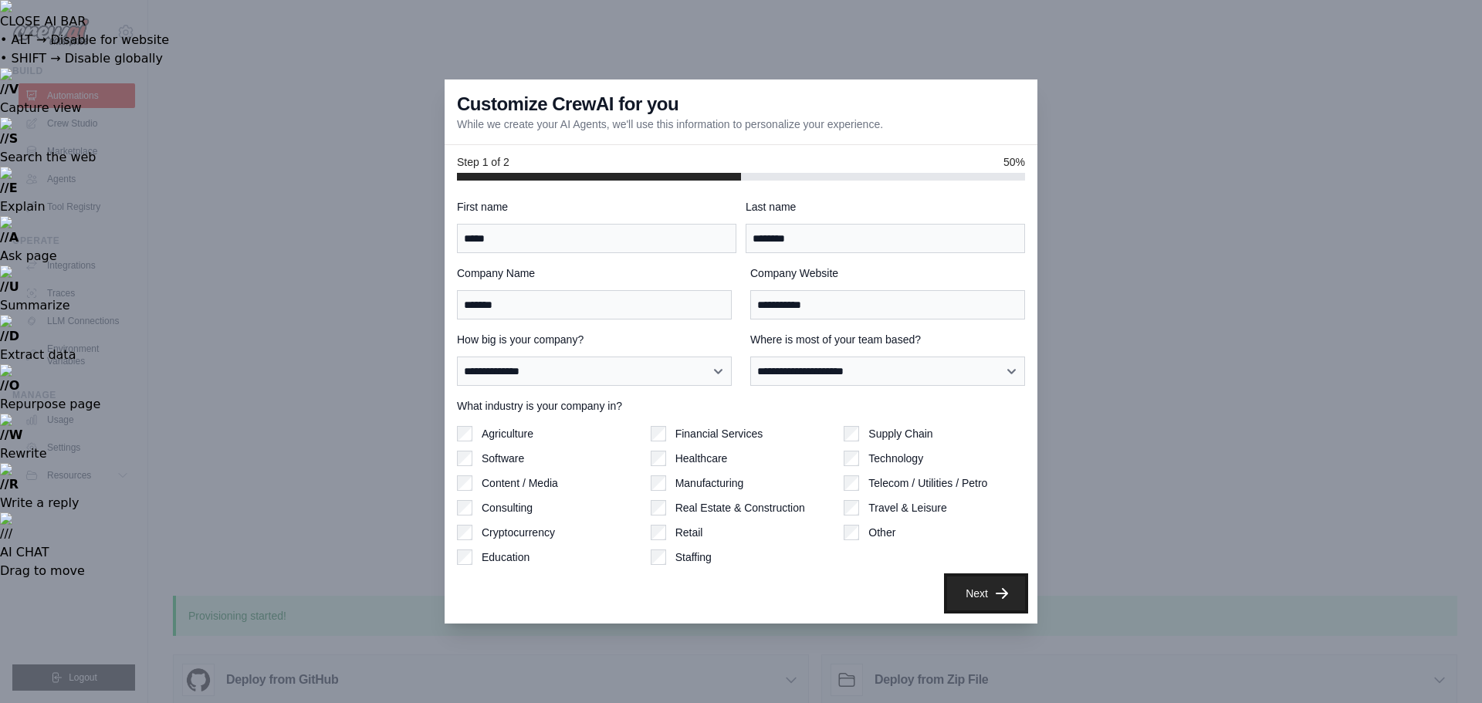
click at [977, 596] on button "Next" at bounding box center [986, 594] width 78 height 34
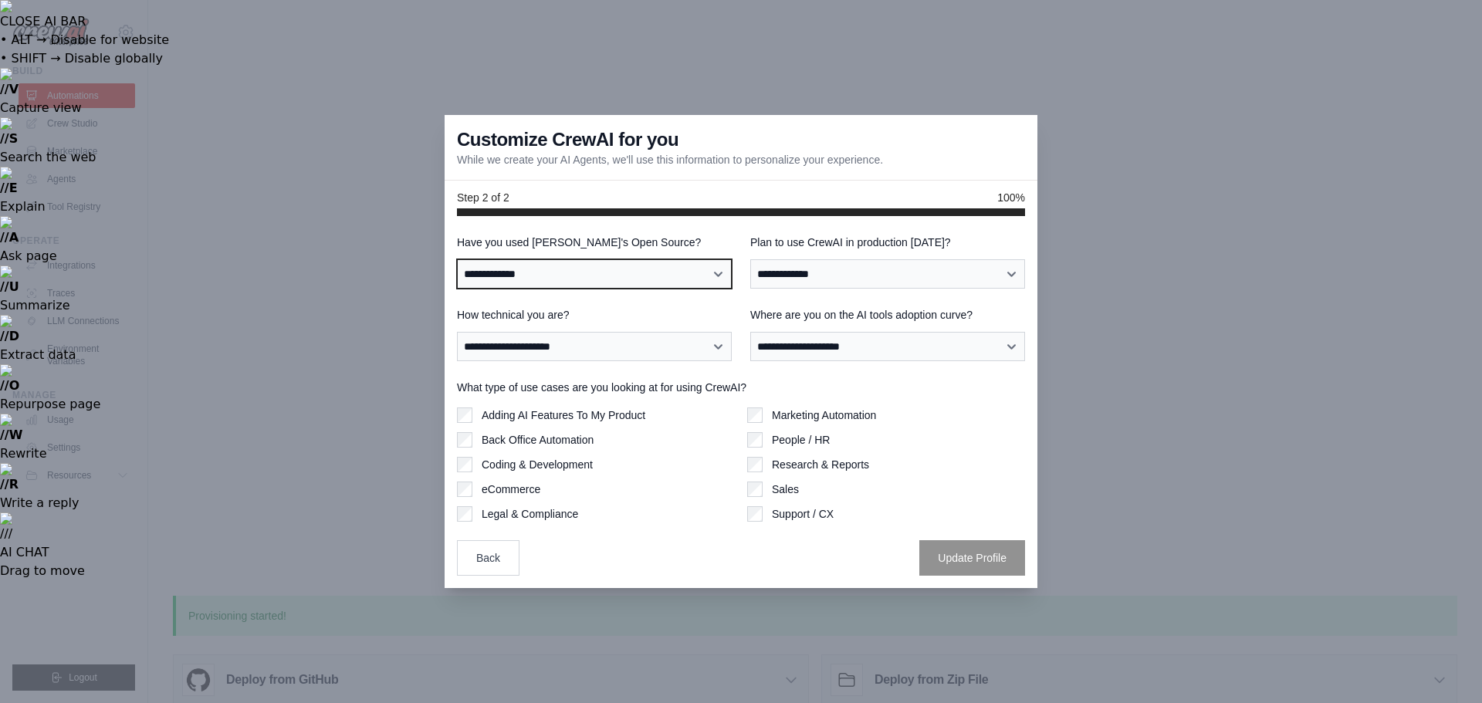
click at [712, 274] on select "**********" at bounding box center [594, 273] width 275 height 29
select select "**"
click at [457, 259] on select "**********" at bounding box center [594, 273] width 275 height 29
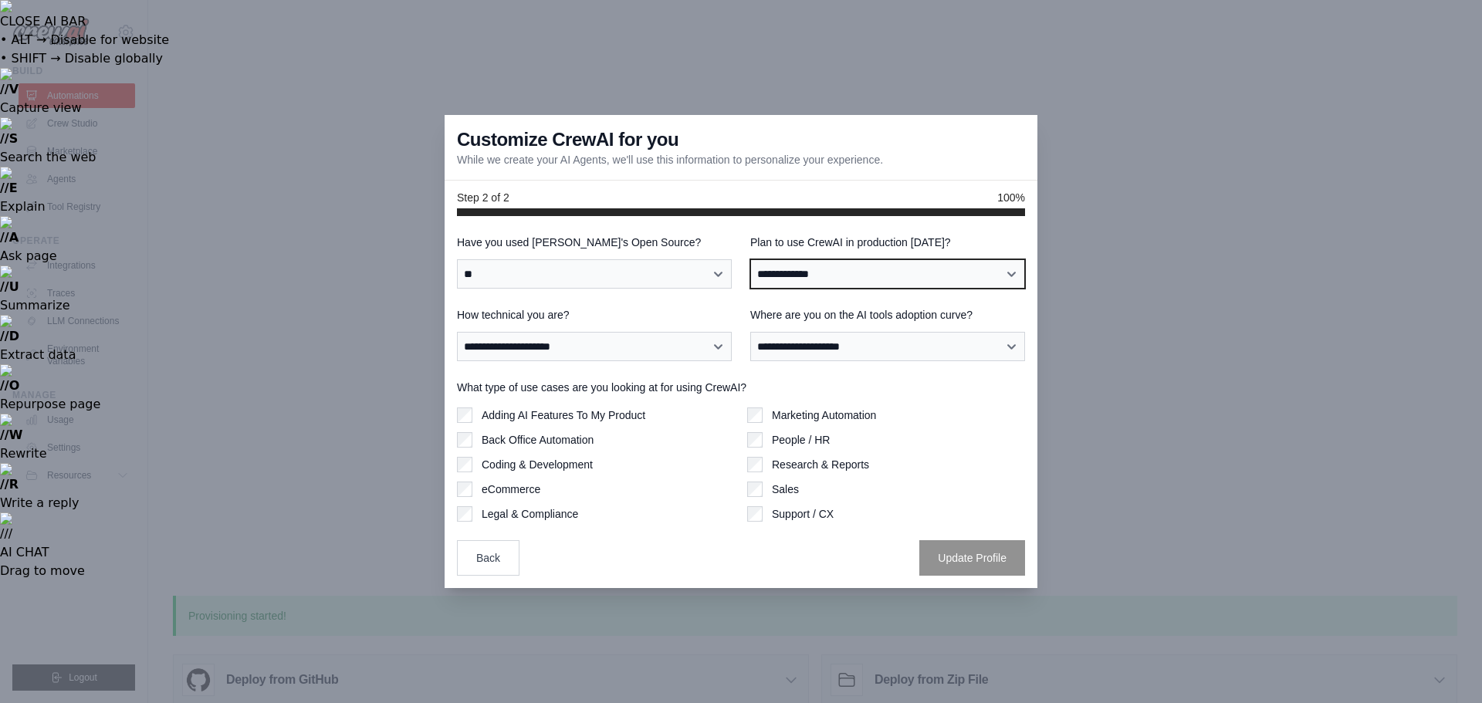
click at [903, 270] on select "**********" at bounding box center [887, 273] width 275 height 29
select select "*****"
click at [750, 259] on select "**********" at bounding box center [887, 273] width 275 height 29
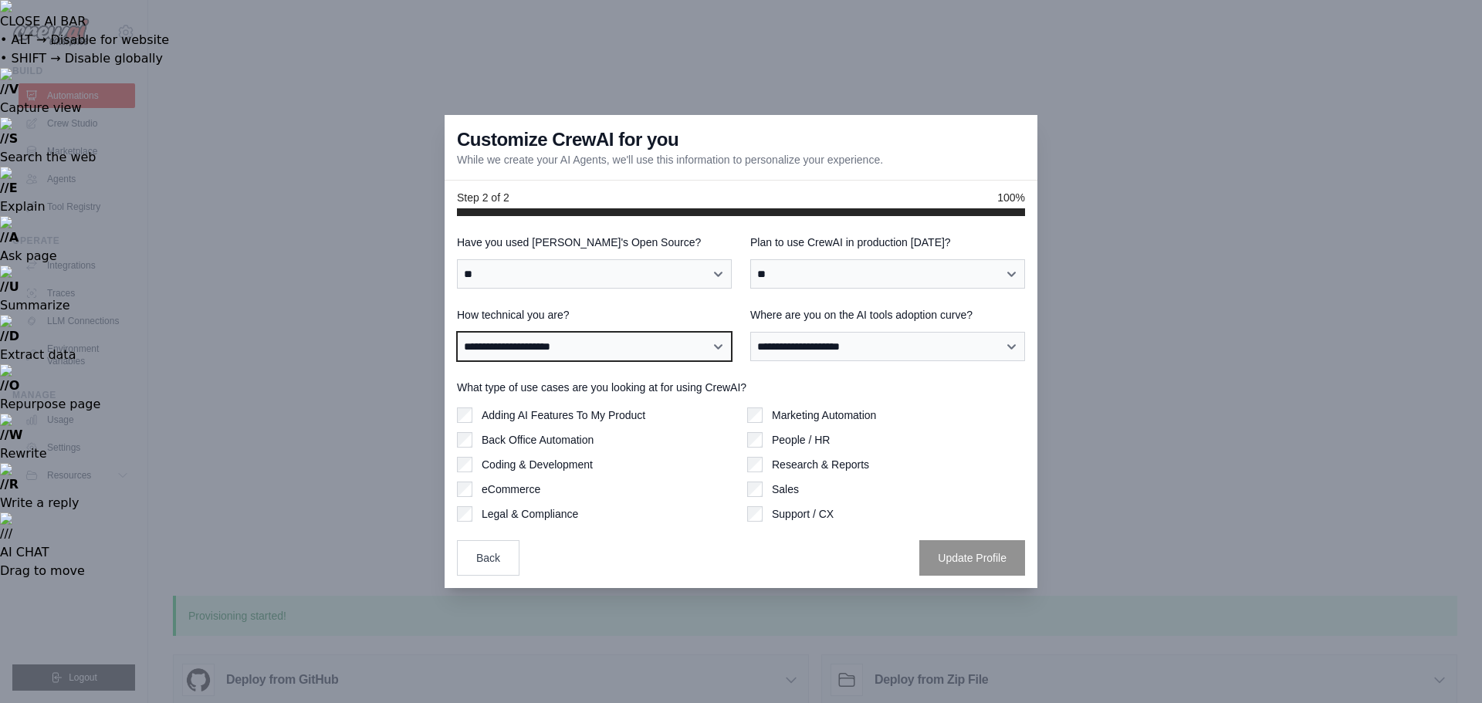
click at [699, 352] on select "**********" at bounding box center [594, 346] width 275 height 29
click at [457, 332] on select "**********" at bounding box center [594, 346] width 275 height 29
click at [712, 344] on select "**********" at bounding box center [594, 346] width 275 height 29
select select "**********"
click at [457, 332] on select "**********" at bounding box center [594, 346] width 275 height 29
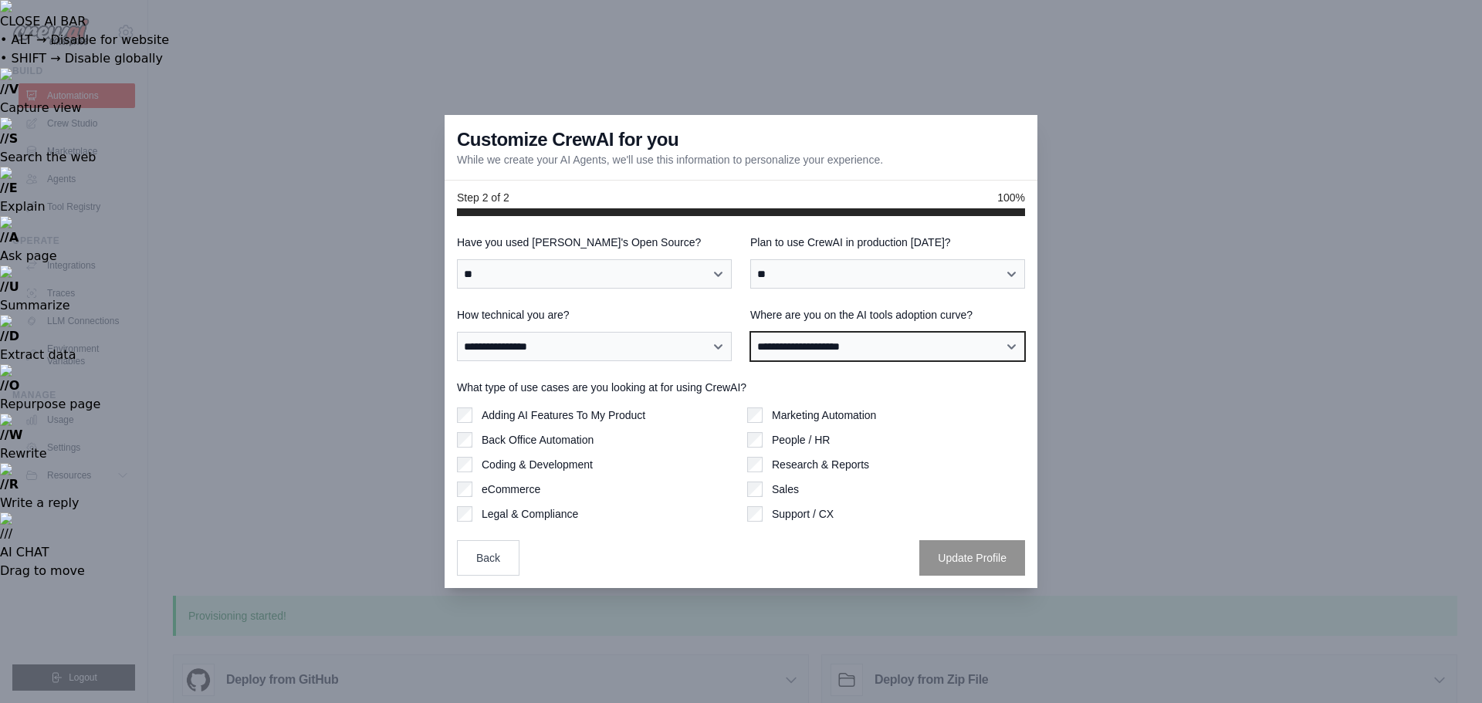
click at [906, 346] on select "**********" at bounding box center [887, 346] width 275 height 29
select select "**********"
click at [750, 332] on select "**********" at bounding box center [887, 346] width 275 height 29
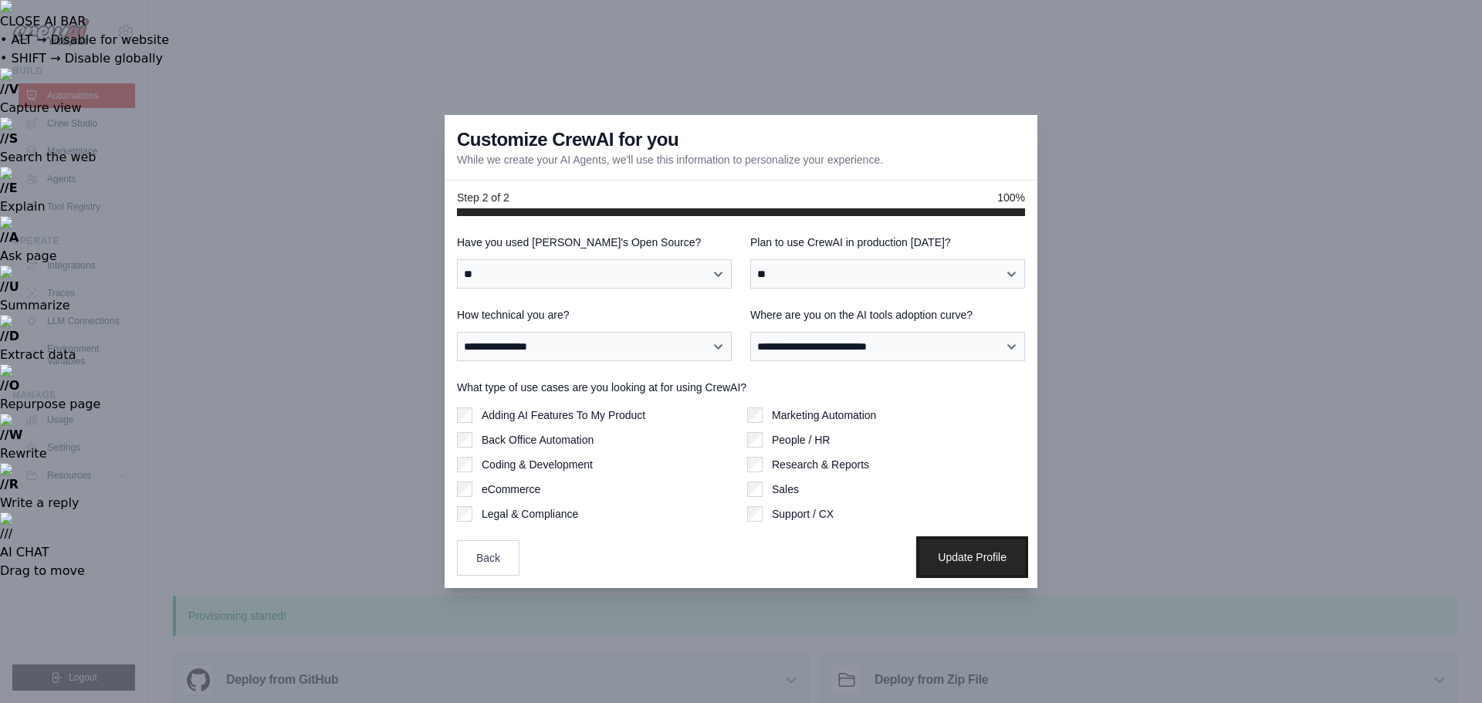
click at [965, 554] on button "Update Profile" at bounding box center [972, 558] width 106 height 36
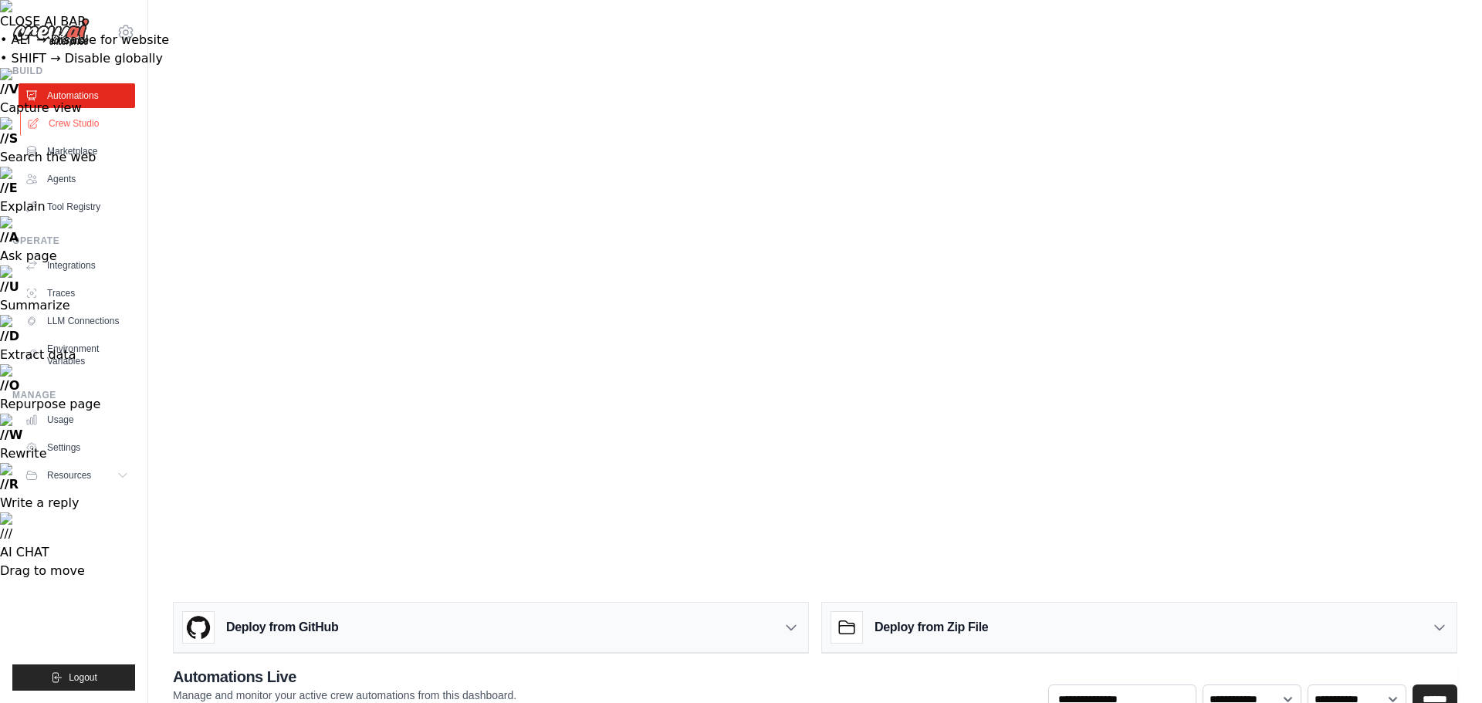
click at [81, 130] on link "Crew Studio" at bounding box center [78, 123] width 117 height 25
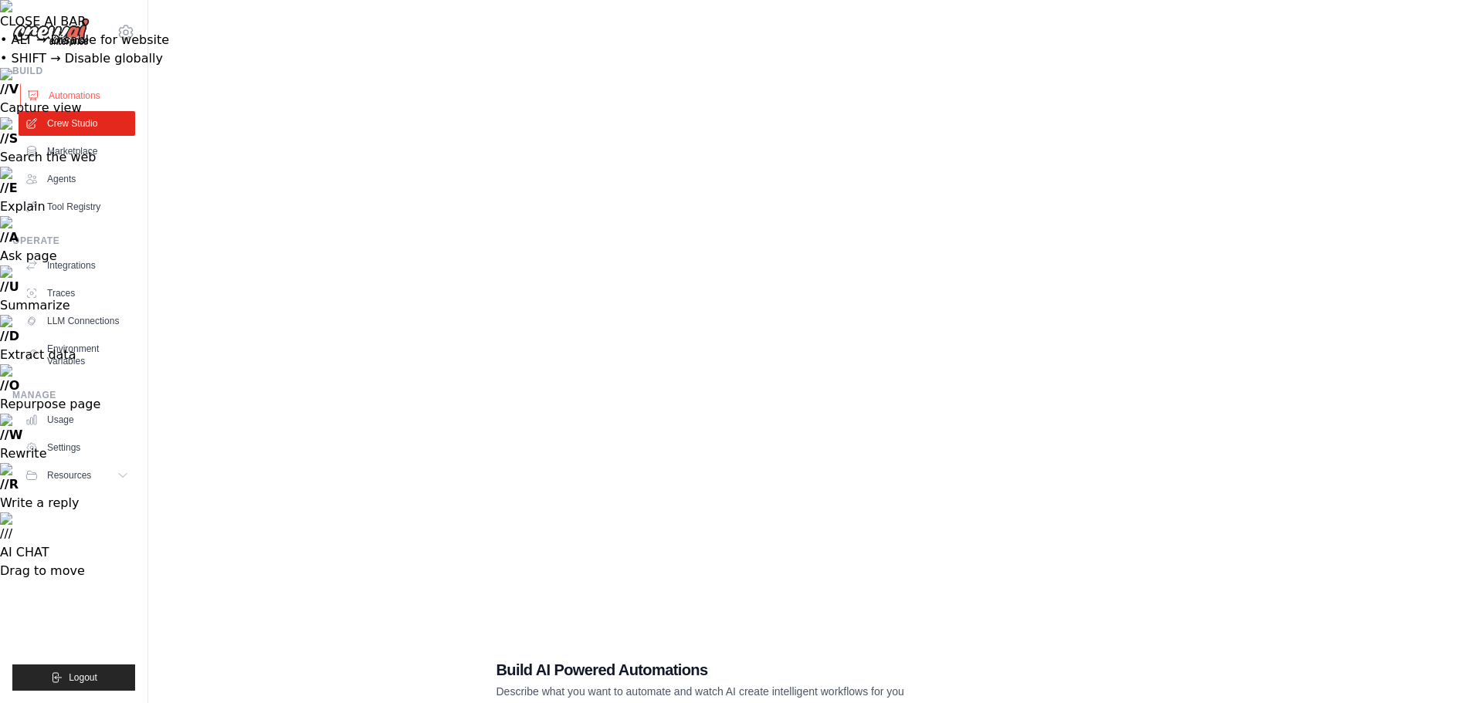
click at [83, 97] on link "Automations" at bounding box center [78, 95] width 117 height 25
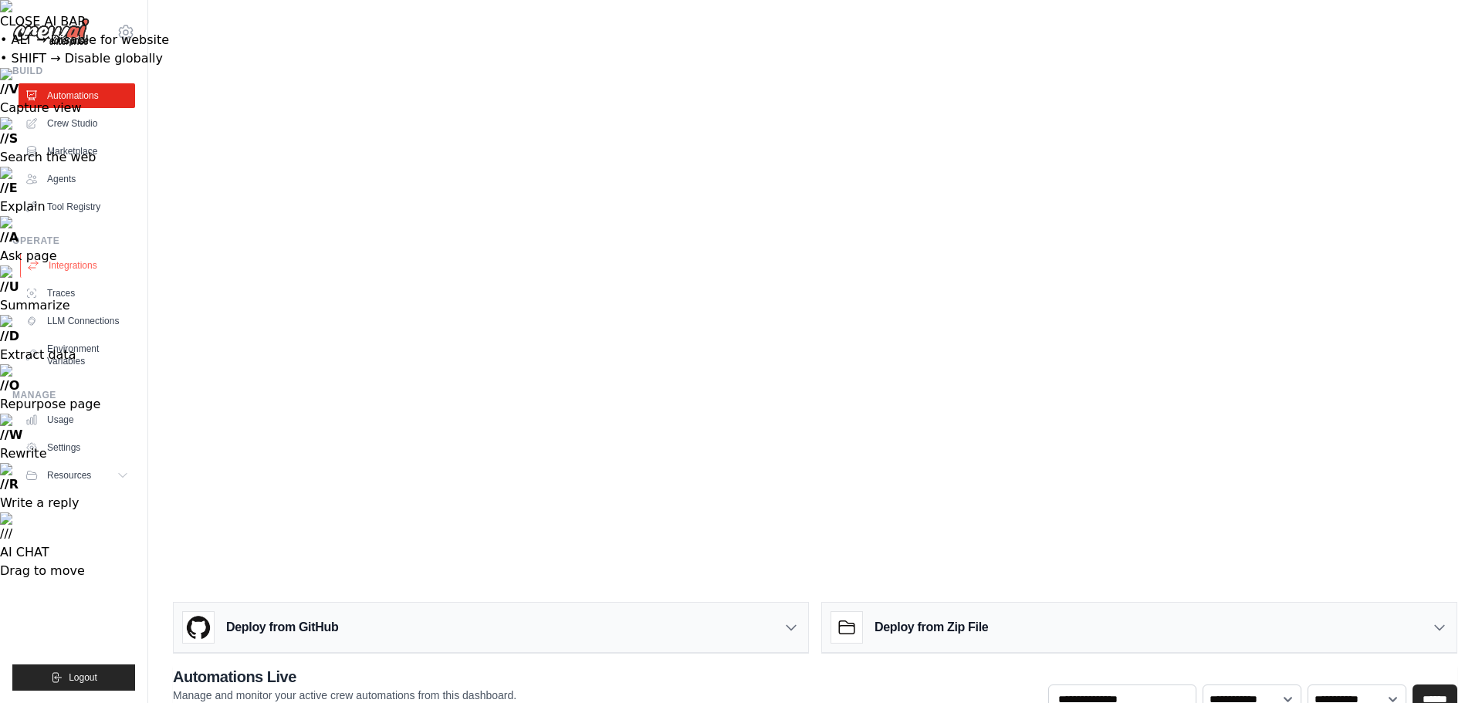
click at [70, 270] on link "Integrations" at bounding box center [78, 265] width 117 height 25
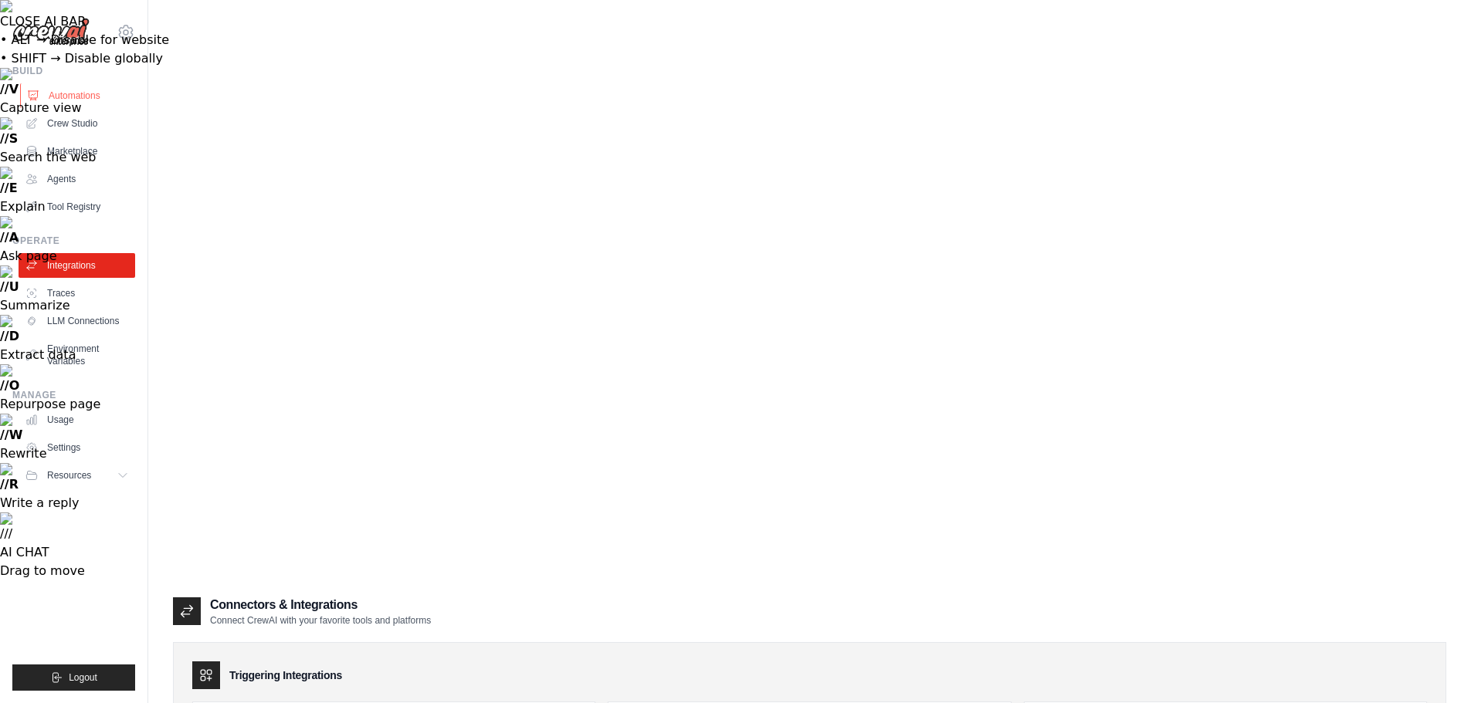
click at [76, 93] on link "Automations" at bounding box center [78, 95] width 117 height 25
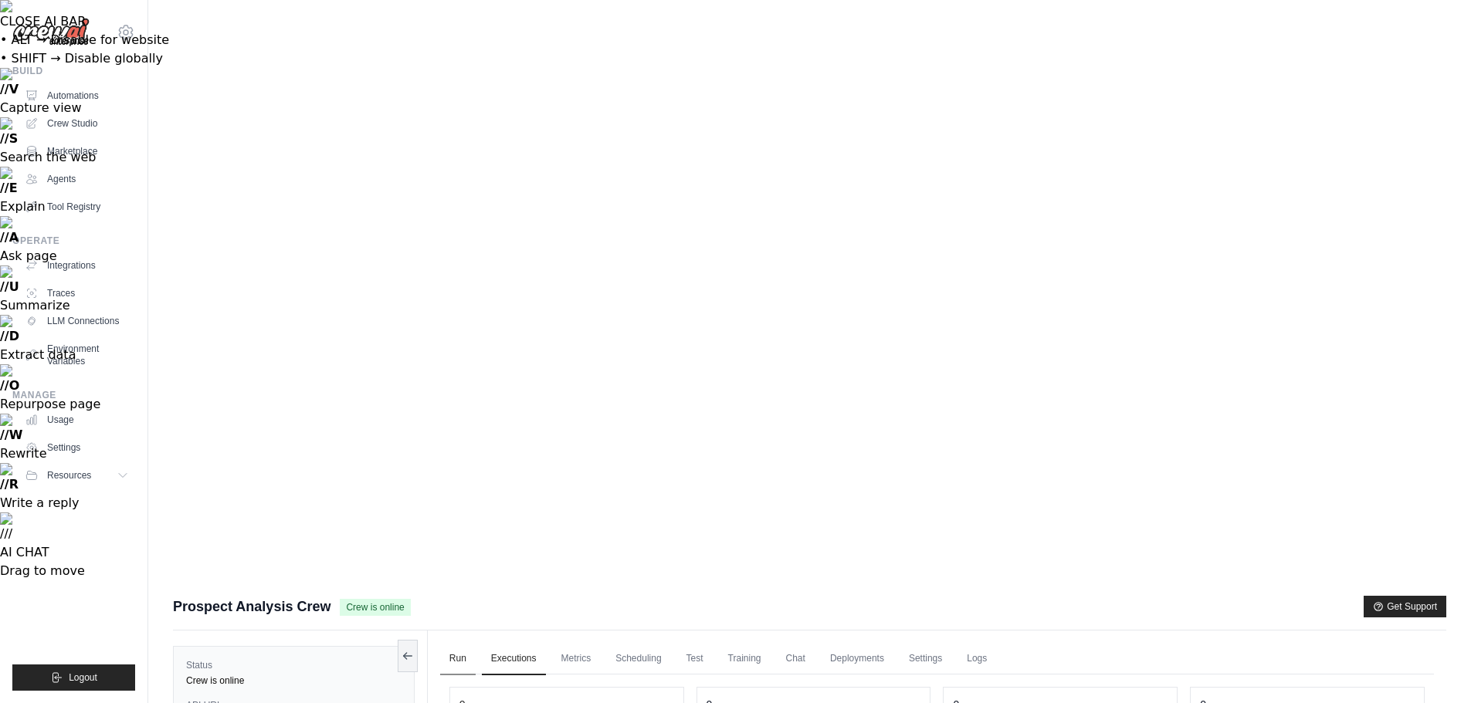
click at [458, 643] on link "Run" at bounding box center [458, 659] width 36 height 32
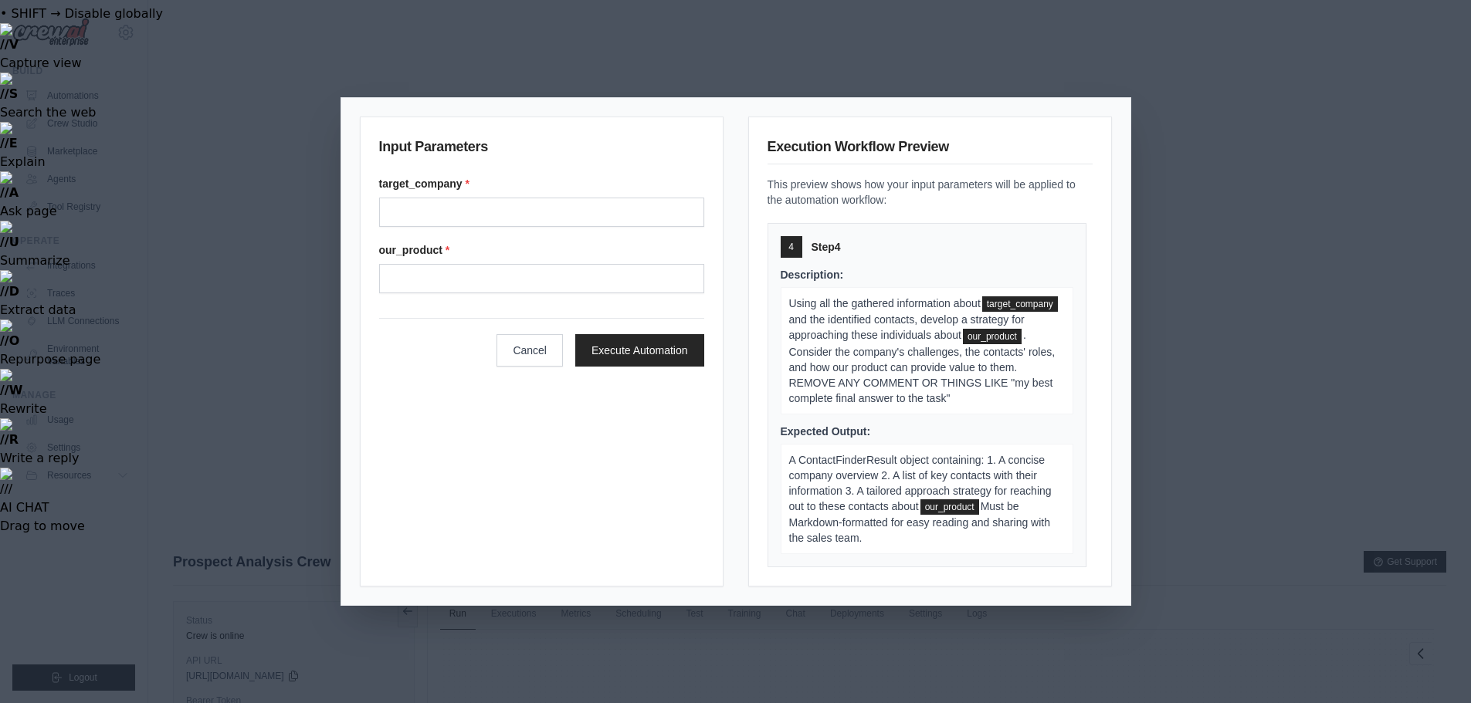
scroll to position [66, 0]
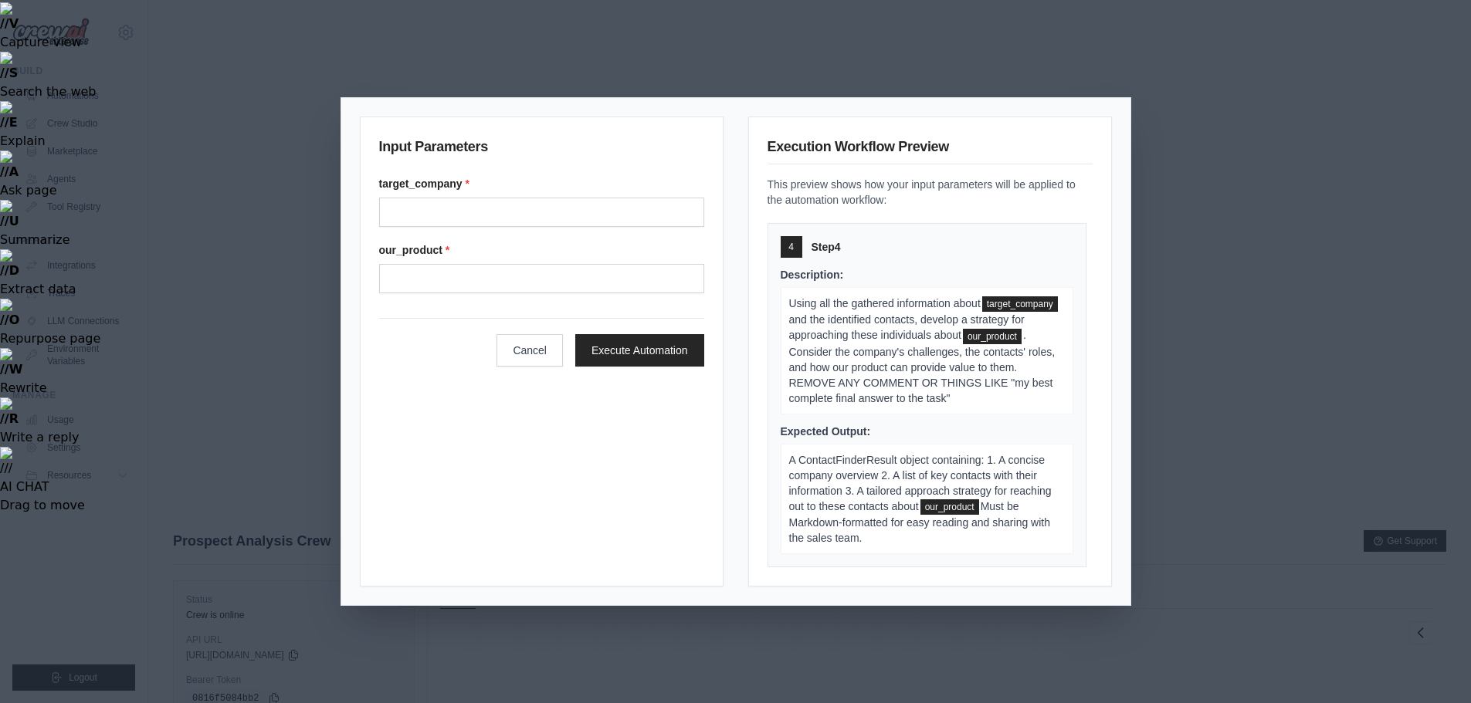
click at [1224, 621] on div "Input Parameters target_company * our_product * Cancel Execute Automation Execu…" at bounding box center [735, 351] width 1471 height 703
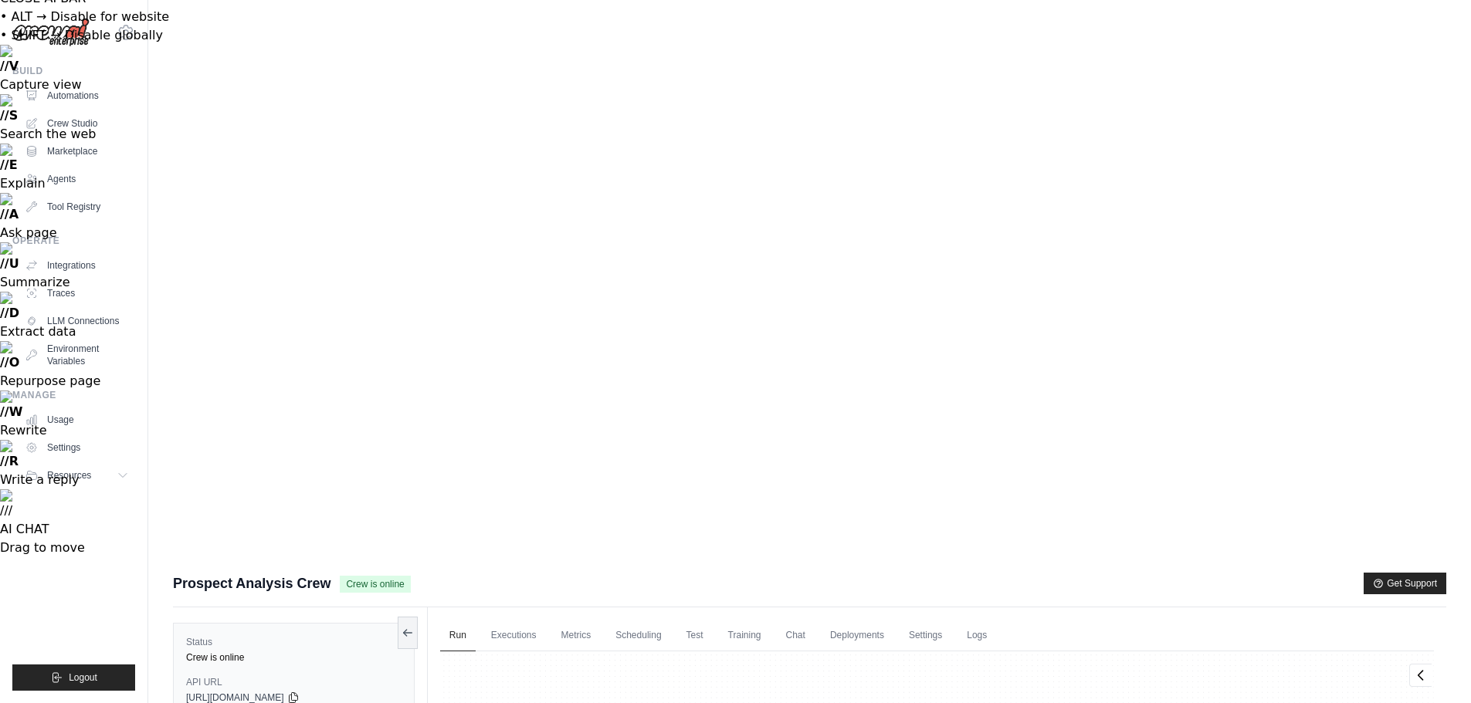
scroll to position [0, 0]
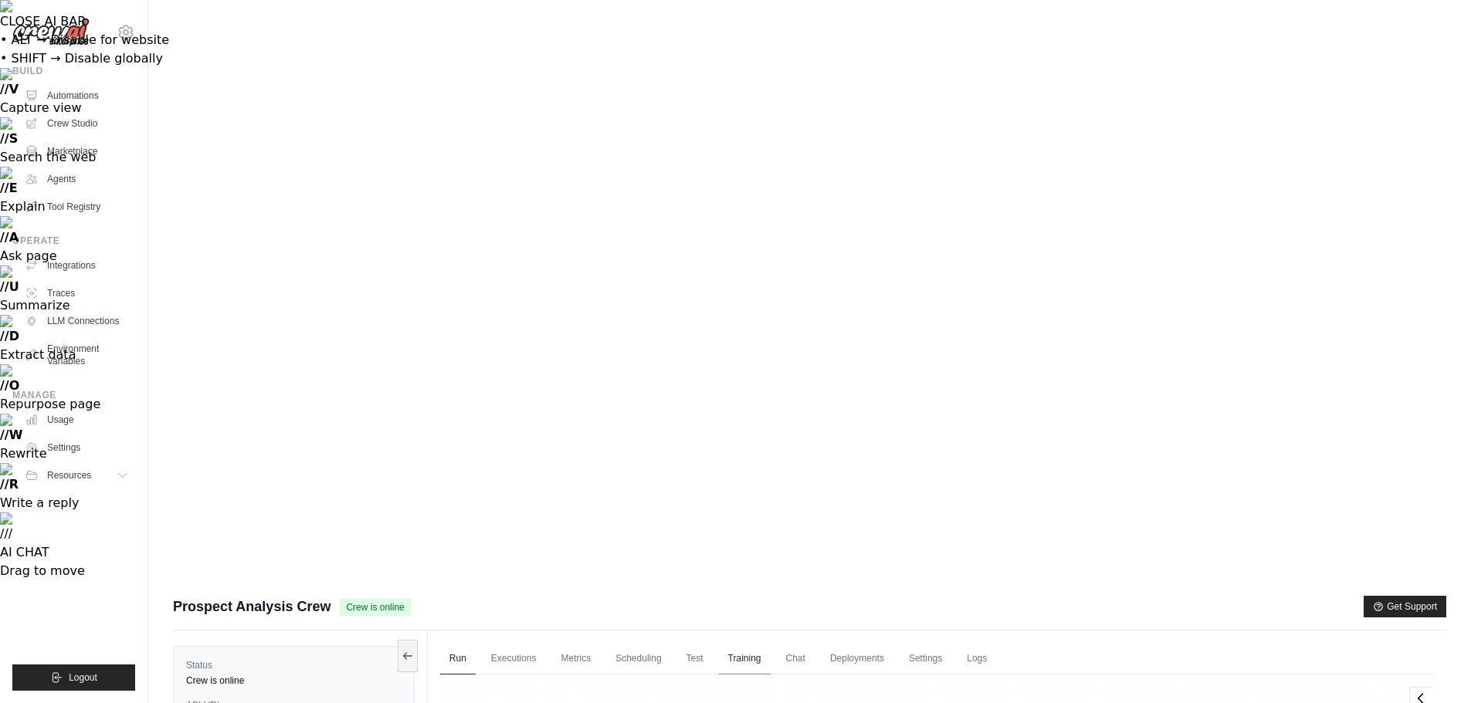
click at [755, 643] on link "Training" at bounding box center [745, 659] width 52 height 32
click at [699, 643] on link "Test" at bounding box center [695, 659] width 36 height 32
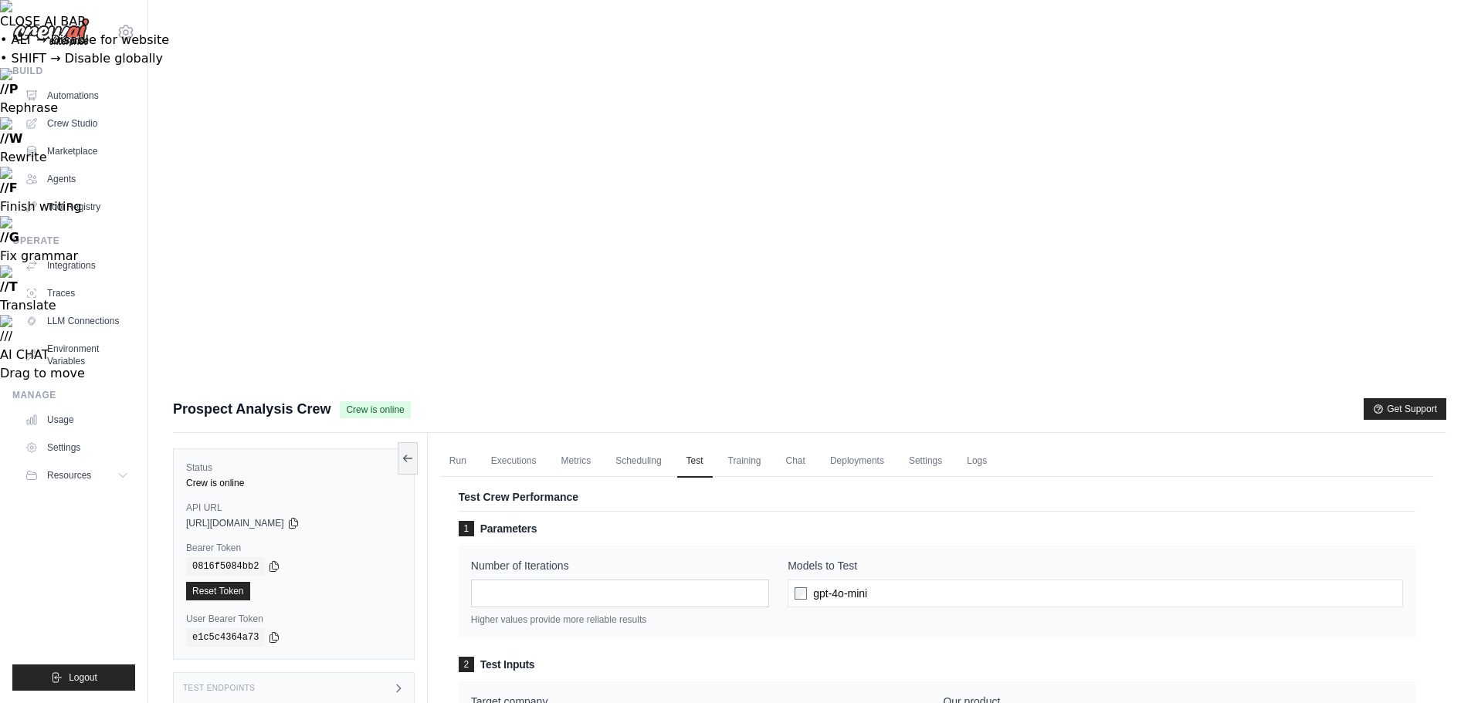
type input "**********"
click at [719, 521] on div "**********" at bounding box center [937, 672] width 956 height 303
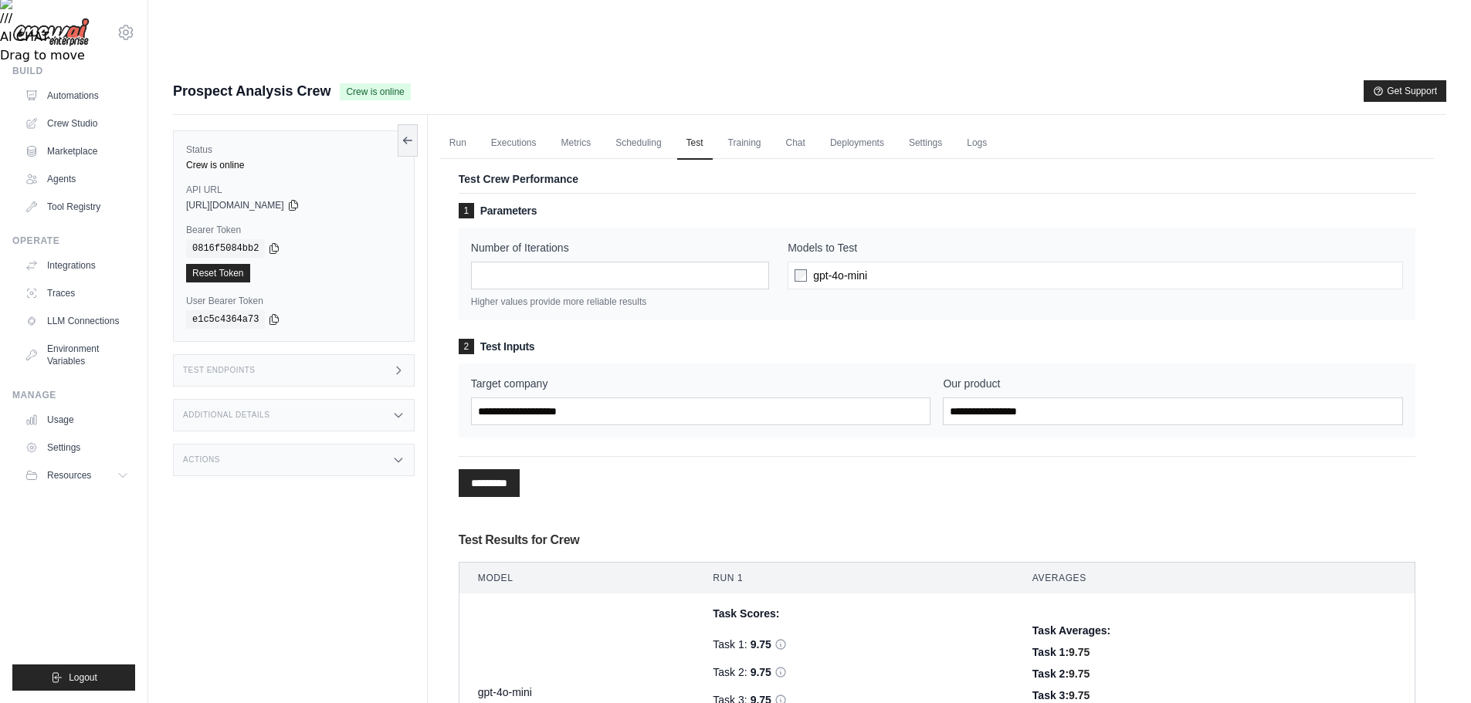
scroll to position [526, 0]
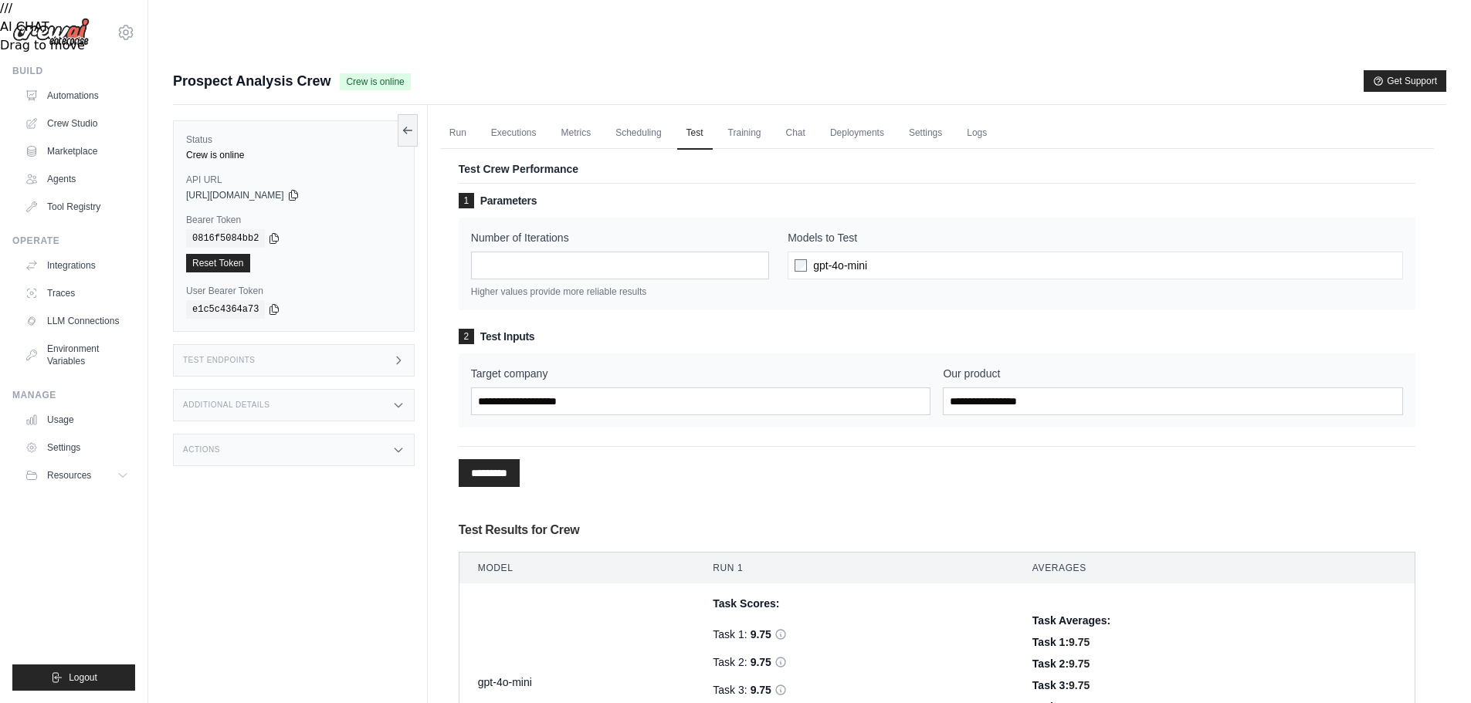
click at [398, 354] on icon at bounding box center [398, 360] width 12 height 12
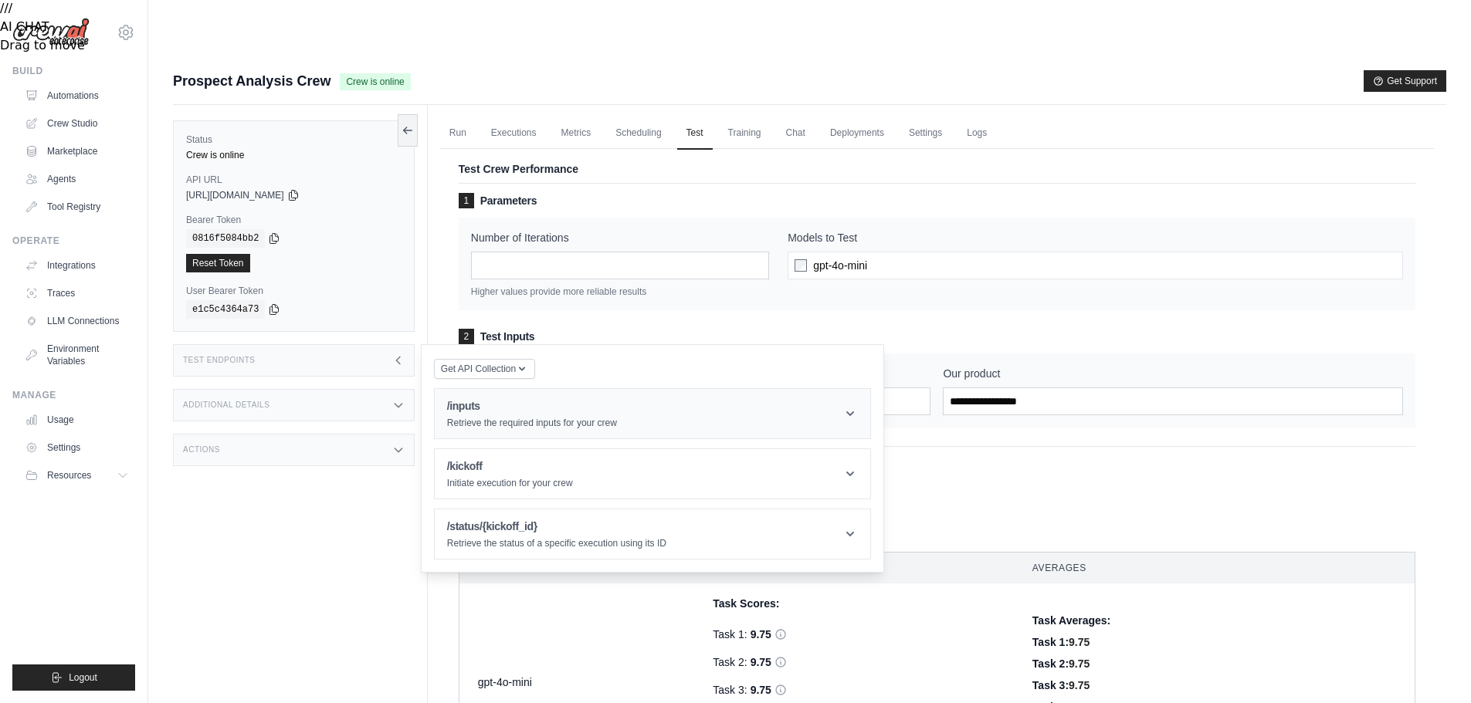
click at [638, 389] on header "/inputs Retrieve the required inputs for your crew" at bounding box center [652, 413] width 435 height 49
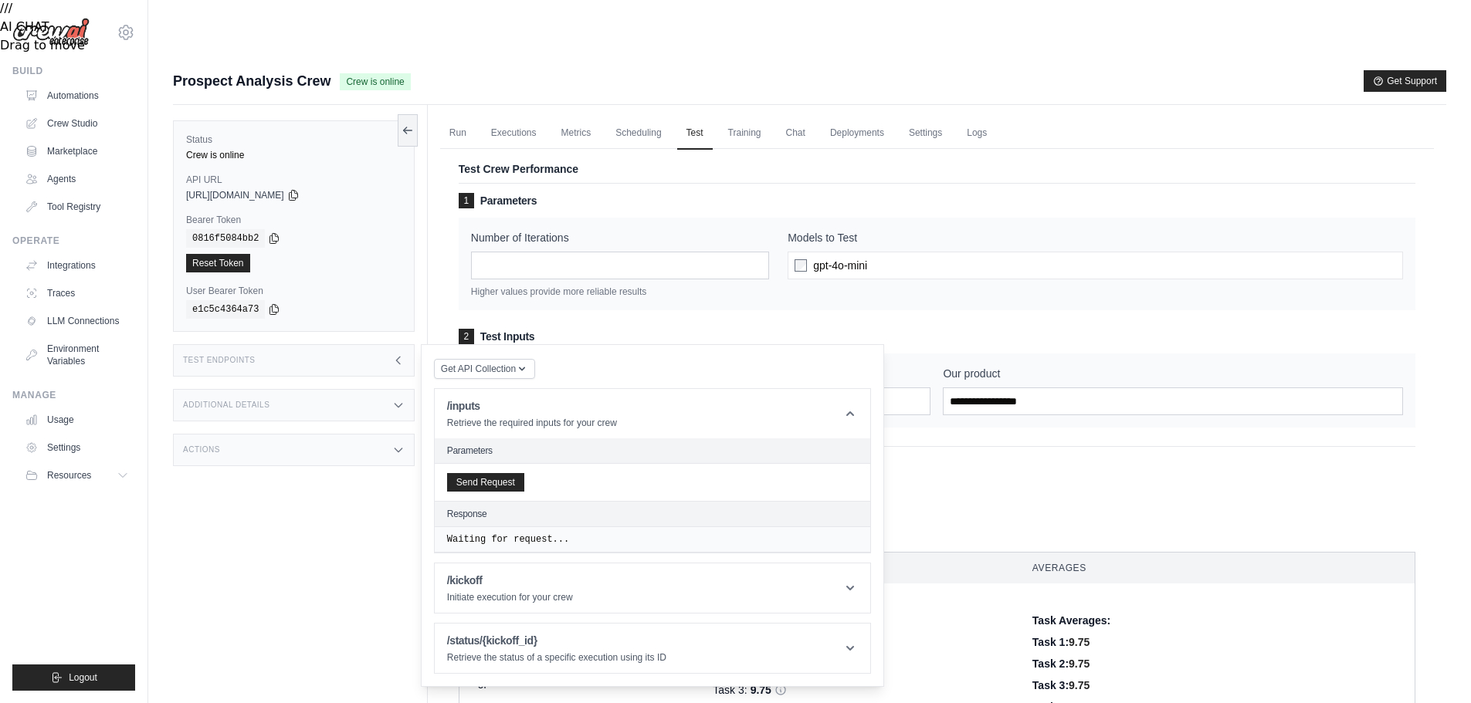
click at [376, 389] on div "Additional Details" at bounding box center [294, 405] width 242 height 32
click at [384, 525] on div "Actions" at bounding box center [294, 541] width 242 height 32
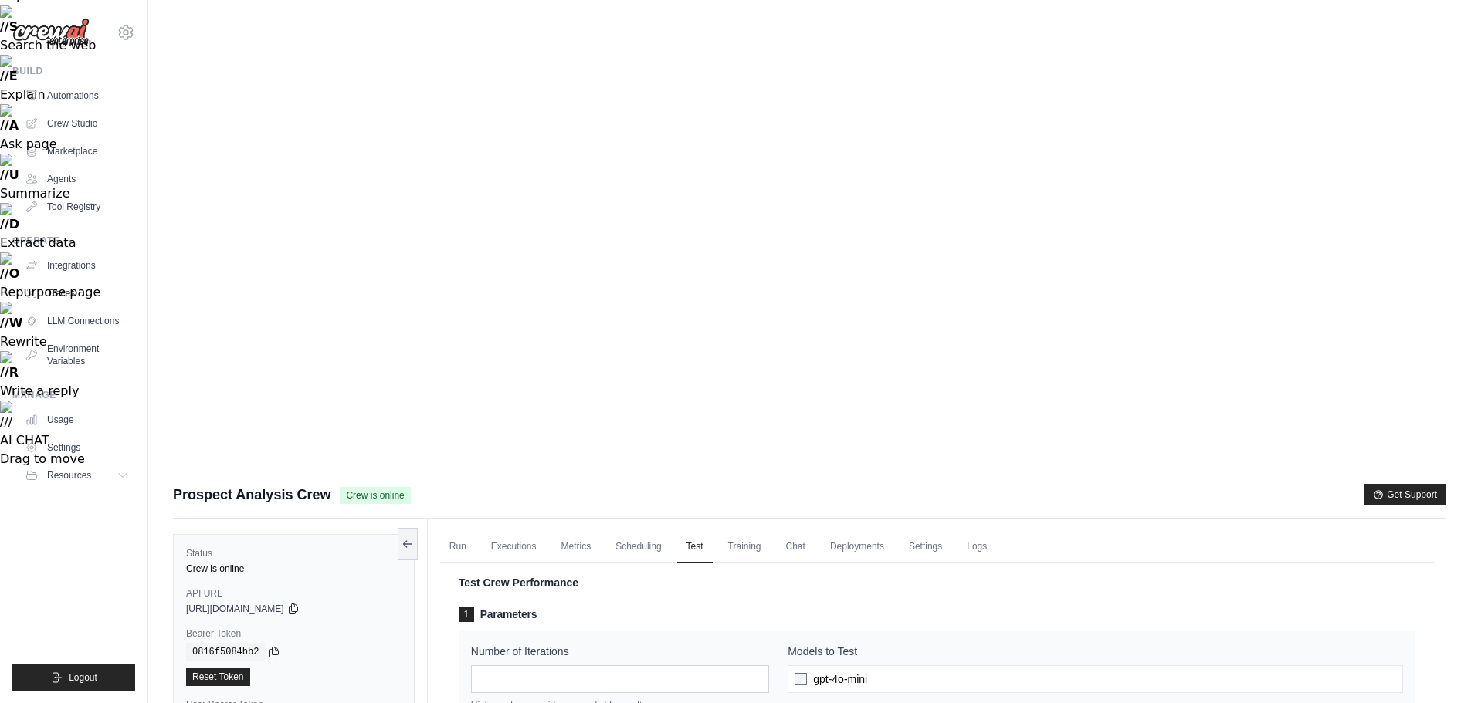
scroll to position [0, 0]
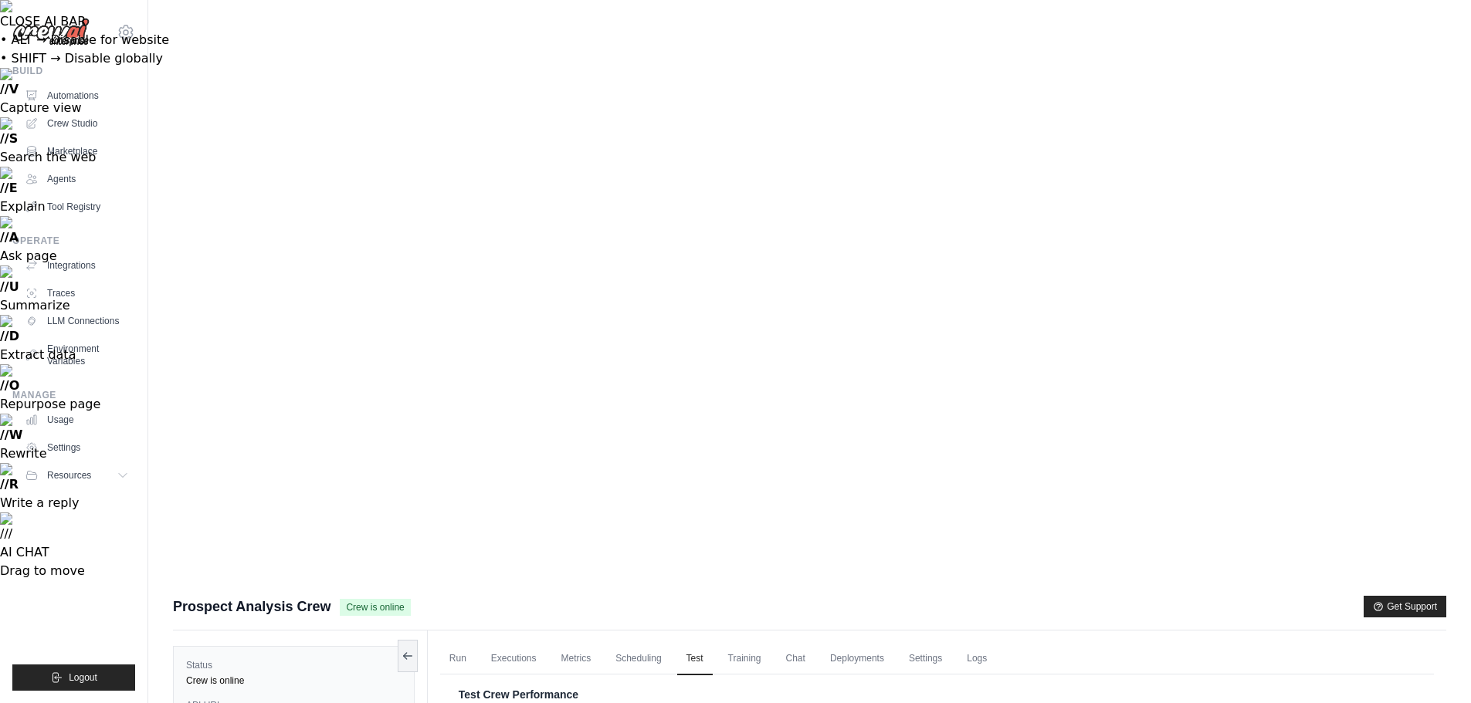
click at [970, 643] on link "Logs" at bounding box center [976, 659] width 39 height 32
click at [1359, 682] on button "Endpoints" at bounding box center [1372, 693] width 86 height 23
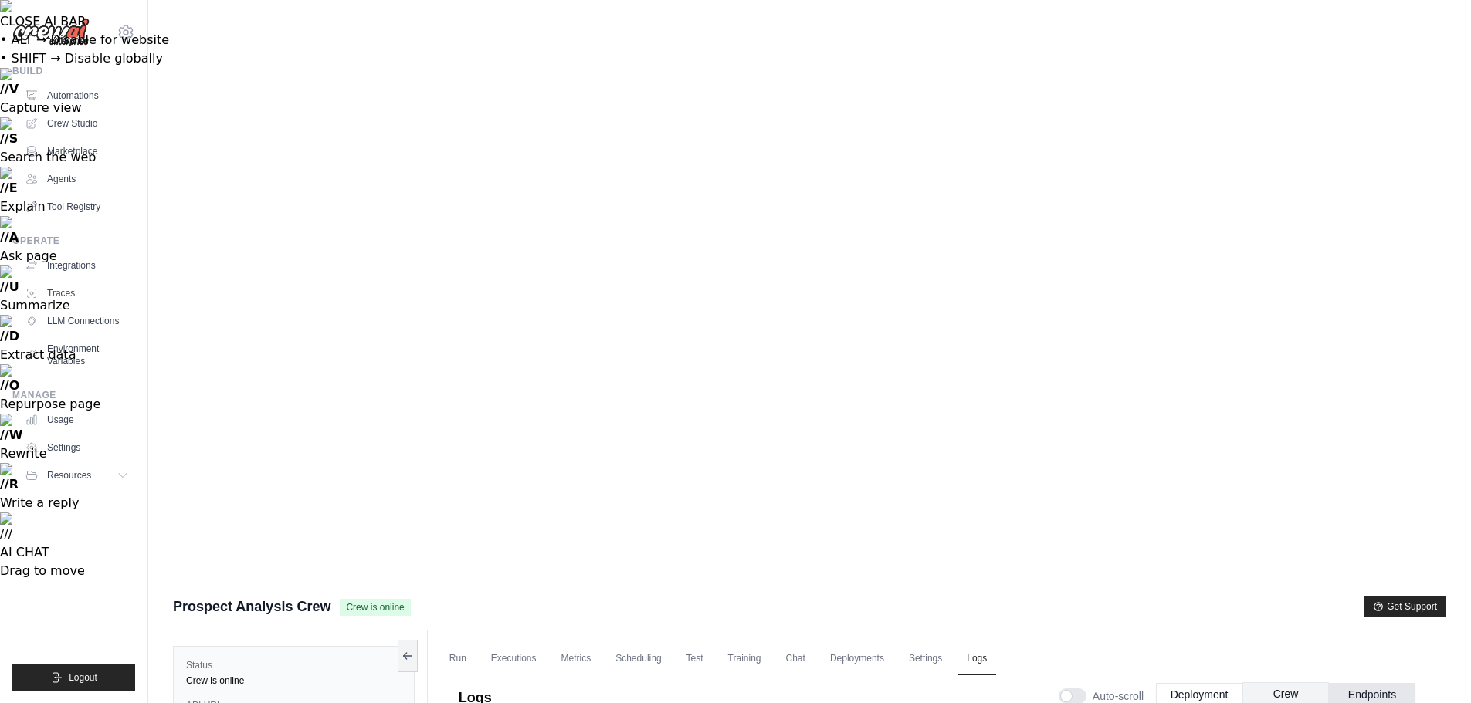
click at [1290, 682] on button "Crew" at bounding box center [1285, 693] width 86 height 23
click at [858, 643] on link "Deployments" at bounding box center [857, 659] width 73 height 32
click at [799, 643] on link "Chat" at bounding box center [796, 659] width 38 height 32
click at [462, 643] on link "Run" at bounding box center [458, 659] width 36 height 32
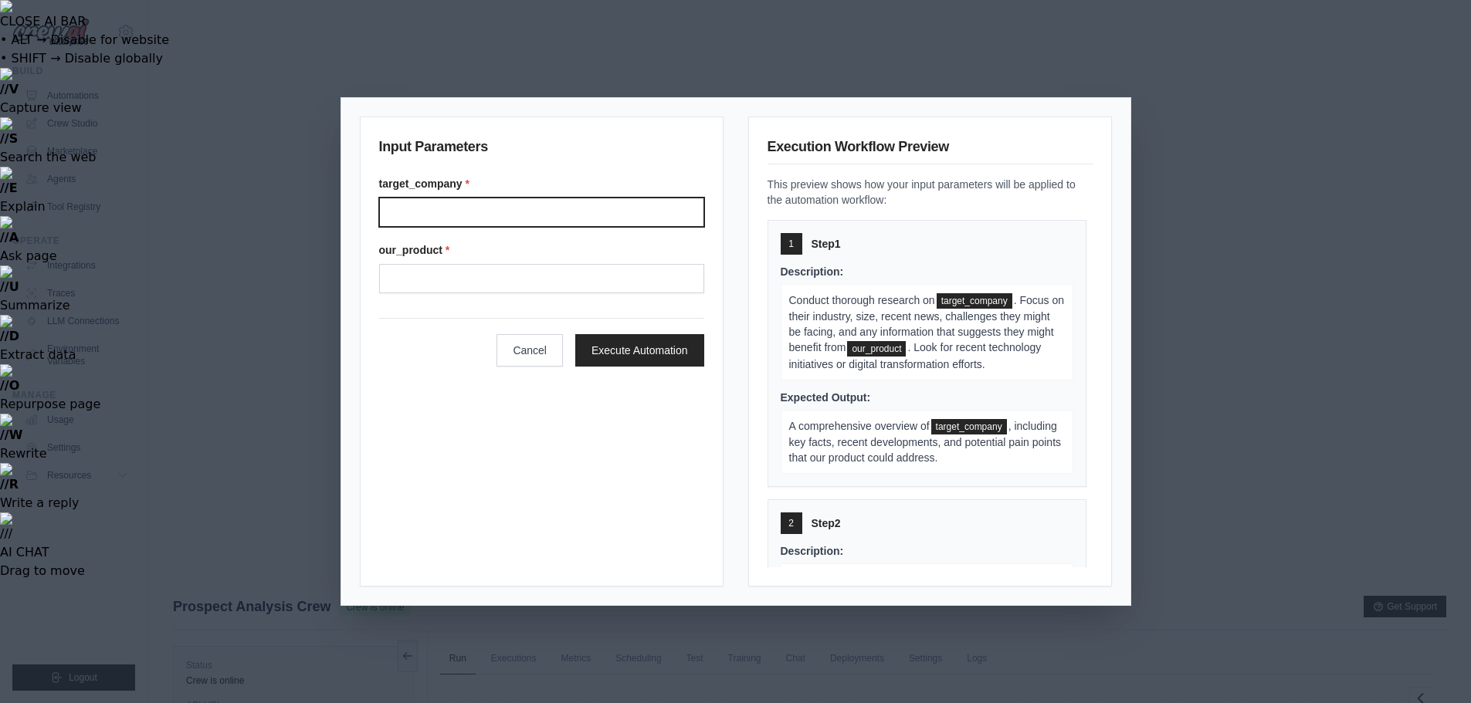
click at [459, 211] on input "Target company" at bounding box center [541, 212] width 325 height 29
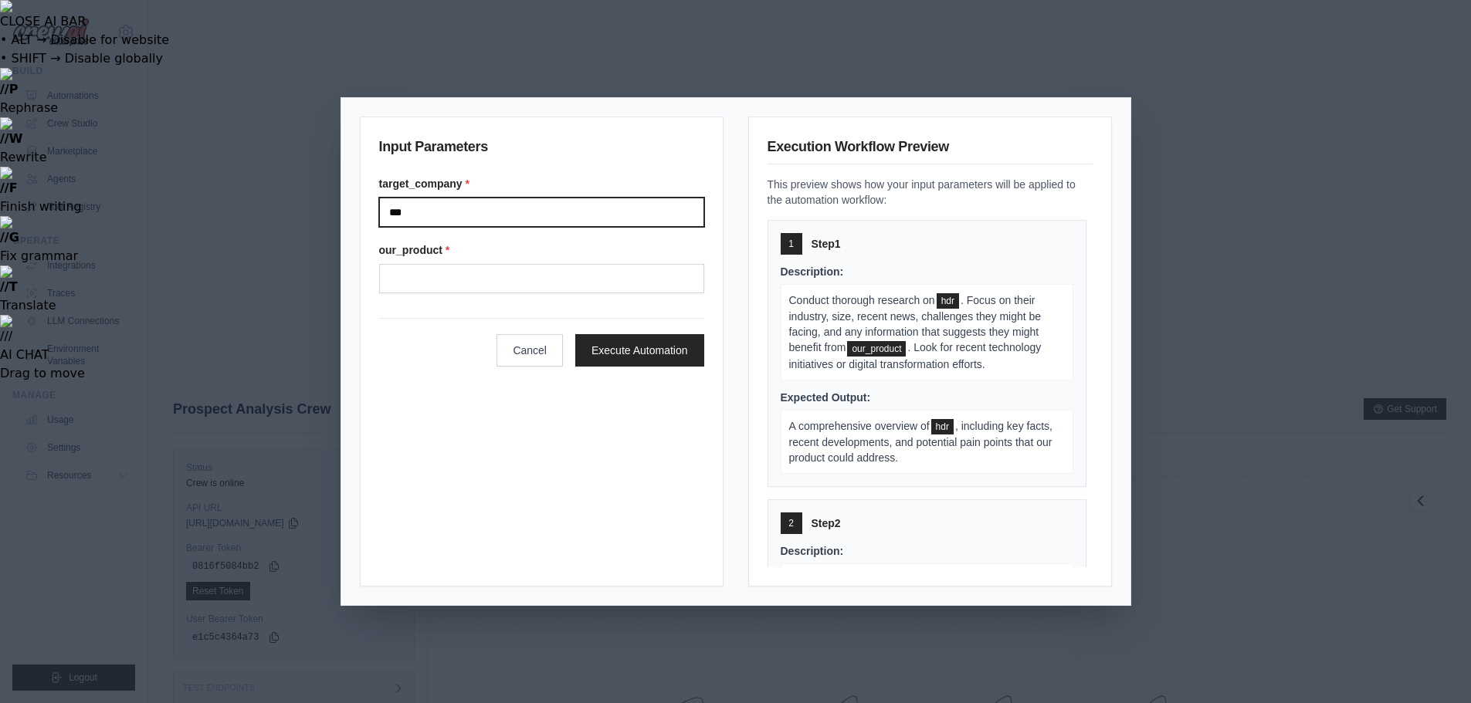
type input "***"
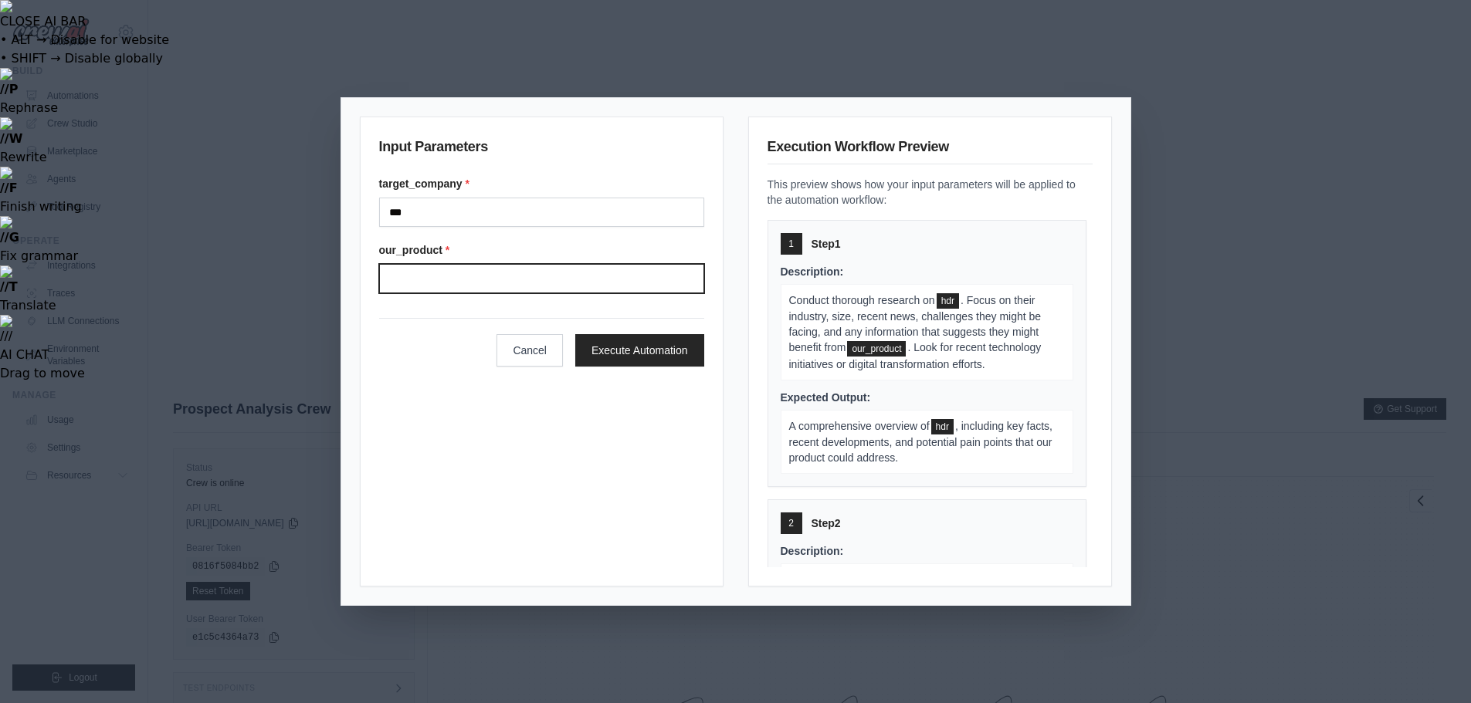
click at [550, 290] on input "Our product" at bounding box center [541, 278] width 325 height 29
type input "**********"
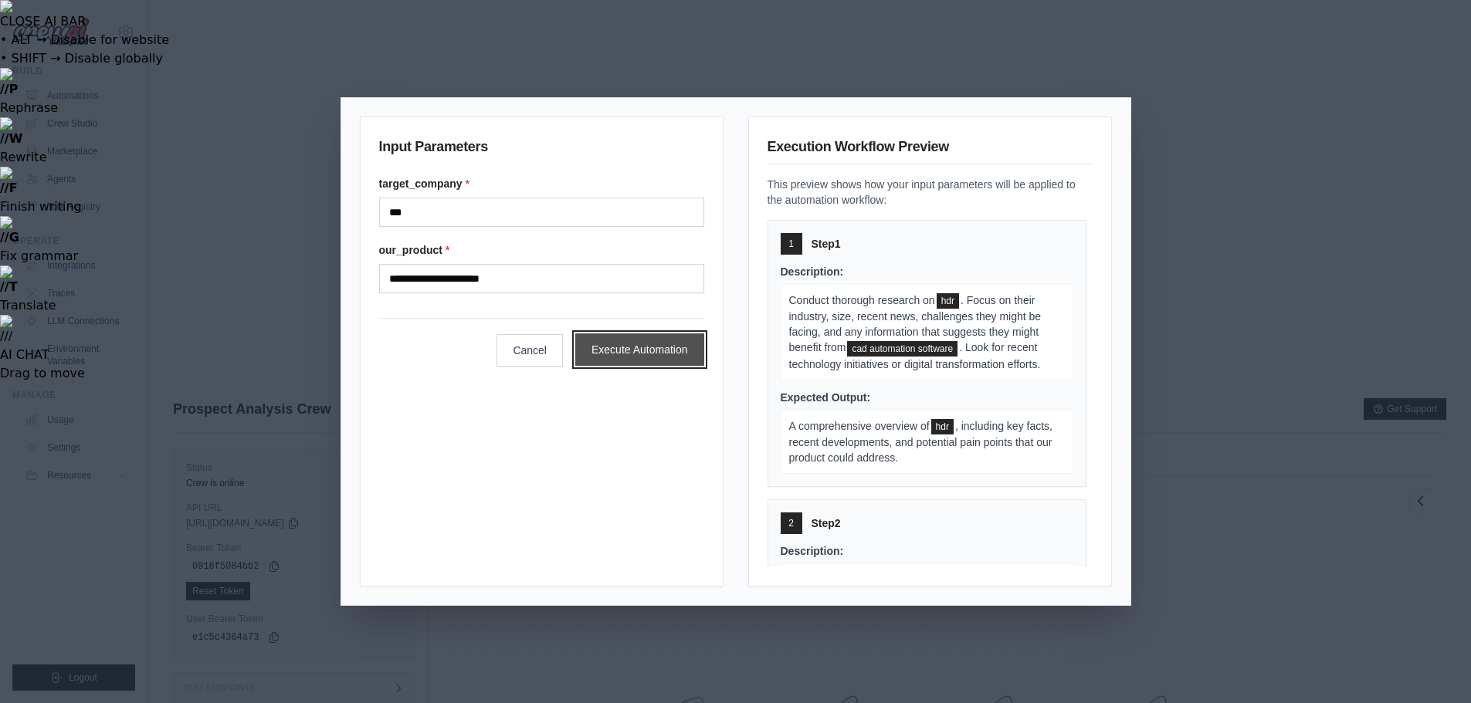
click at [643, 350] on button "Execute Automation" at bounding box center [639, 349] width 129 height 32
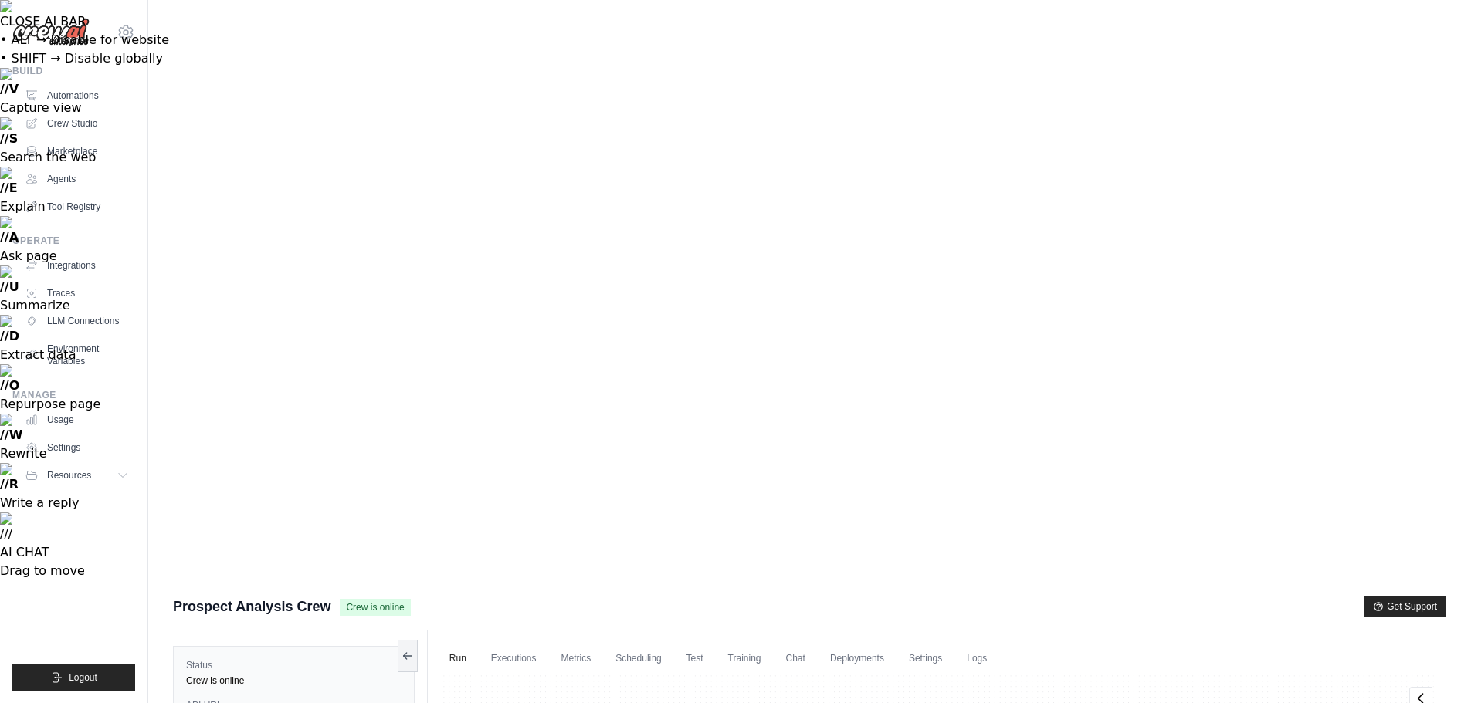
scroll to position [9508, 0]
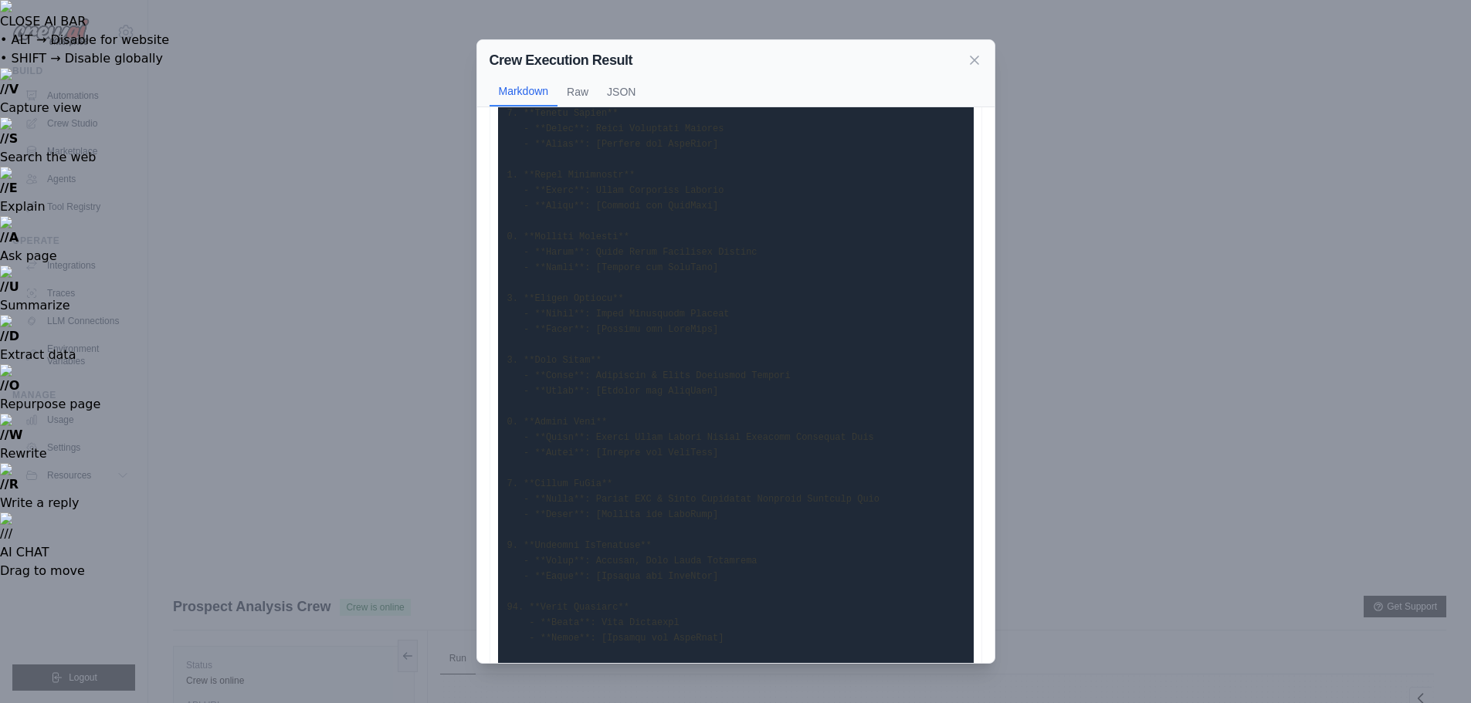
scroll to position [0, 0]
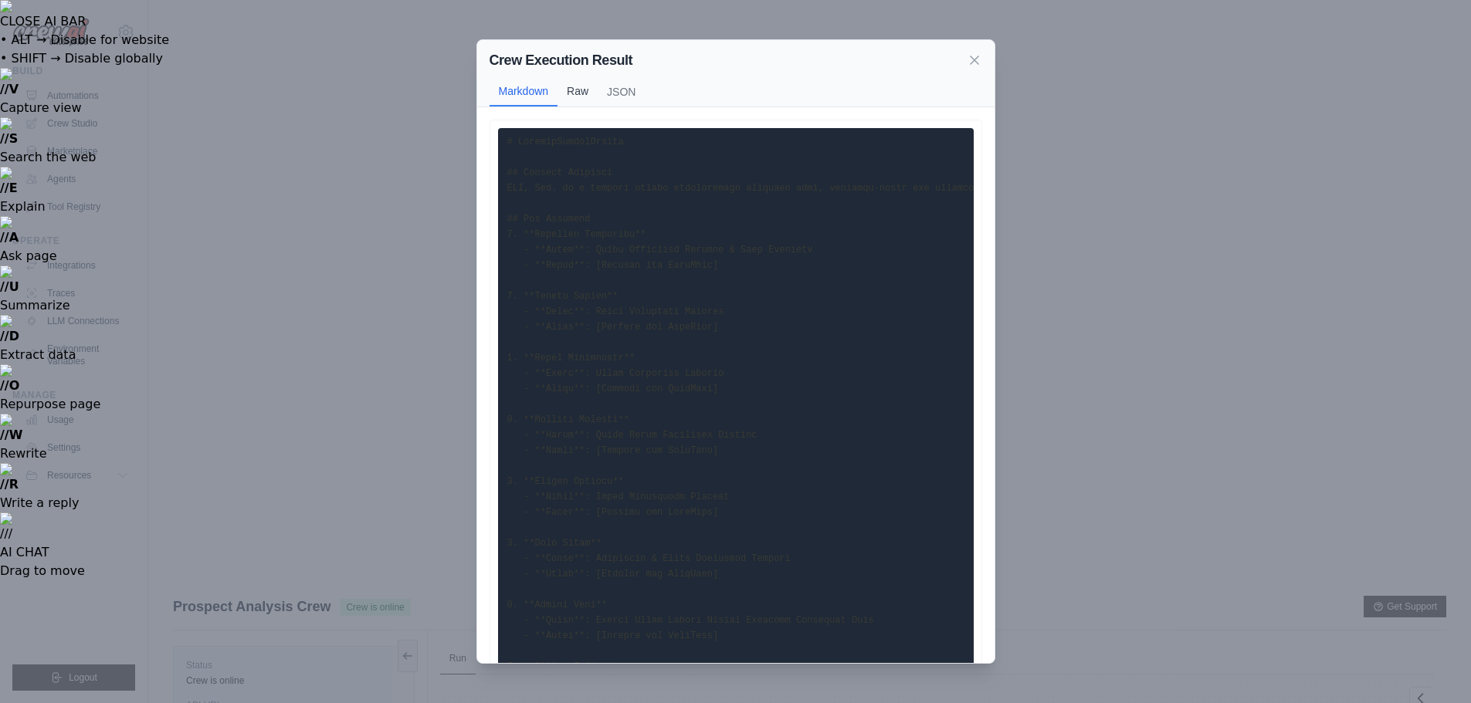
click at [585, 96] on button "Raw" at bounding box center [577, 90] width 40 height 29
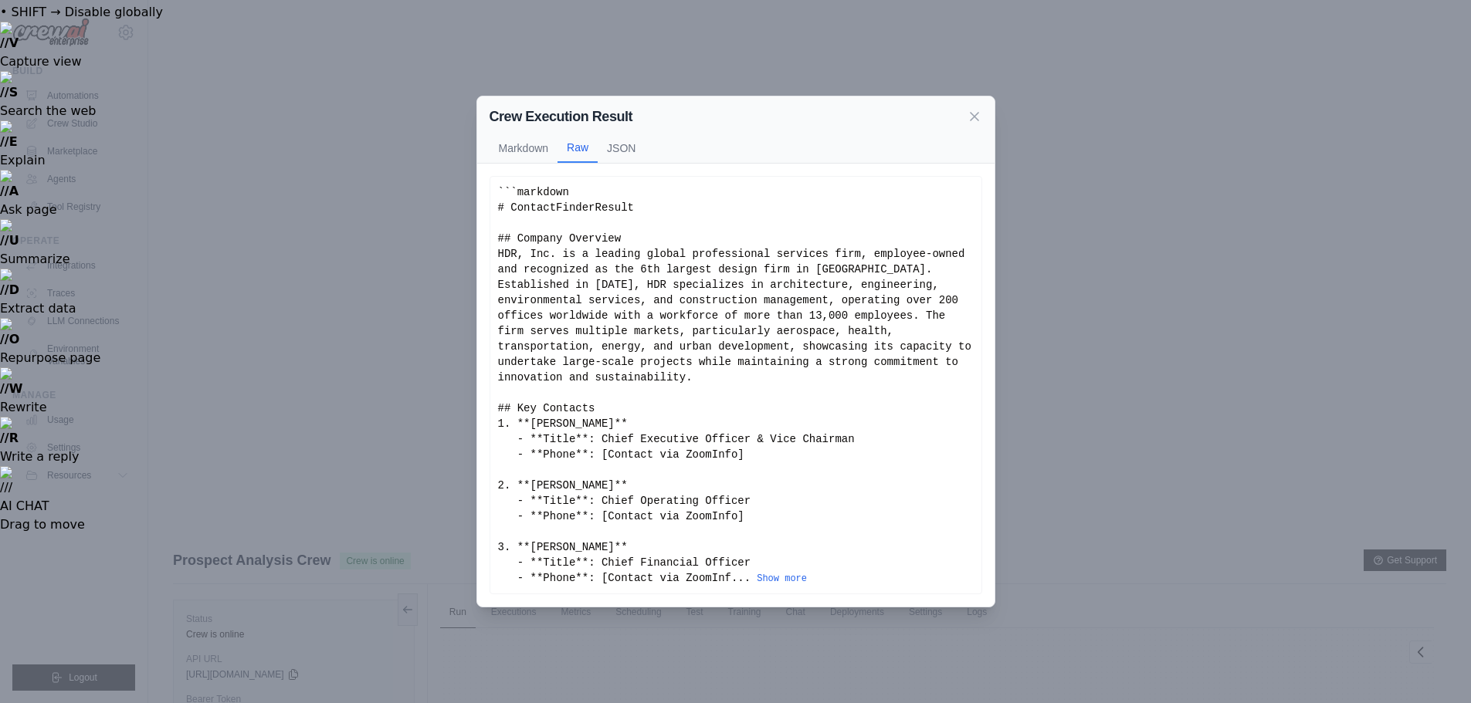
scroll to position [66, 0]
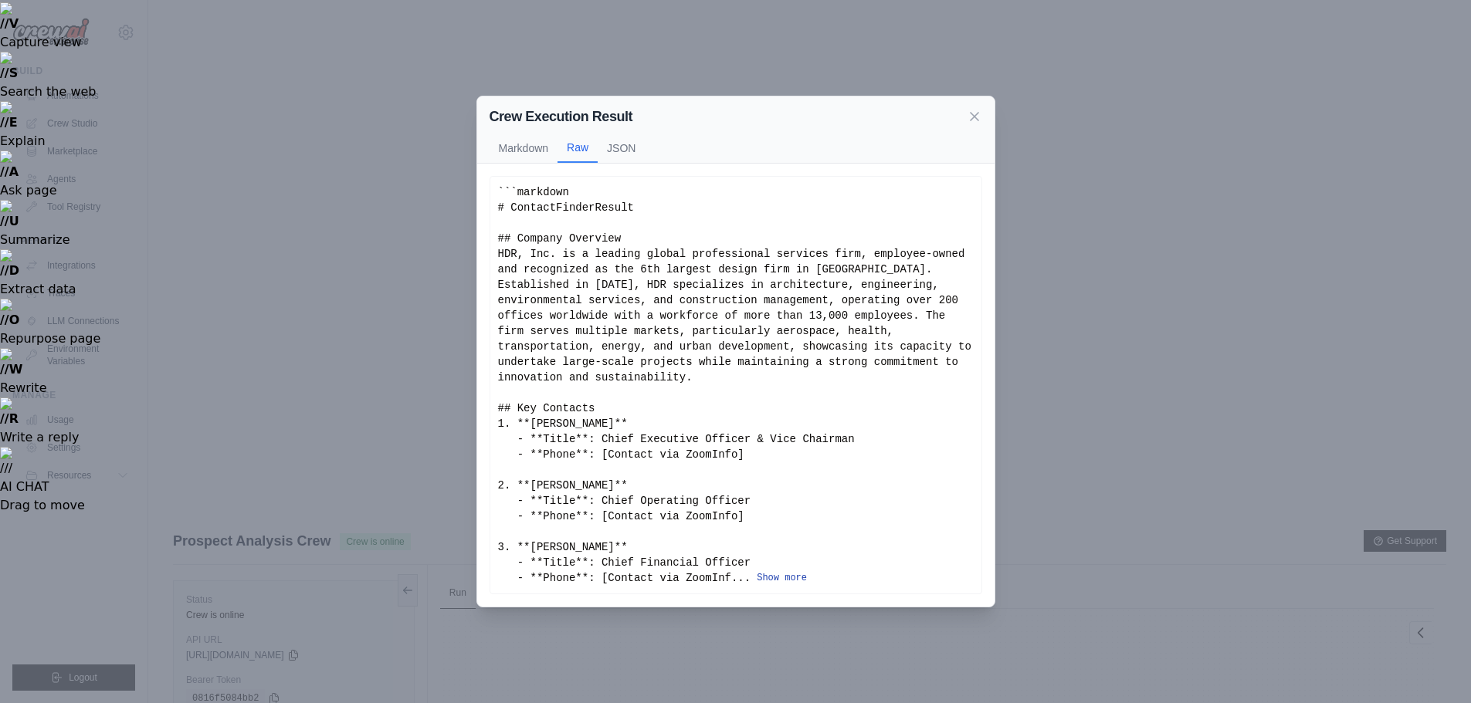
click at [765, 572] on button "Show more" at bounding box center [782, 578] width 50 height 12
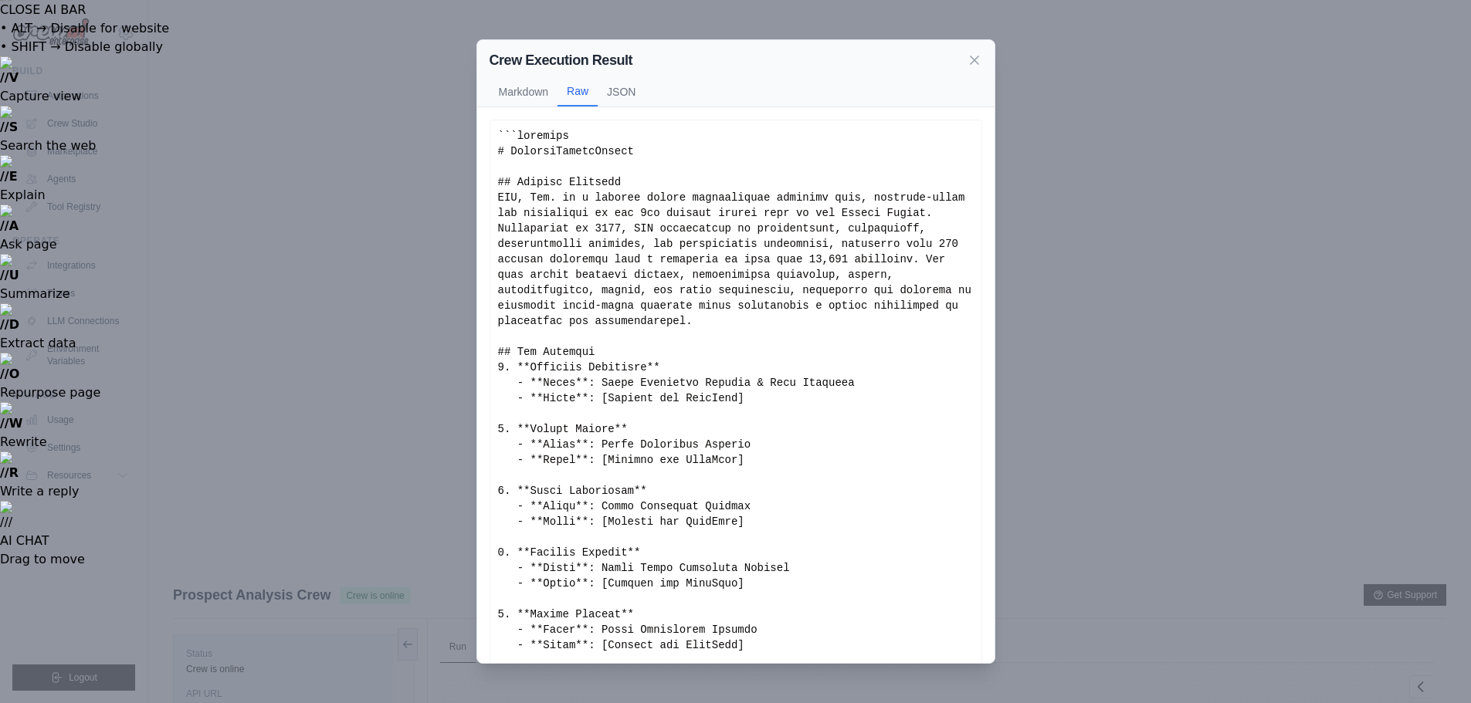
scroll to position [0, 0]
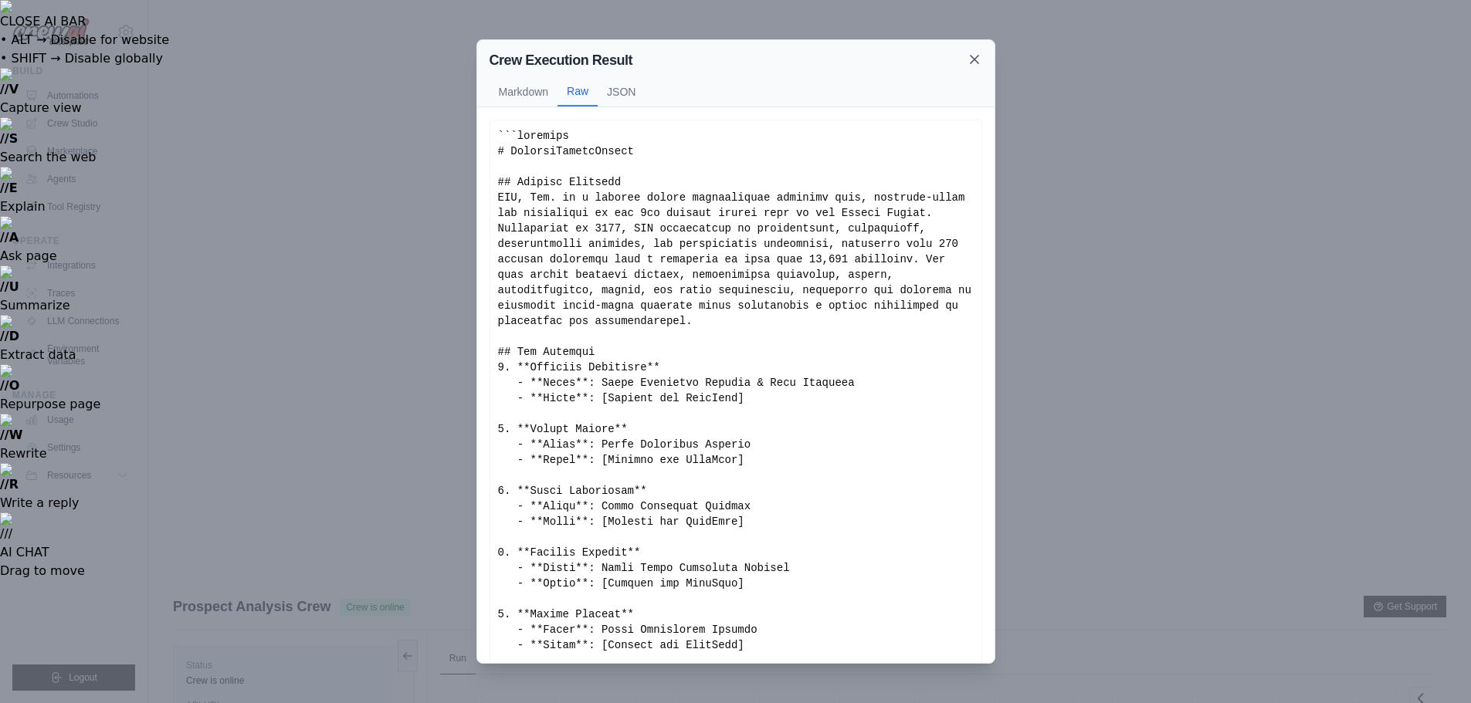
click at [972, 64] on icon at bounding box center [974, 59] width 15 height 15
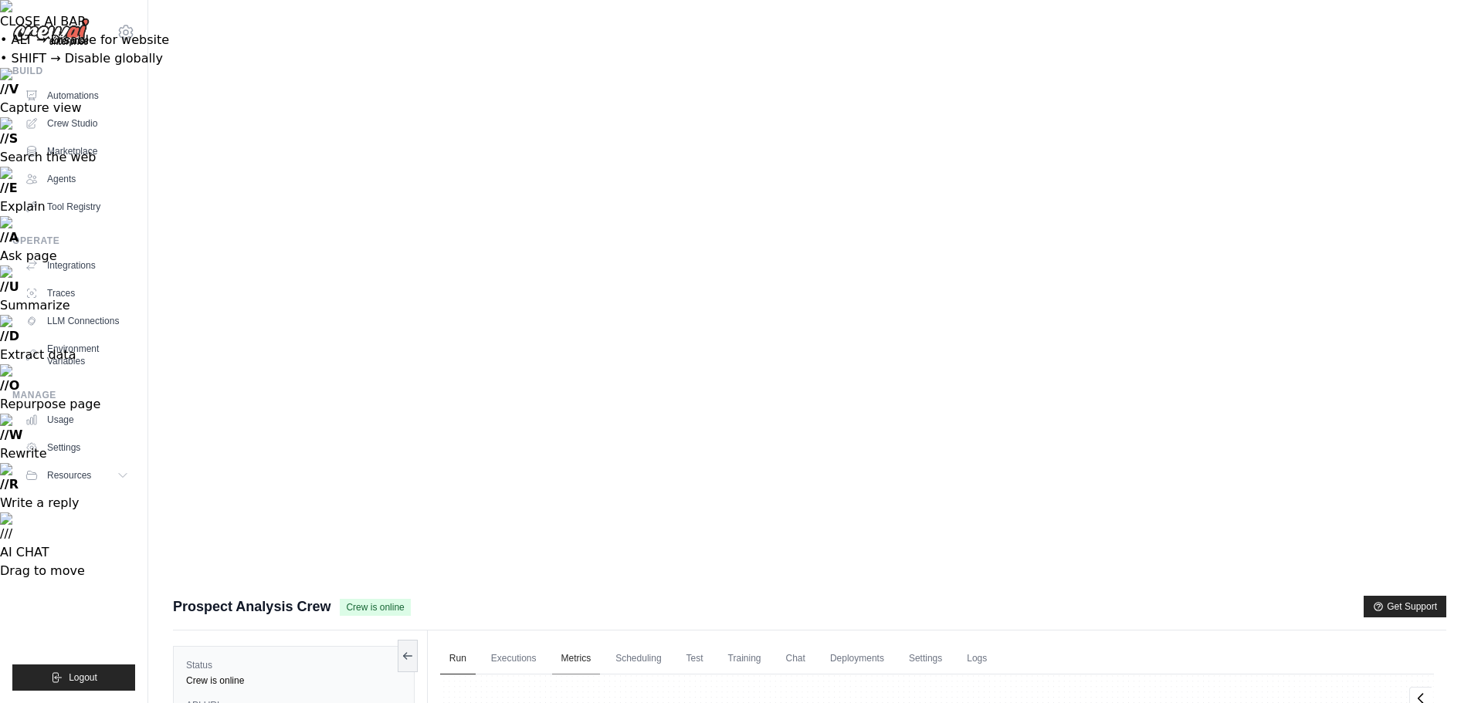
click at [577, 643] on link "Metrics" at bounding box center [576, 659] width 49 height 32
click at [713, 675] on button "Tasks" at bounding box center [709, 693] width 64 height 36
click at [634, 643] on link "Scheduling" at bounding box center [638, 659] width 64 height 32
click at [751, 643] on link "Training" at bounding box center [745, 659] width 52 height 32
click at [794, 643] on link "Chat" at bounding box center [796, 659] width 38 height 32
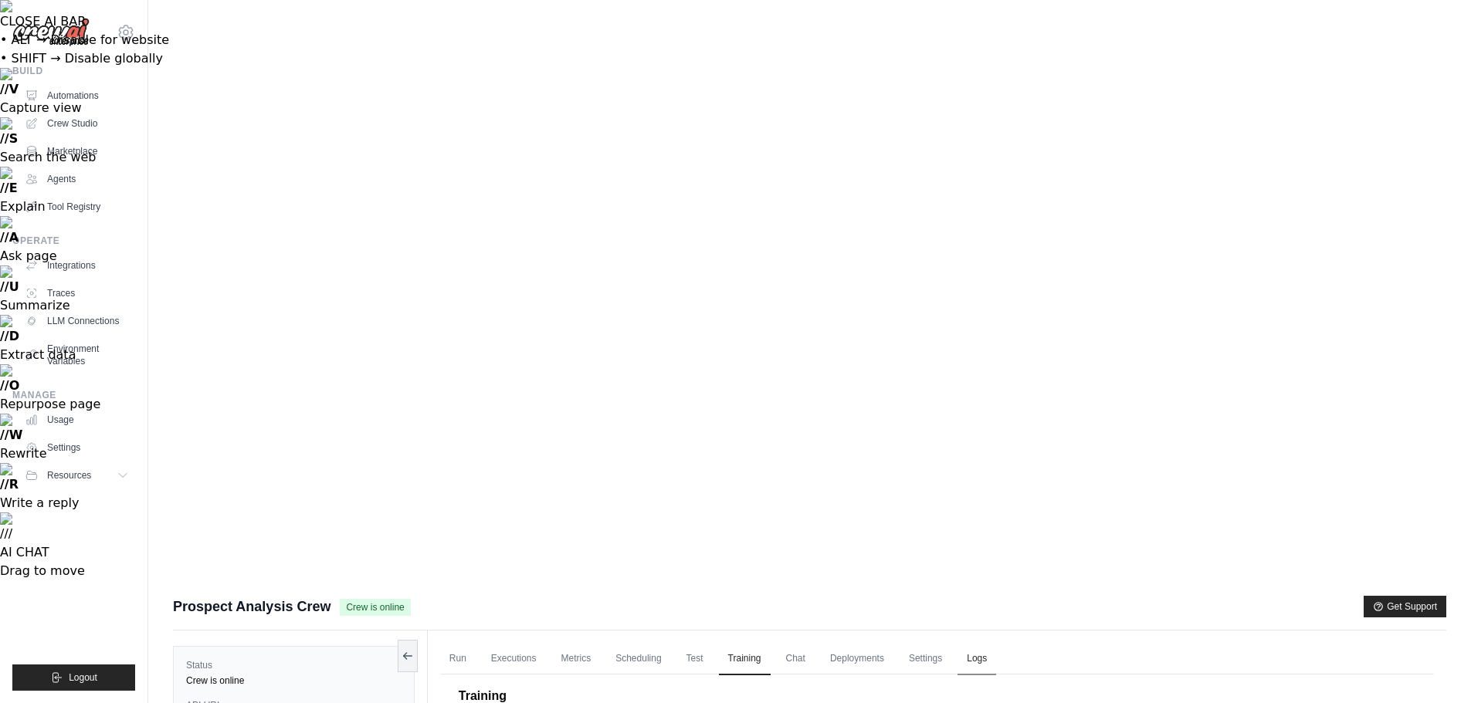
click at [971, 643] on link "Logs" at bounding box center [976, 659] width 39 height 32
click at [919, 643] on link "Settings" at bounding box center [925, 659] width 52 height 32
click at [855, 643] on link "Deployments" at bounding box center [857, 659] width 73 height 32
click at [851, 643] on link "Deployments" at bounding box center [857, 659] width 73 height 32
click at [794, 643] on link "Chat" at bounding box center [796, 659] width 38 height 32
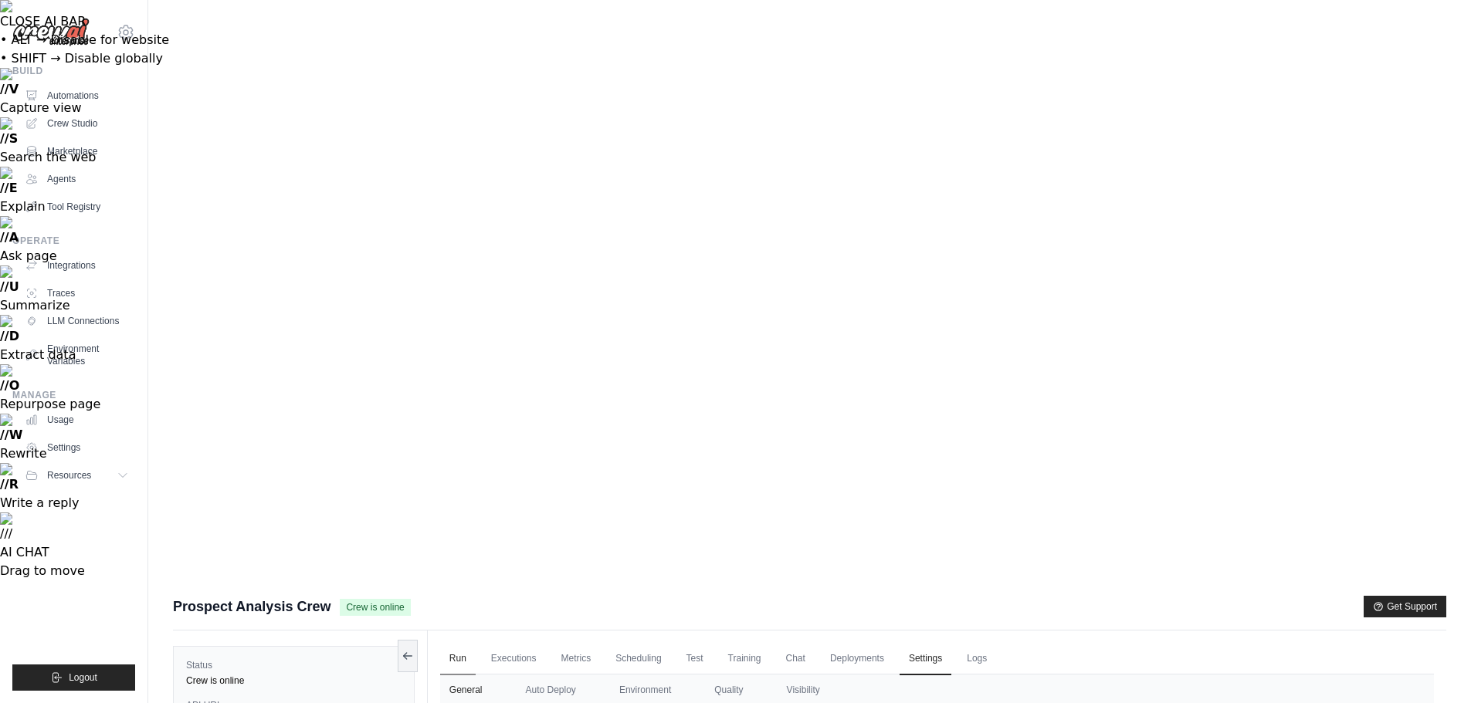
click at [0, 0] on h2 "Deployment History" at bounding box center [0, 0] width 0 height 0
click at [513, 643] on link "Executions" at bounding box center [514, 659] width 64 height 32
click at [459, 643] on link "Run" at bounding box center [458, 659] width 36 height 32
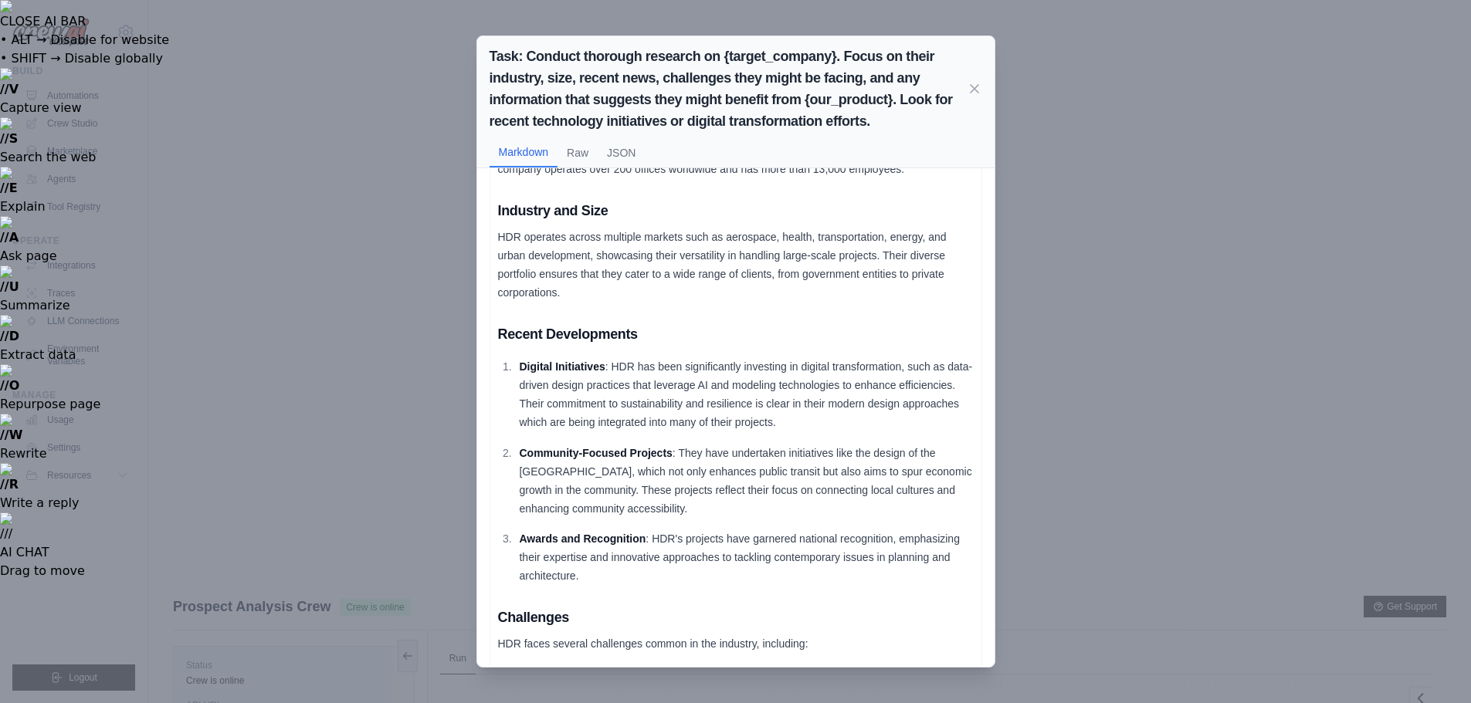
scroll to position [98, 0]
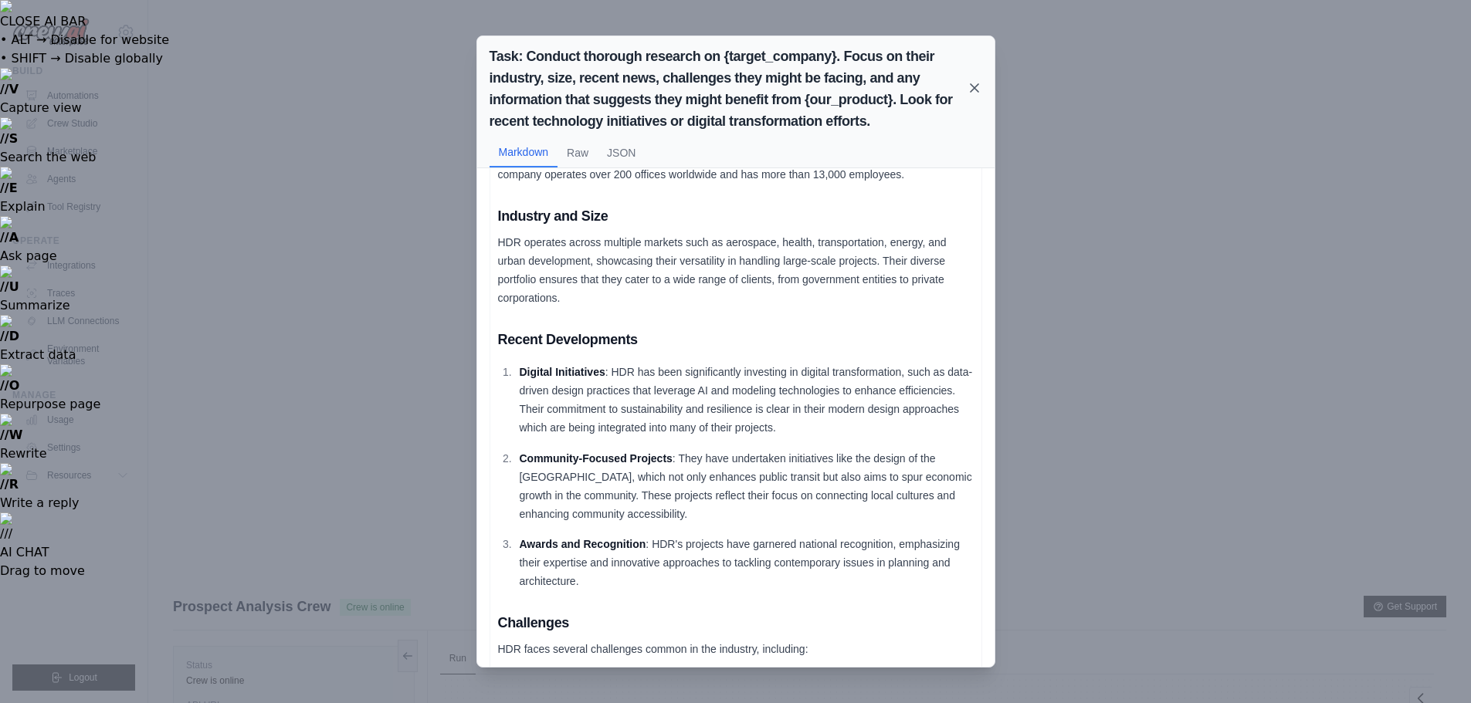
click at [972, 90] on icon at bounding box center [974, 88] width 8 height 8
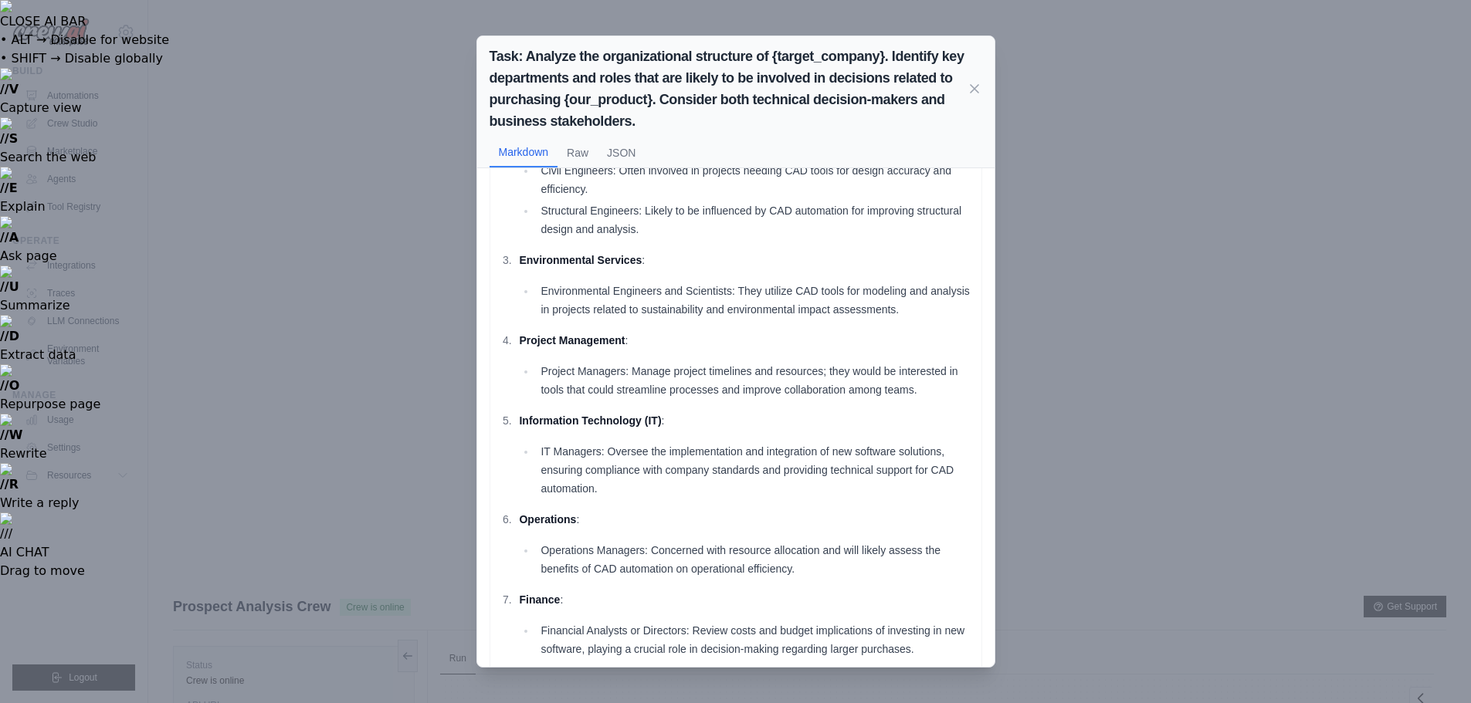
scroll to position [0, 0]
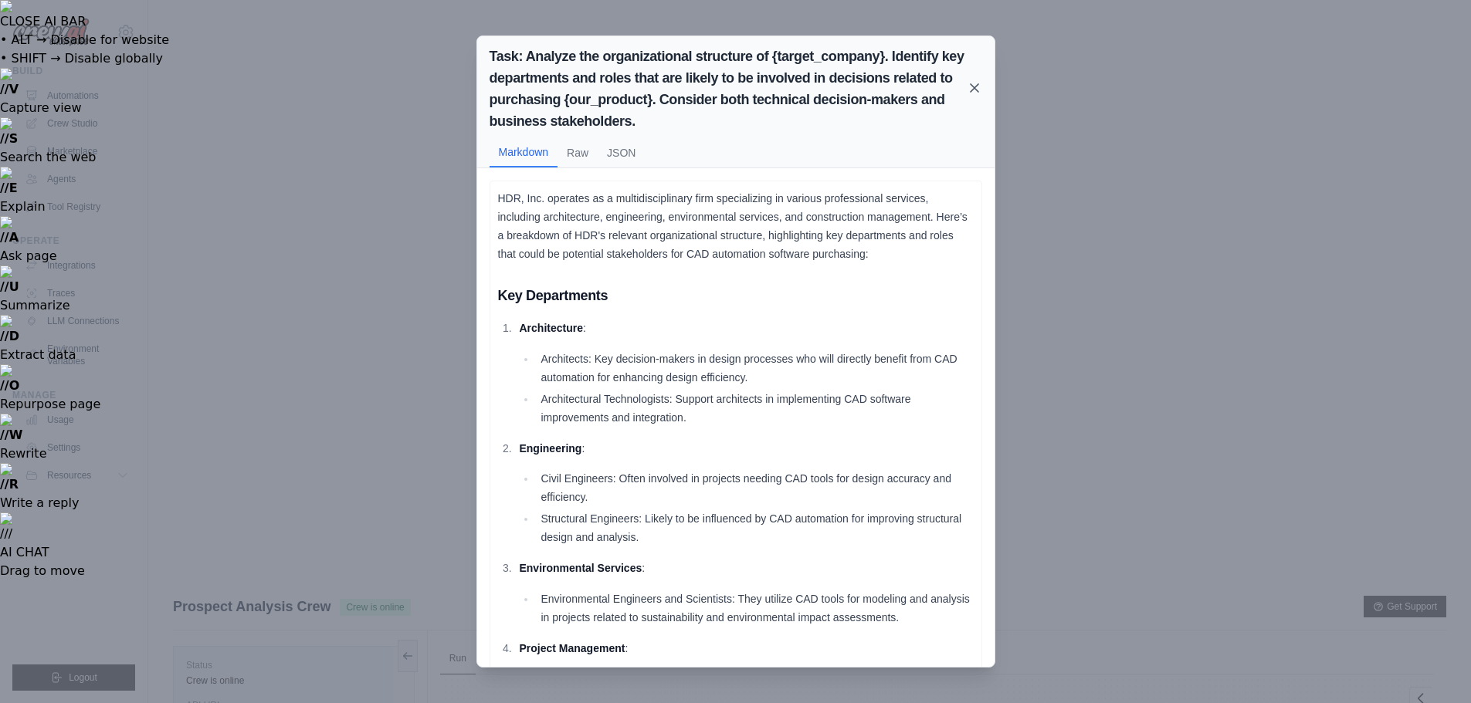
click at [977, 88] on icon at bounding box center [974, 87] width 15 height 15
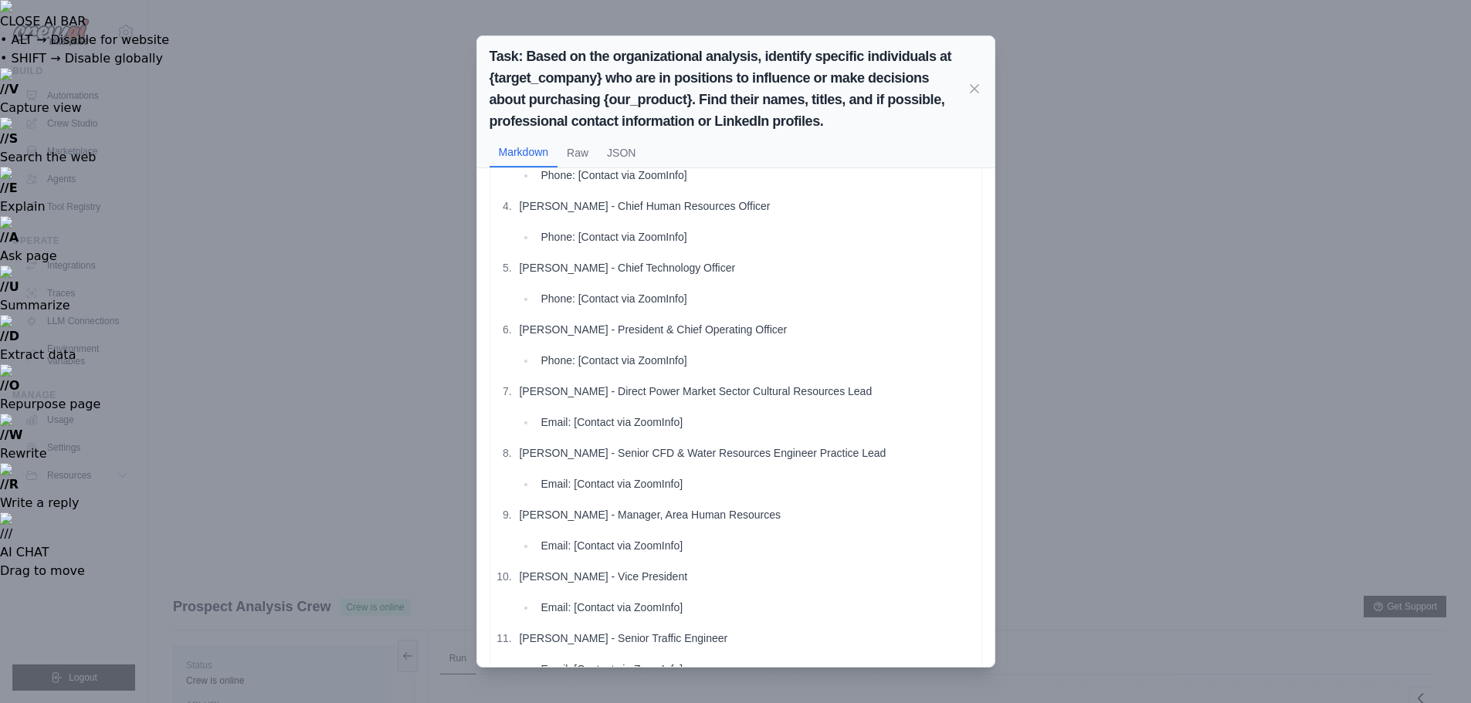
scroll to position [228, 0]
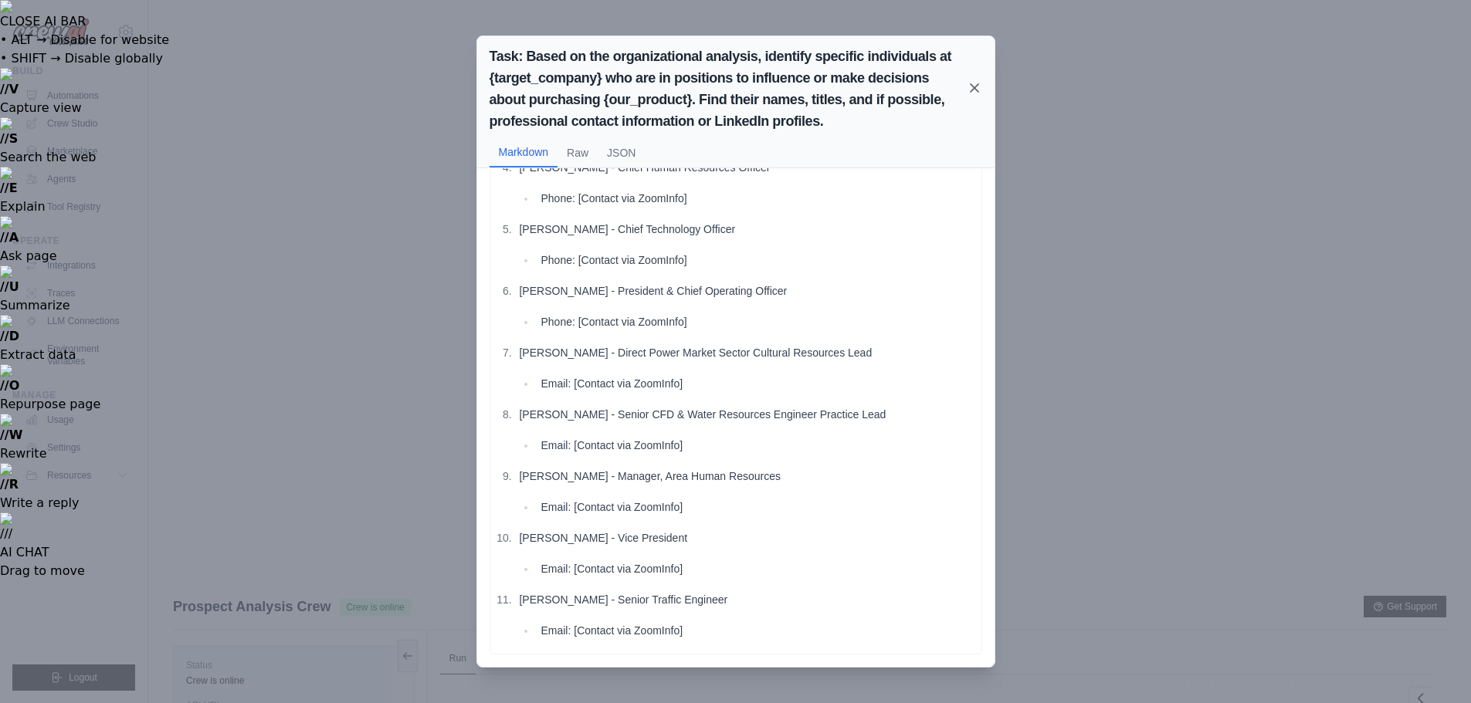
click at [967, 93] on icon at bounding box center [974, 87] width 15 height 15
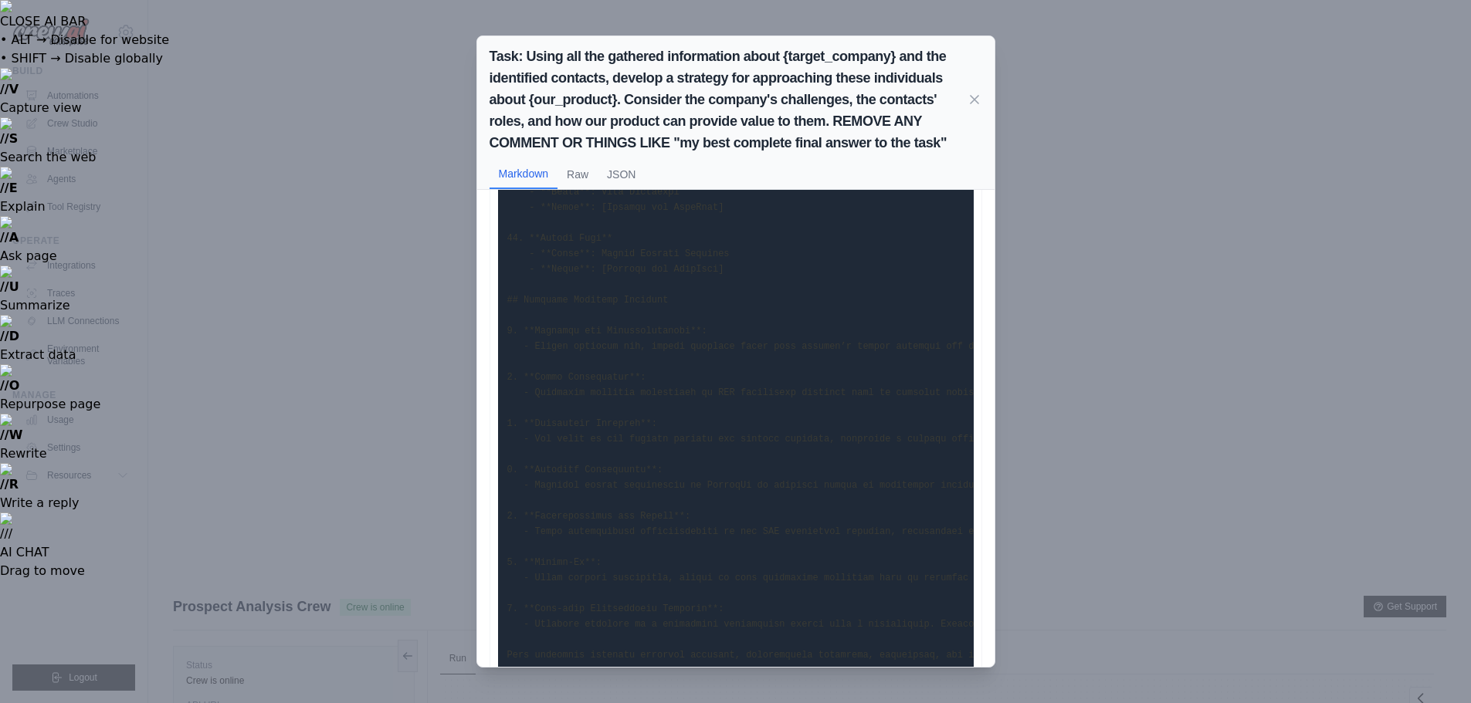
scroll to position [730, 0]
click at [977, 100] on icon at bounding box center [974, 99] width 8 height 8
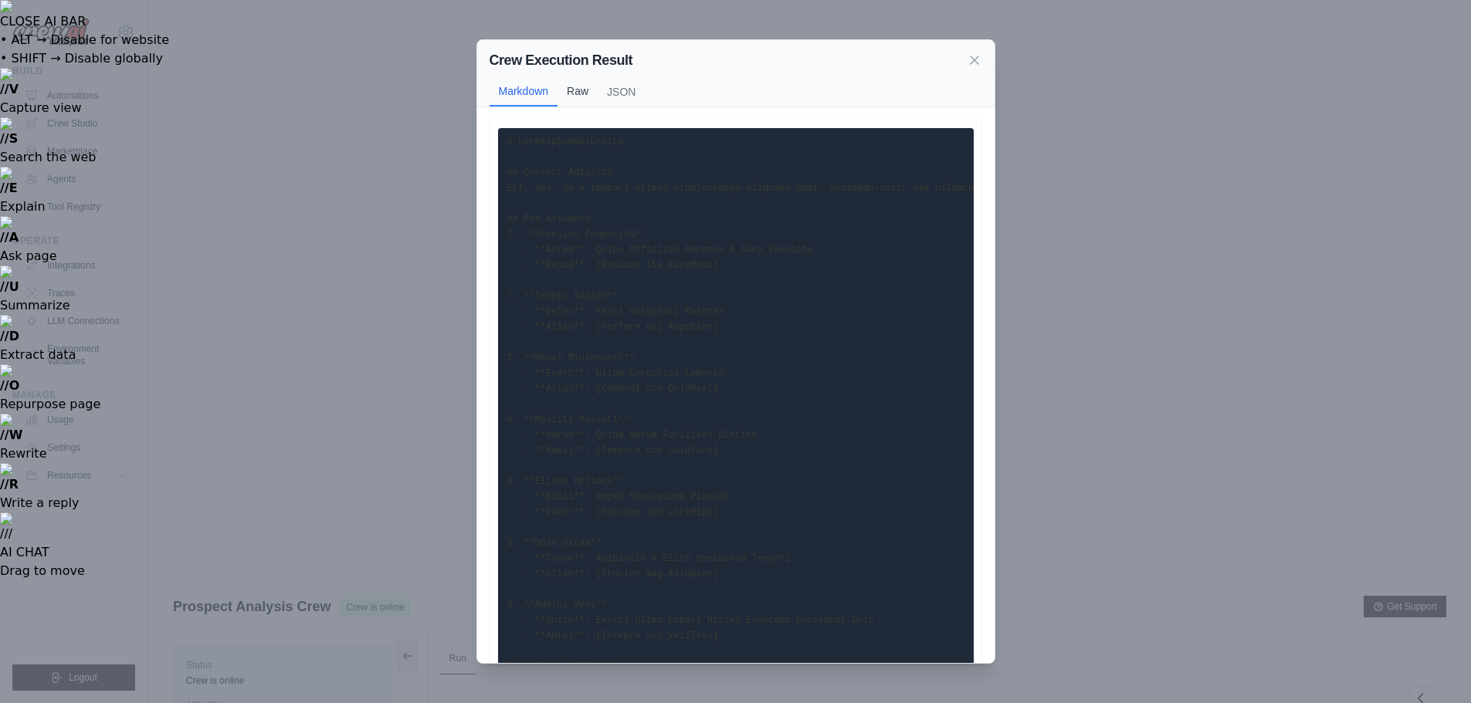
click at [584, 94] on button "Raw" at bounding box center [577, 90] width 40 height 29
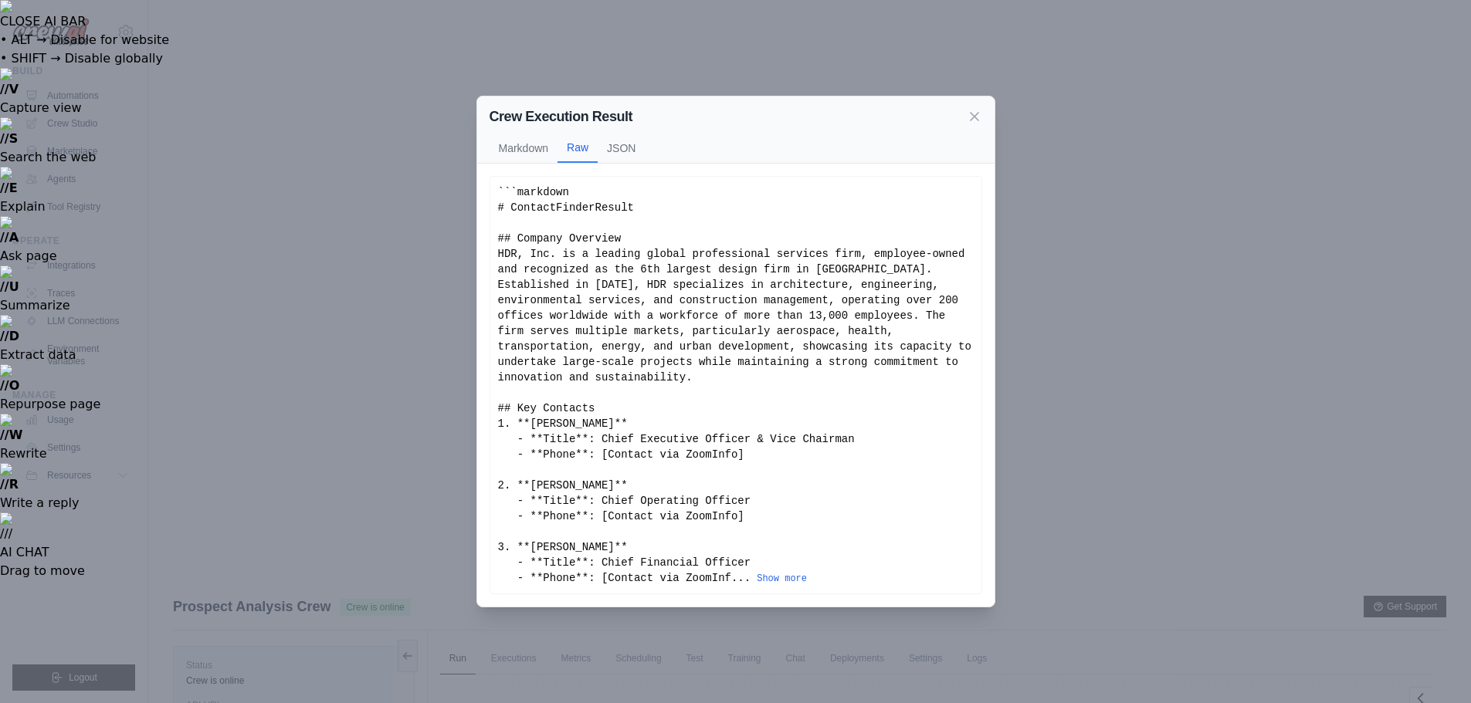
click at [625, 154] on button "JSON" at bounding box center [621, 148] width 47 height 29
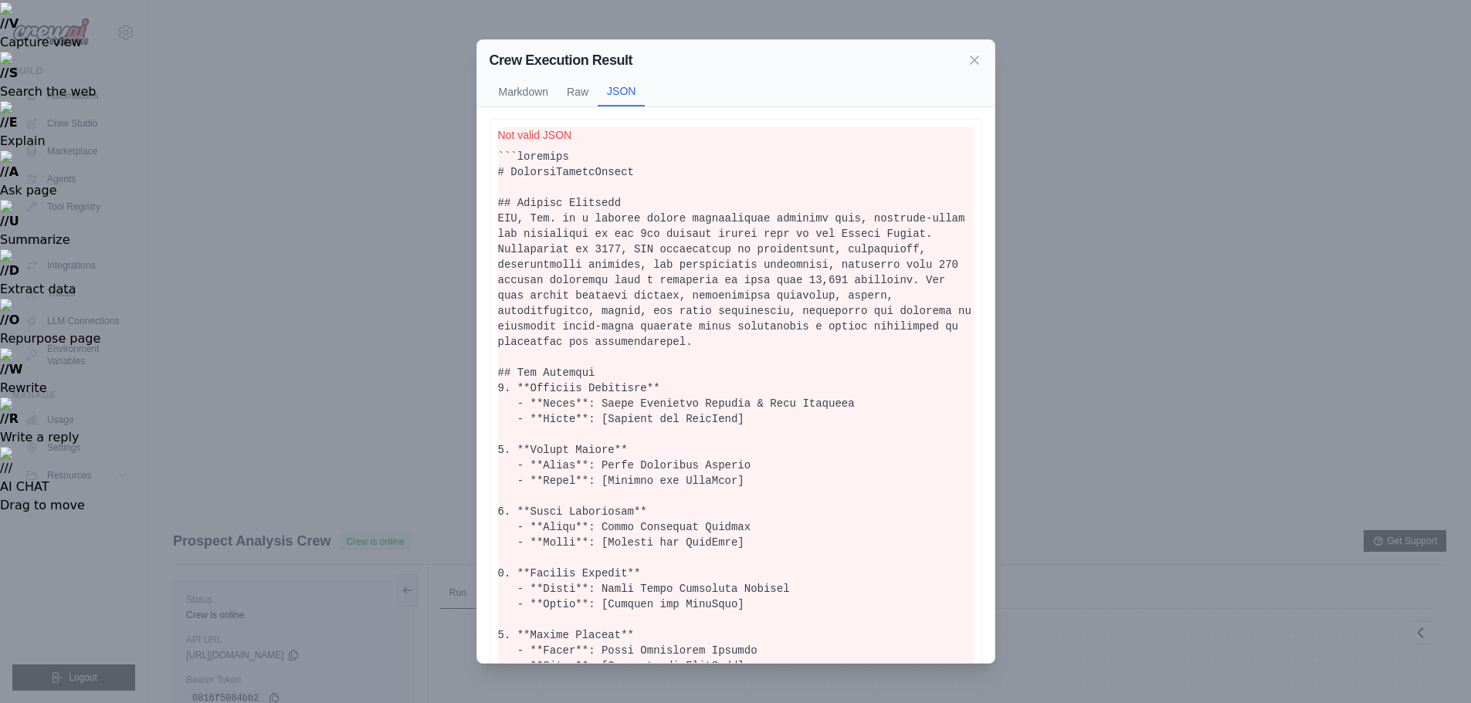
scroll to position [0, 0]
click at [588, 92] on button "Raw" at bounding box center [577, 90] width 40 height 29
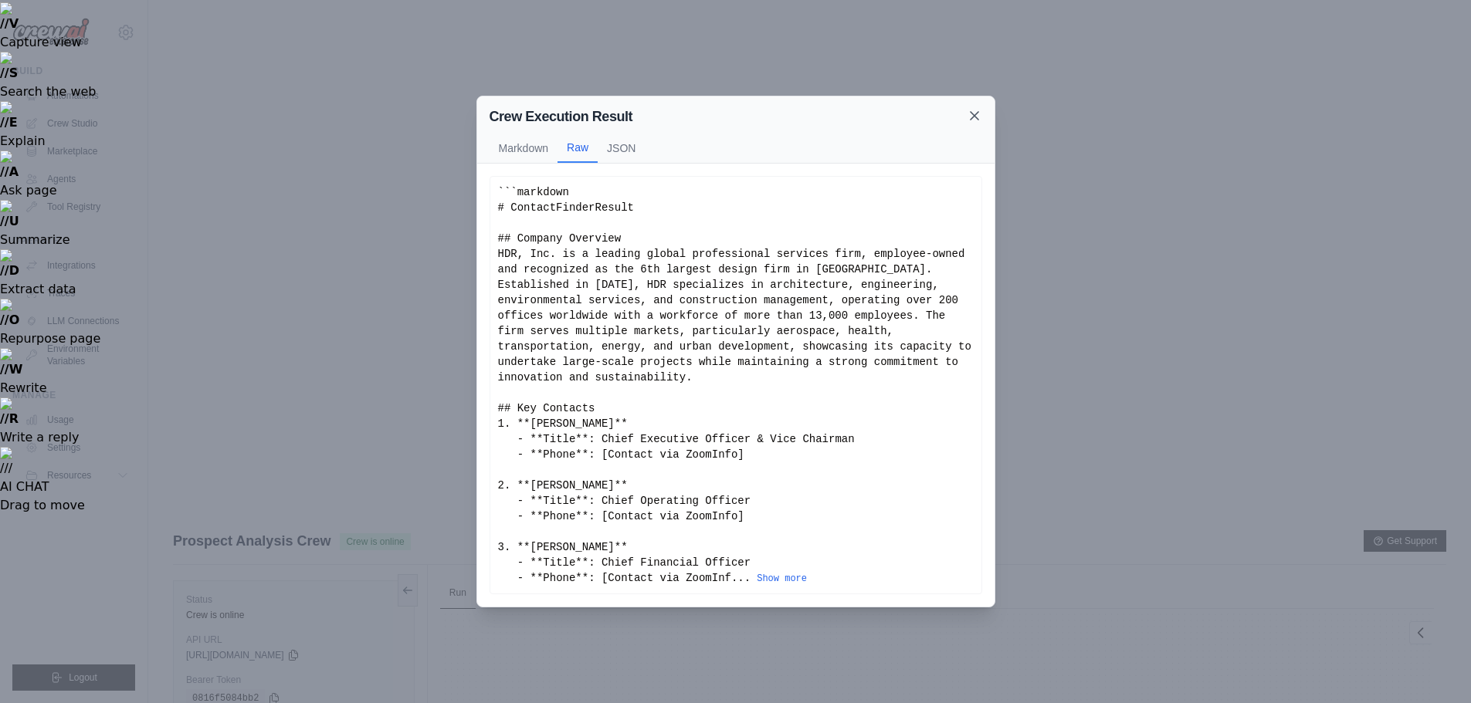
click at [977, 124] on icon at bounding box center [974, 115] width 15 height 15
